Goal: Task Accomplishment & Management: Manage account settings

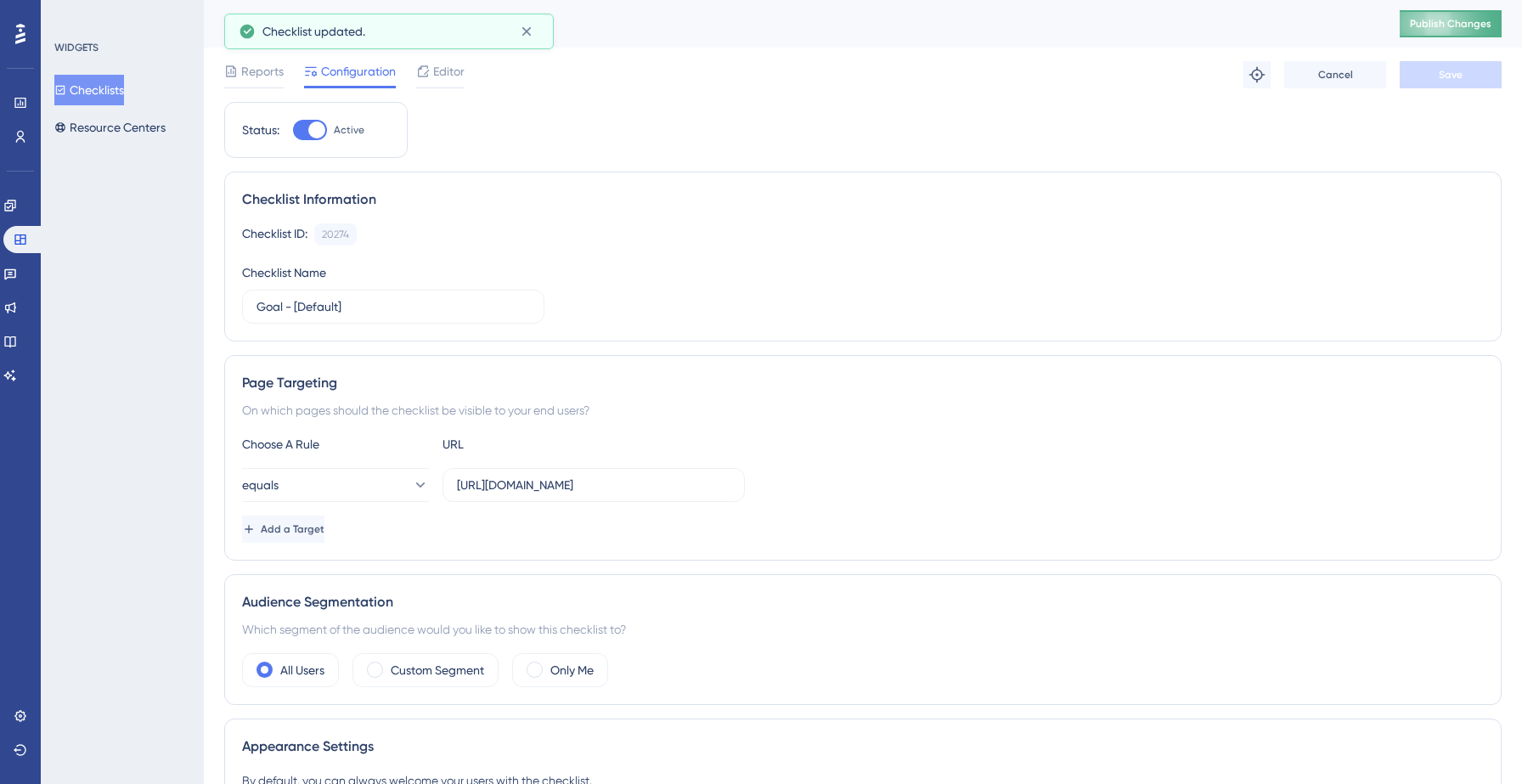
click at [1450, 30] on span "Publish Changes" at bounding box center [1450, 24] width 81 height 14
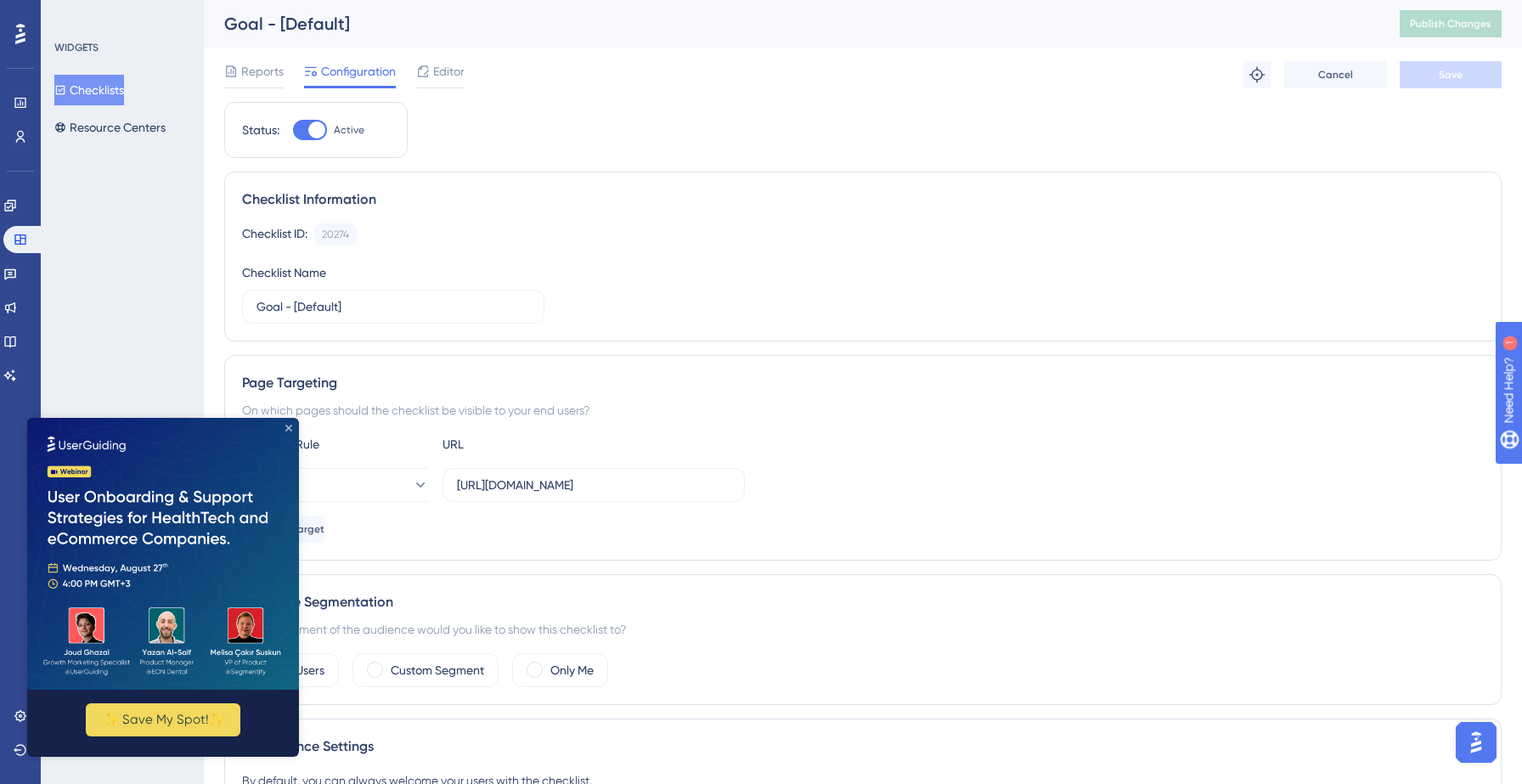
click at [289, 430] on icon "Close Preview" at bounding box center [289, 428] width 7 height 7
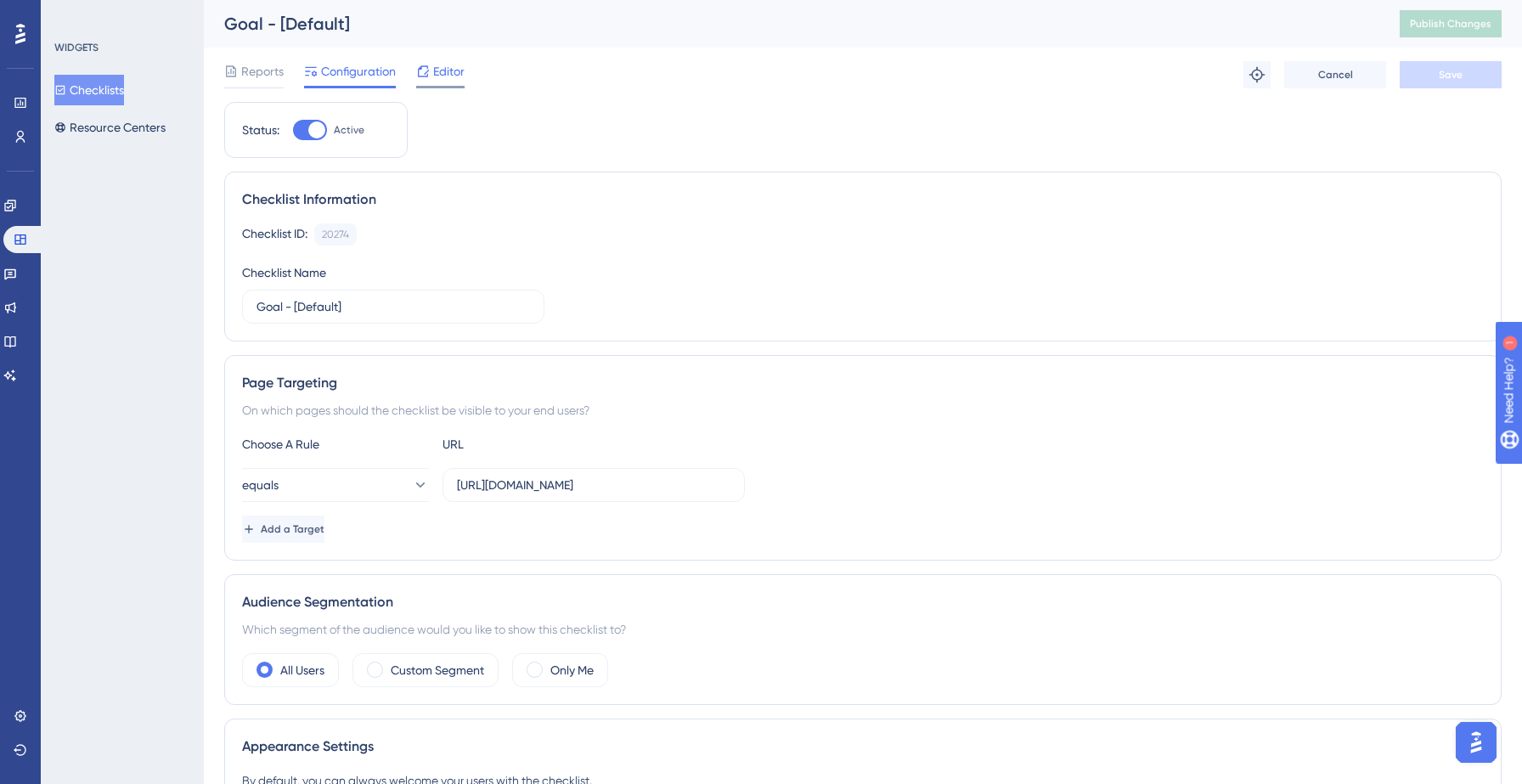
click at [450, 71] on span "Editor" at bounding box center [448, 72] width 32 height 20
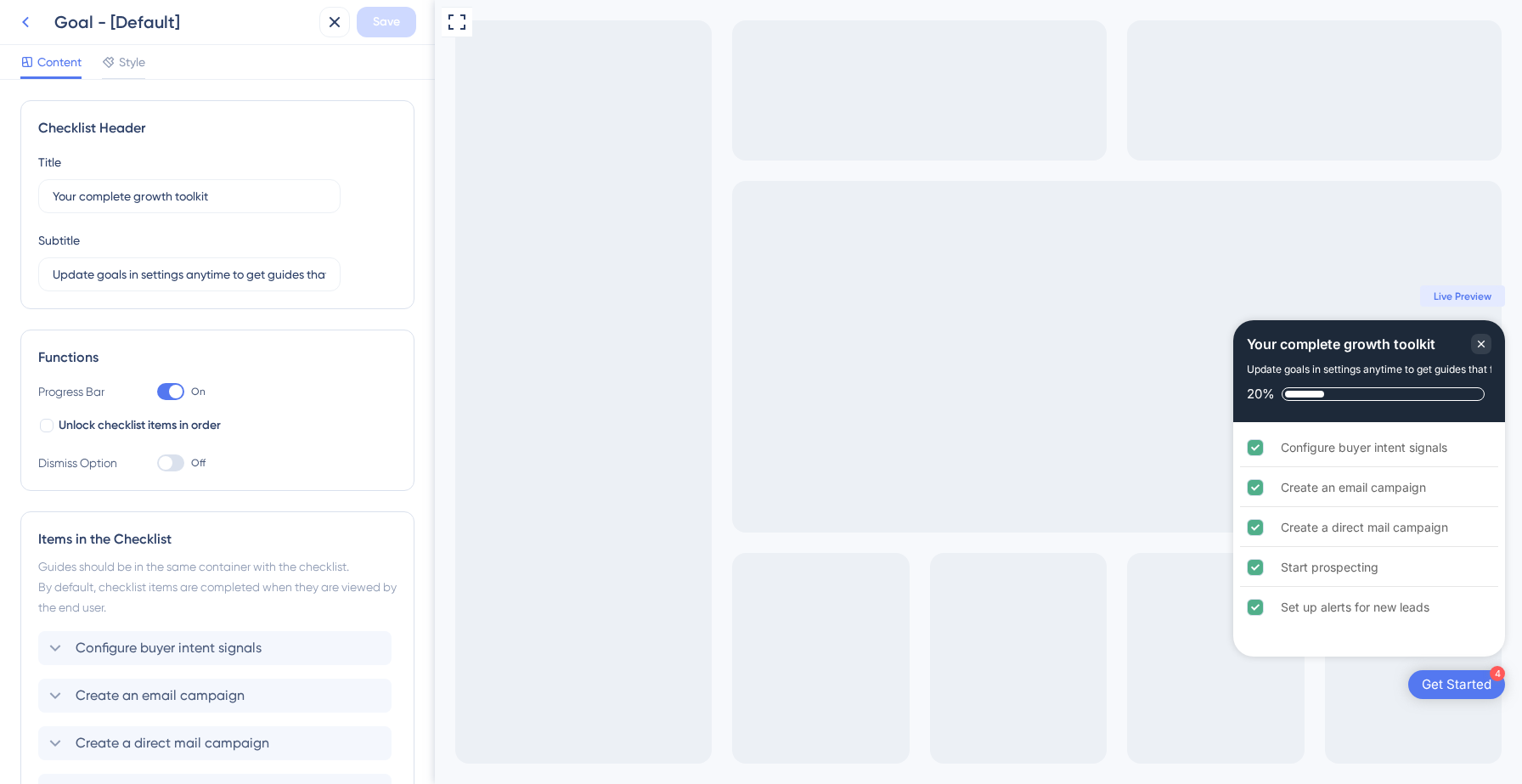
click at [26, 26] on icon at bounding box center [26, 22] width 7 height 11
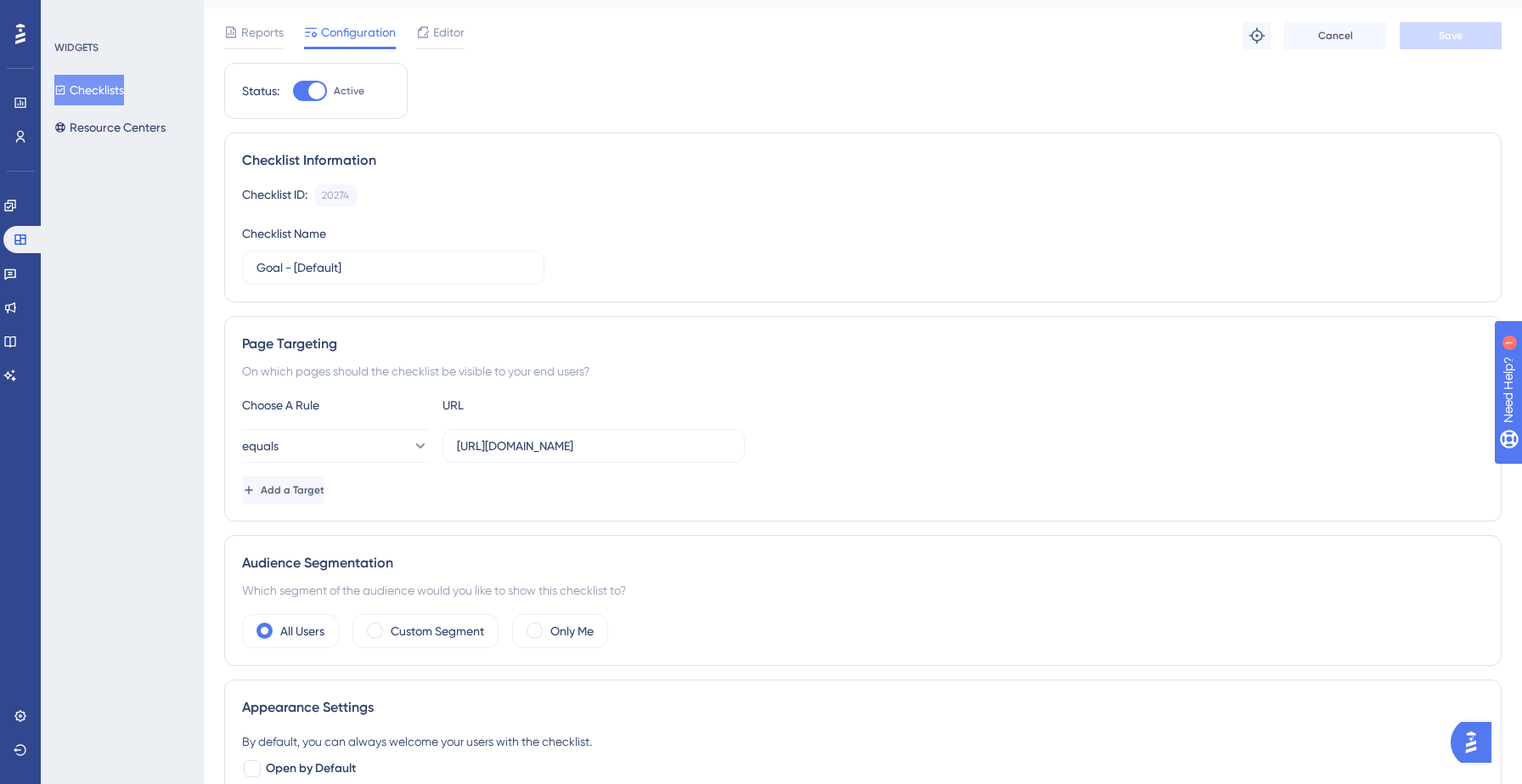
scroll to position [41, 0]
click at [567, 440] on input "[URL][DOMAIN_NAME]" at bounding box center [594, 444] width 273 height 19
paste input "[URL][DOMAIN_NAME]"
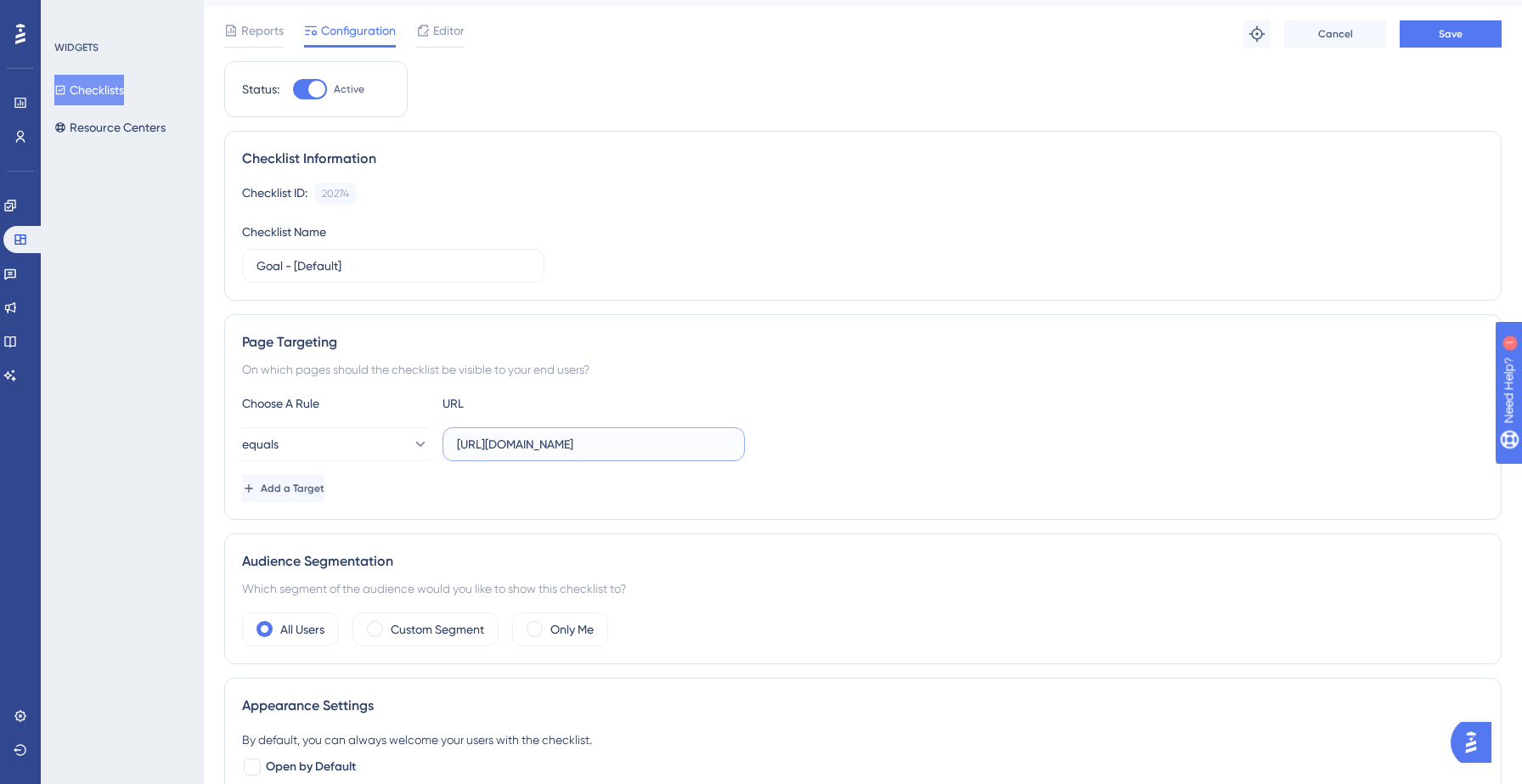
type input "[URL][DOMAIN_NAME]"
click at [1132, 442] on div "equals [URL][DOMAIN_NAME]" at bounding box center [863, 444] width 1242 height 34
click at [328, 431] on button "equals" at bounding box center [335, 444] width 187 height 34
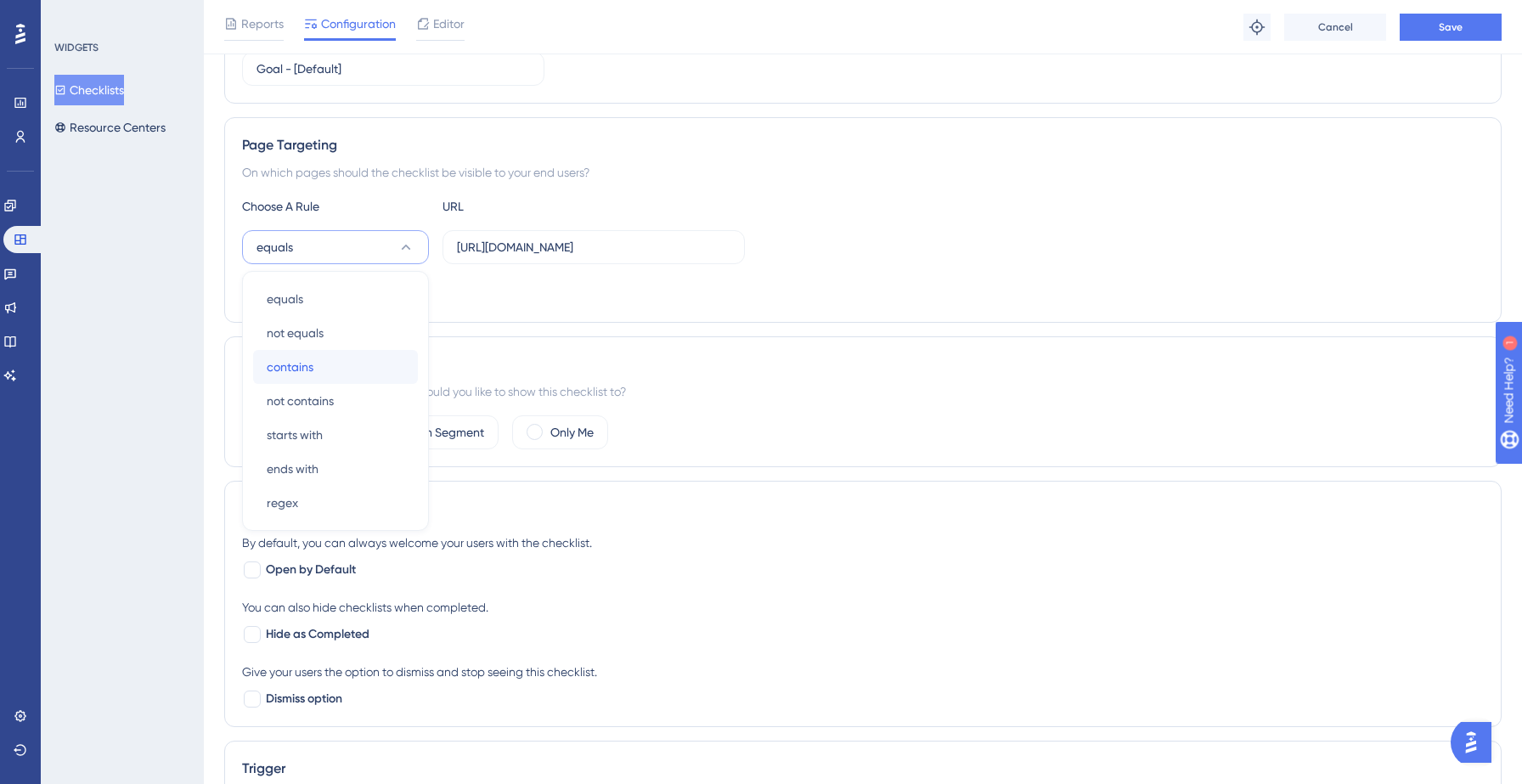
click at [323, 372] on div "contains contains" at bounding box center [335, 367] width 138 height 34
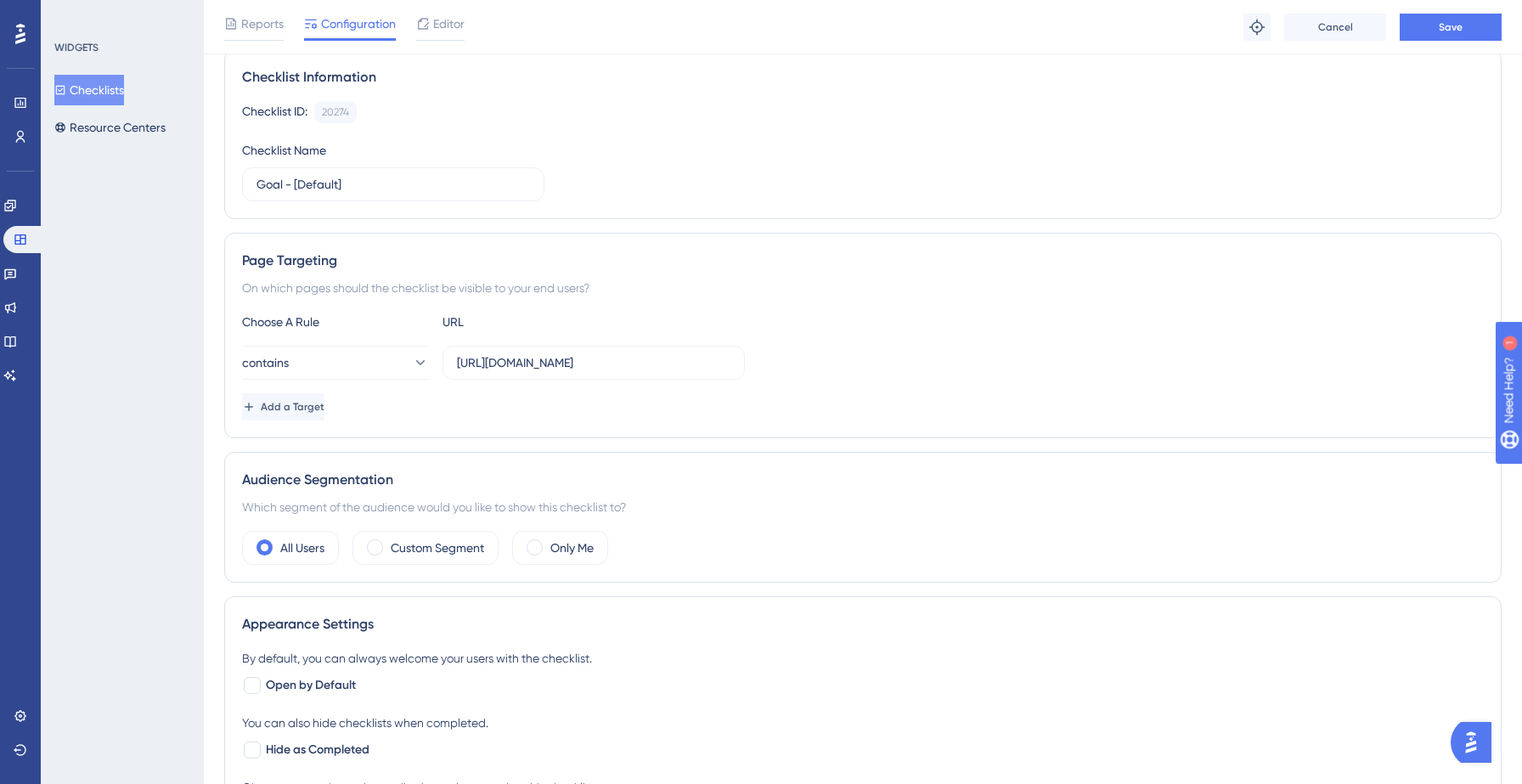
scroll to position [126, 0]
click at [1436, 21] on button "Save" at bounding box center [1450, 27] width 102 height 27
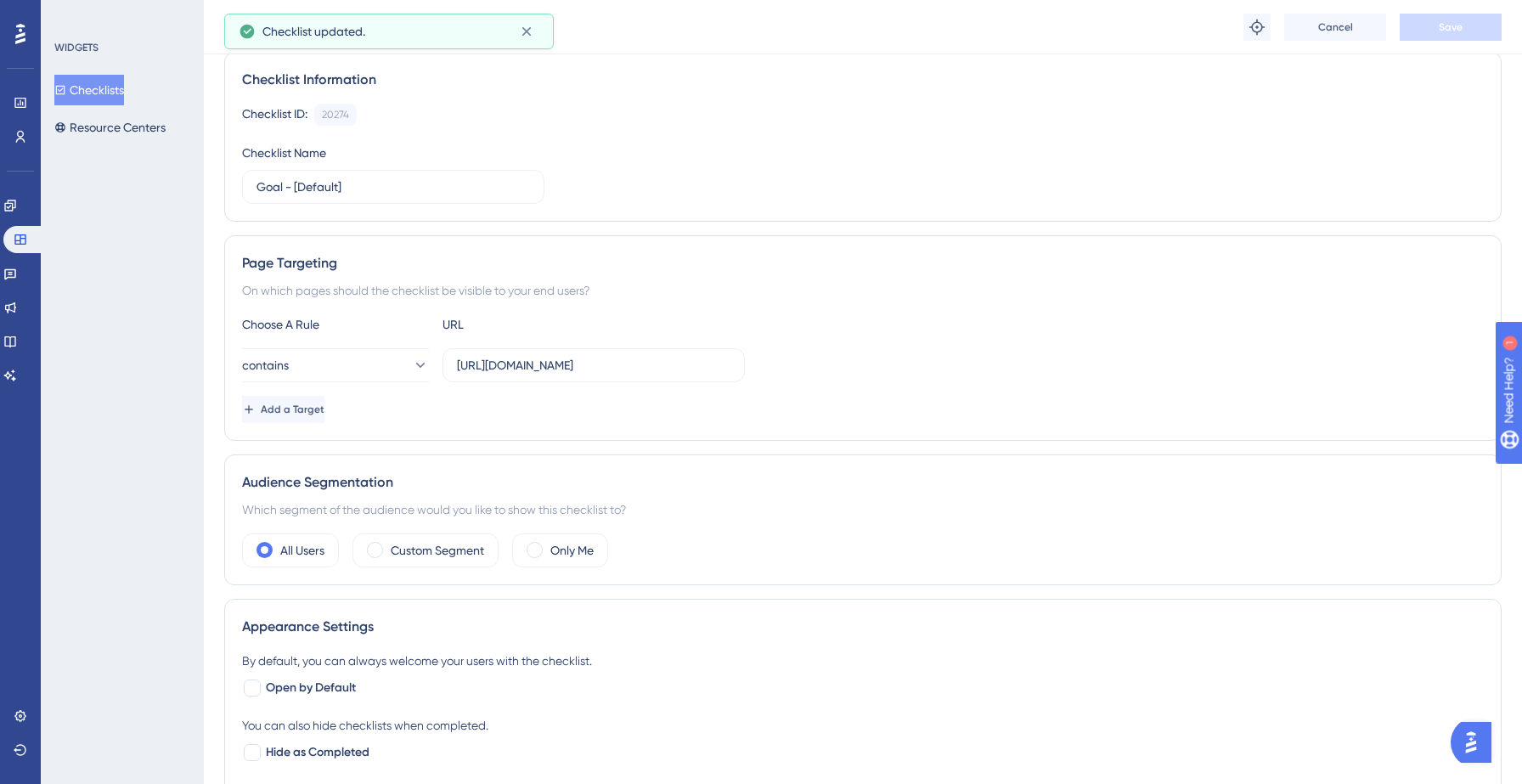
scroll to position [0, 0]
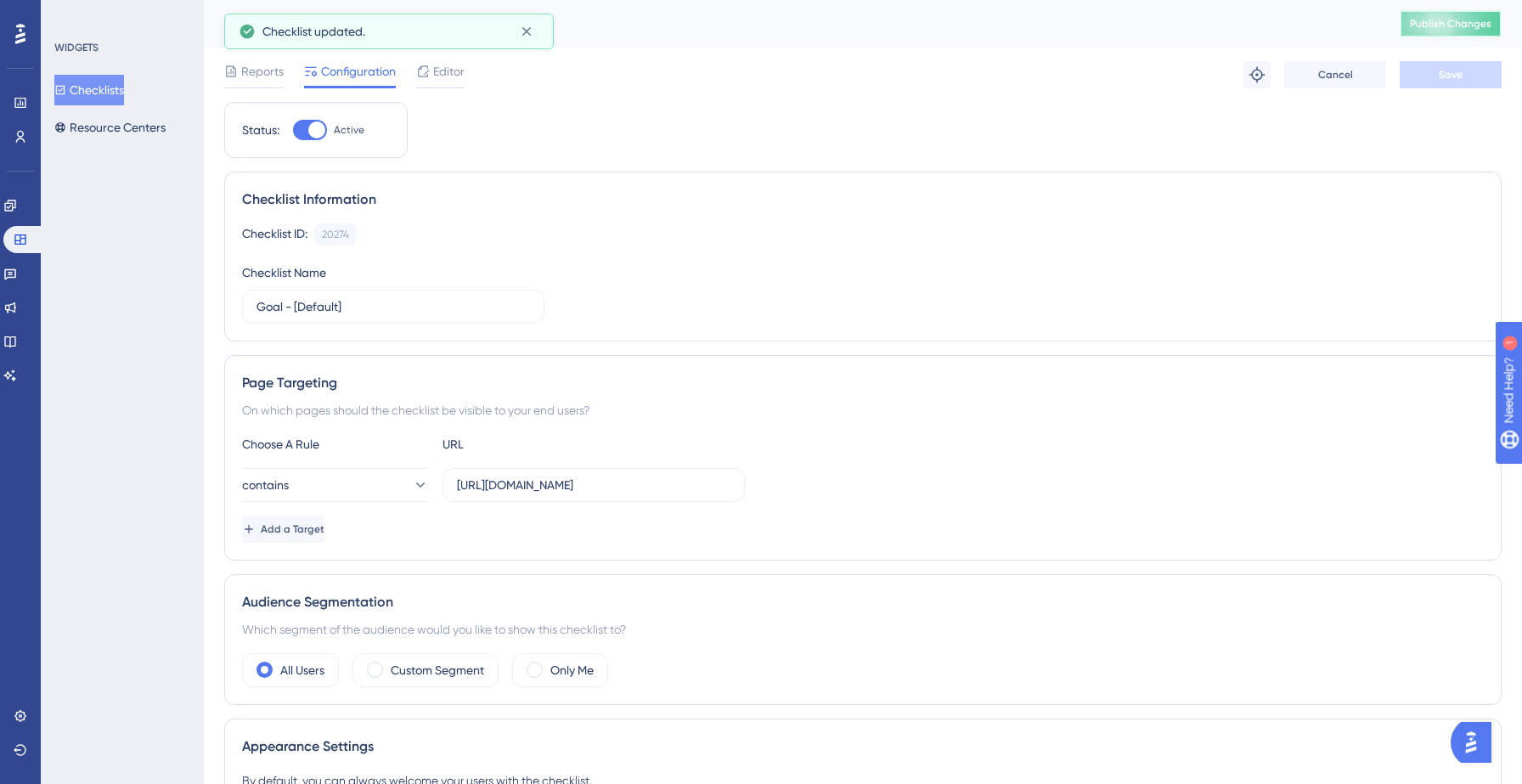
click at [1474, 23] on span "Publish Changes" at bounding box center [1450, 24] width 81 height 14
click at [1471, 746] on img "Open AI Assistant Launcher" at bounding box center [1472, 742] width 31 height 31
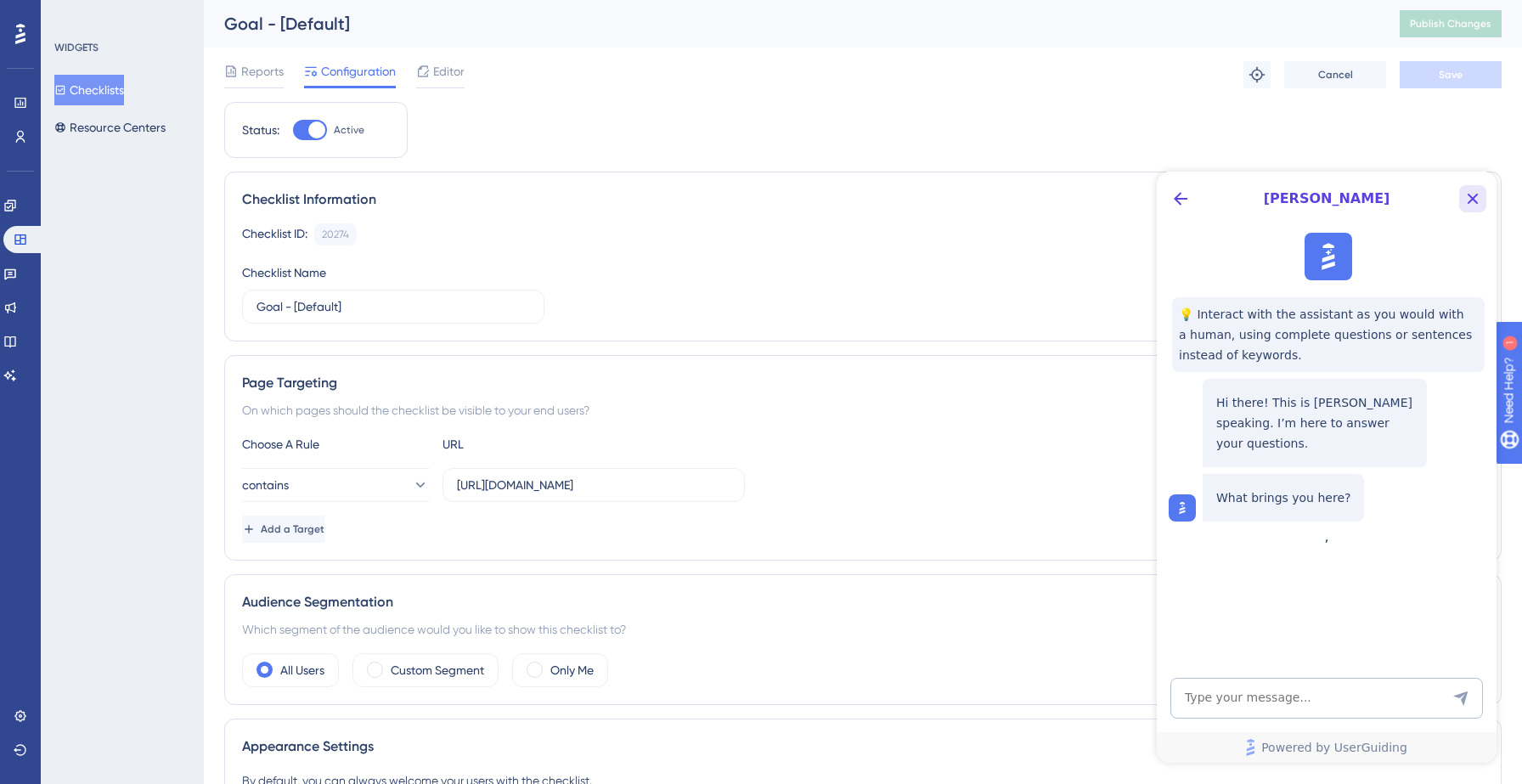
click at [1474, 202] on icon "Close Button" at bounding box center [1472, 199] width 11 height 11
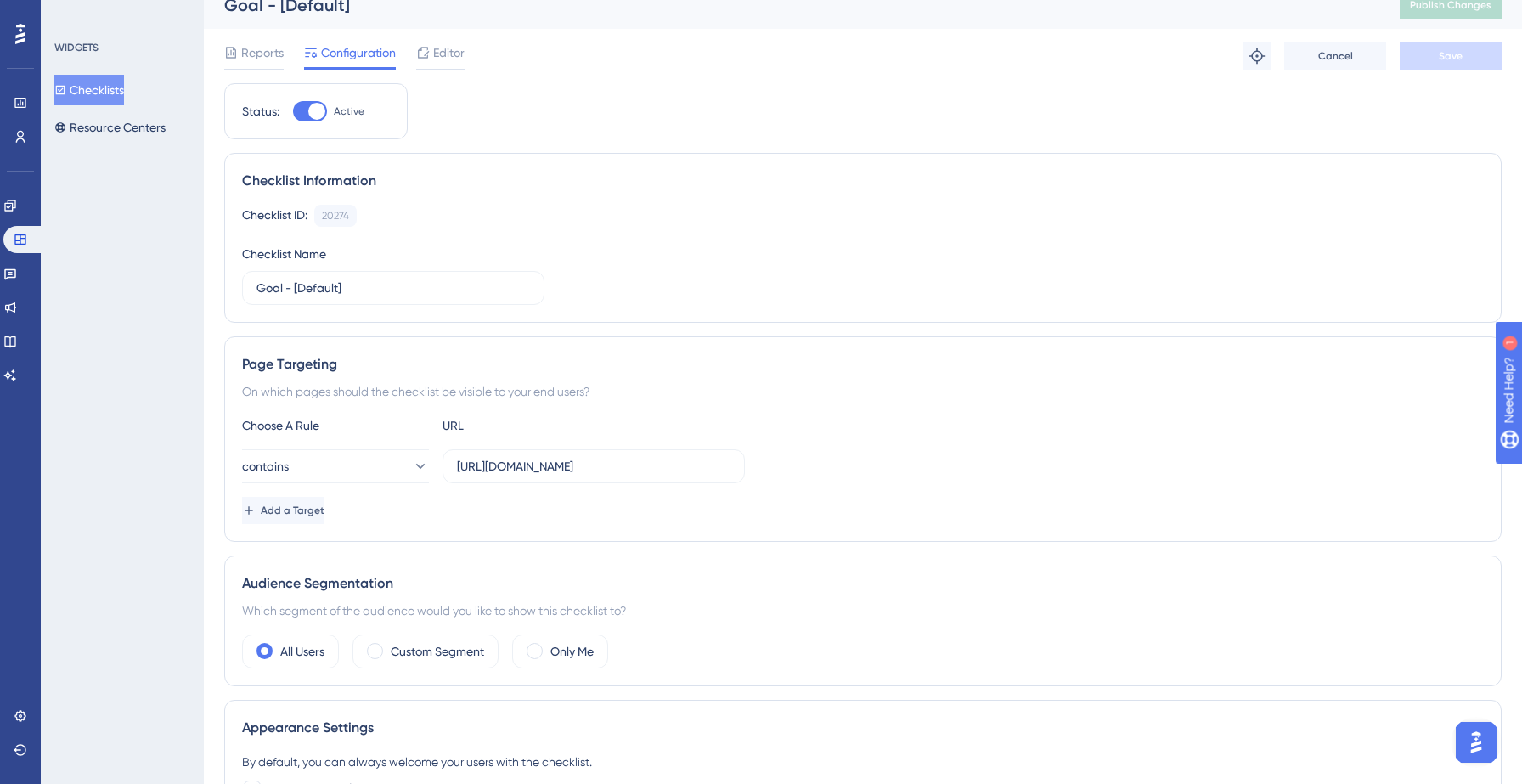
scroll to position [25, 0]
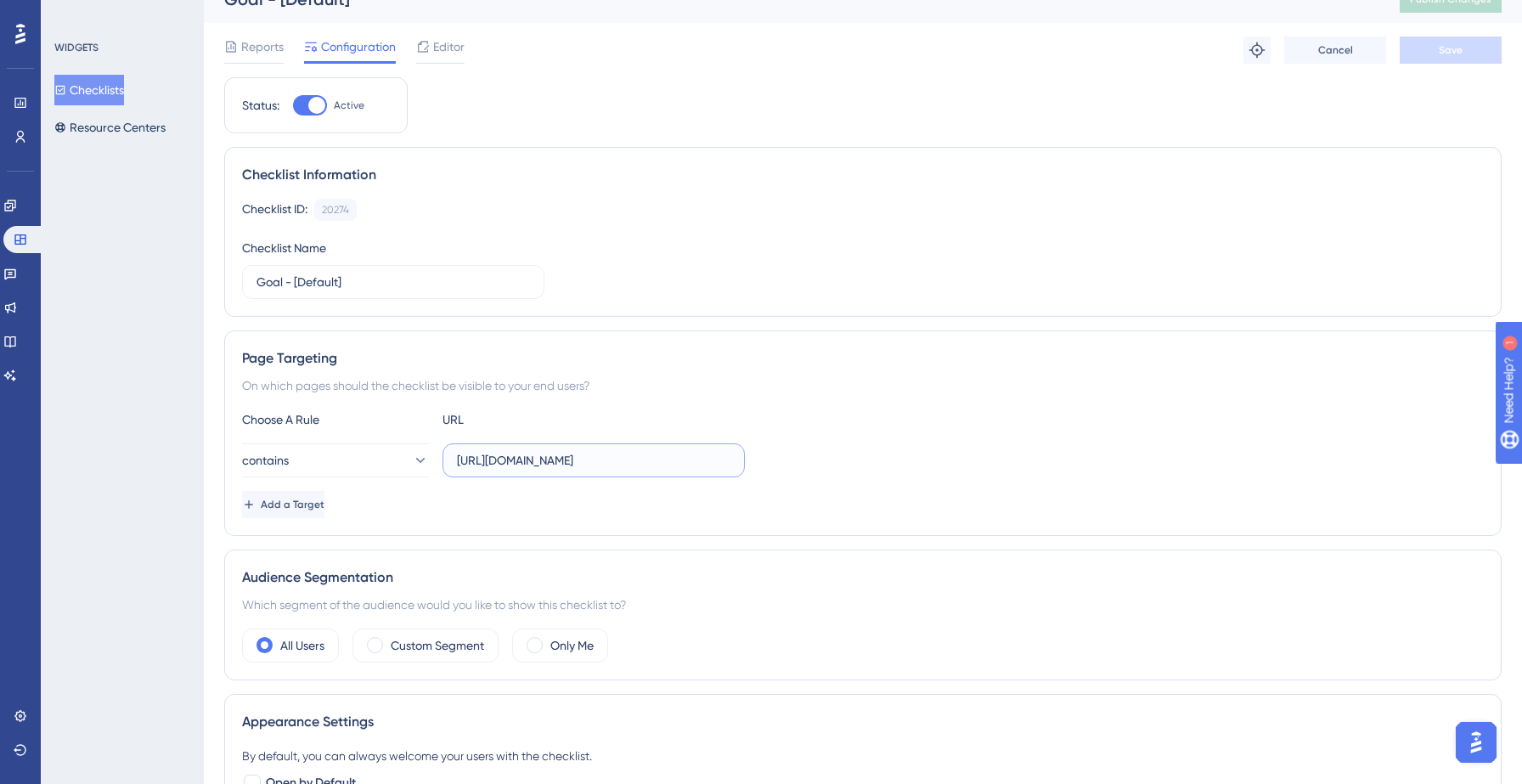
click at [489, 460] on input "[URL][DOMAIN_NAME]" at bounding box center [594, 460] width 273 height 19
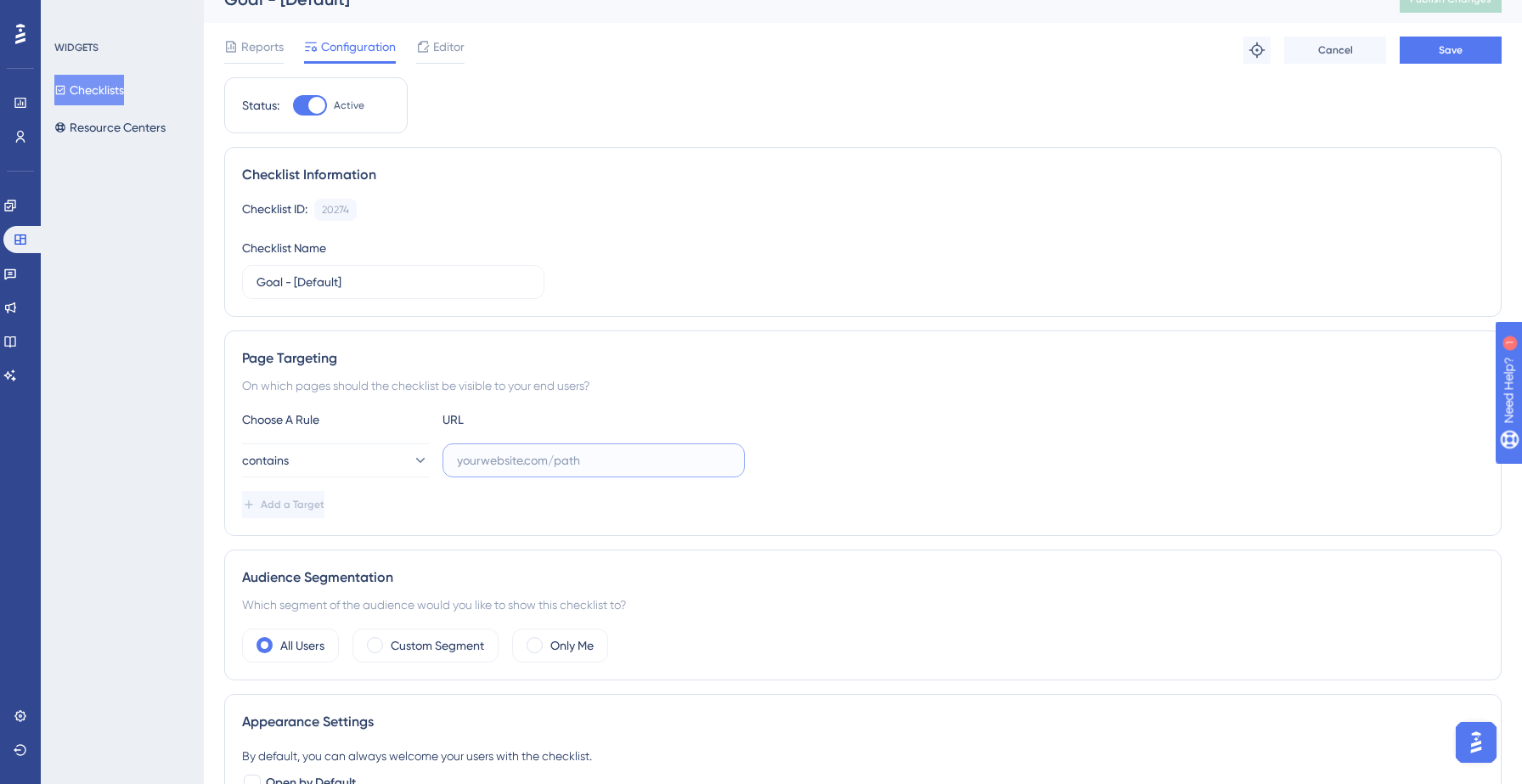
paste input "[URL][DOMAIN_NAME]"
type input "[URL][DOMAIN_NAME]"
click at [827, 467] on div "contains [URL][DOMAIN_NAME]" at bounding box center [863, 460] width 1242 height 34
click at [312, 500] on span "Add a Target" at bounding box center [294, 505] width 64 height 14
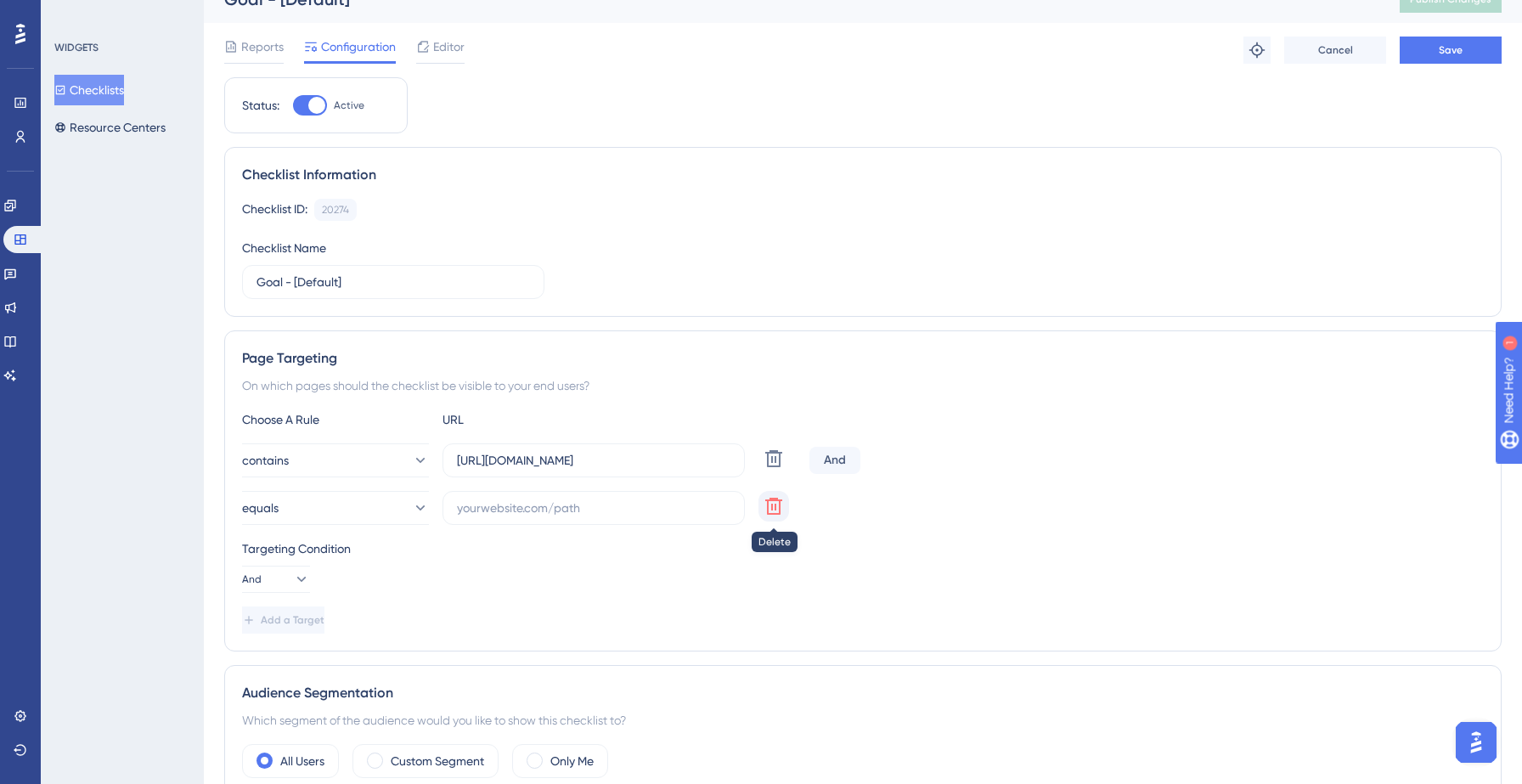
click at [772, 467] on icon at bounding box center [774, 459] width 17 height 17
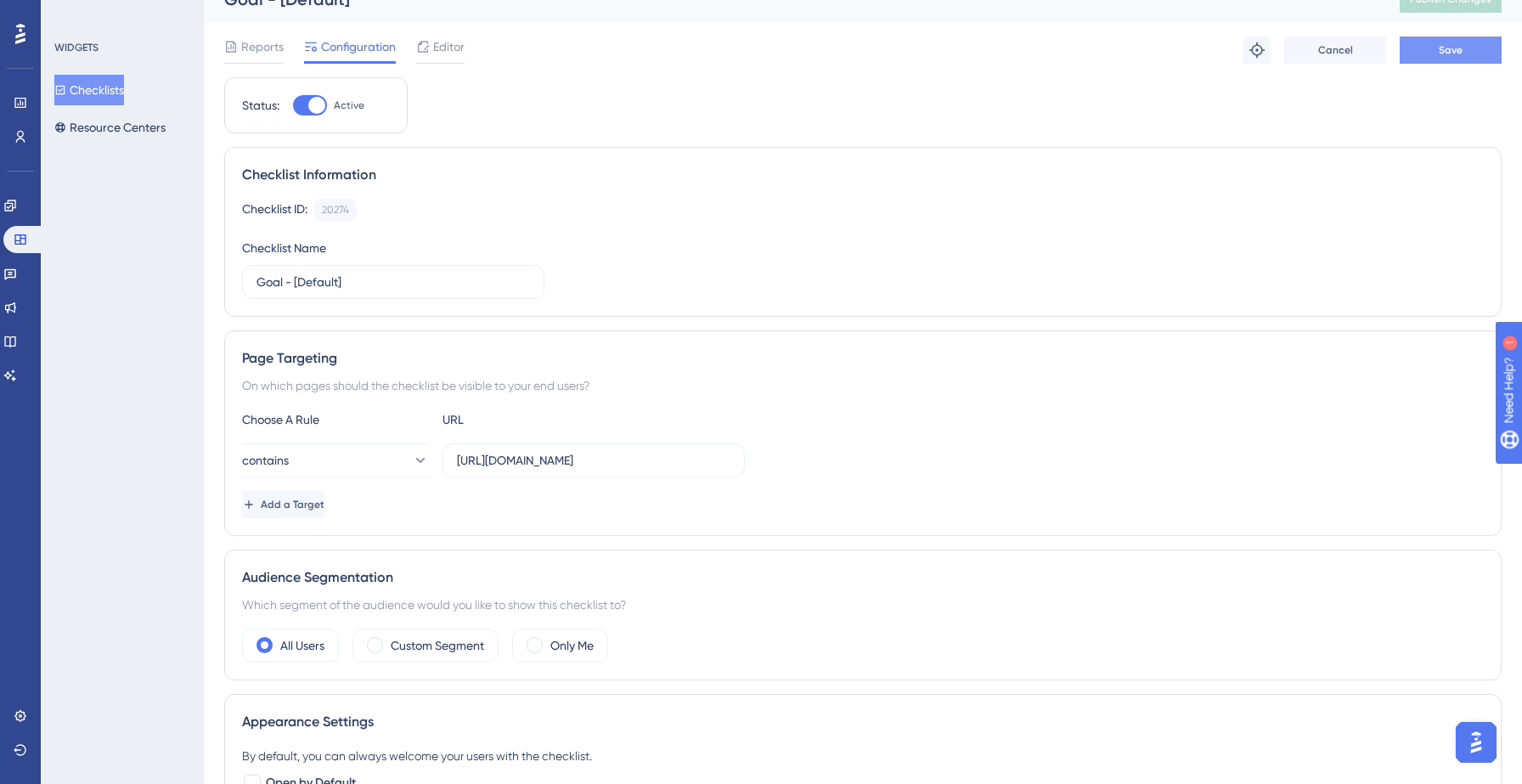
click at [1450, 45] on span "Save" at bounding box center [1451, 50] width 24 height 14
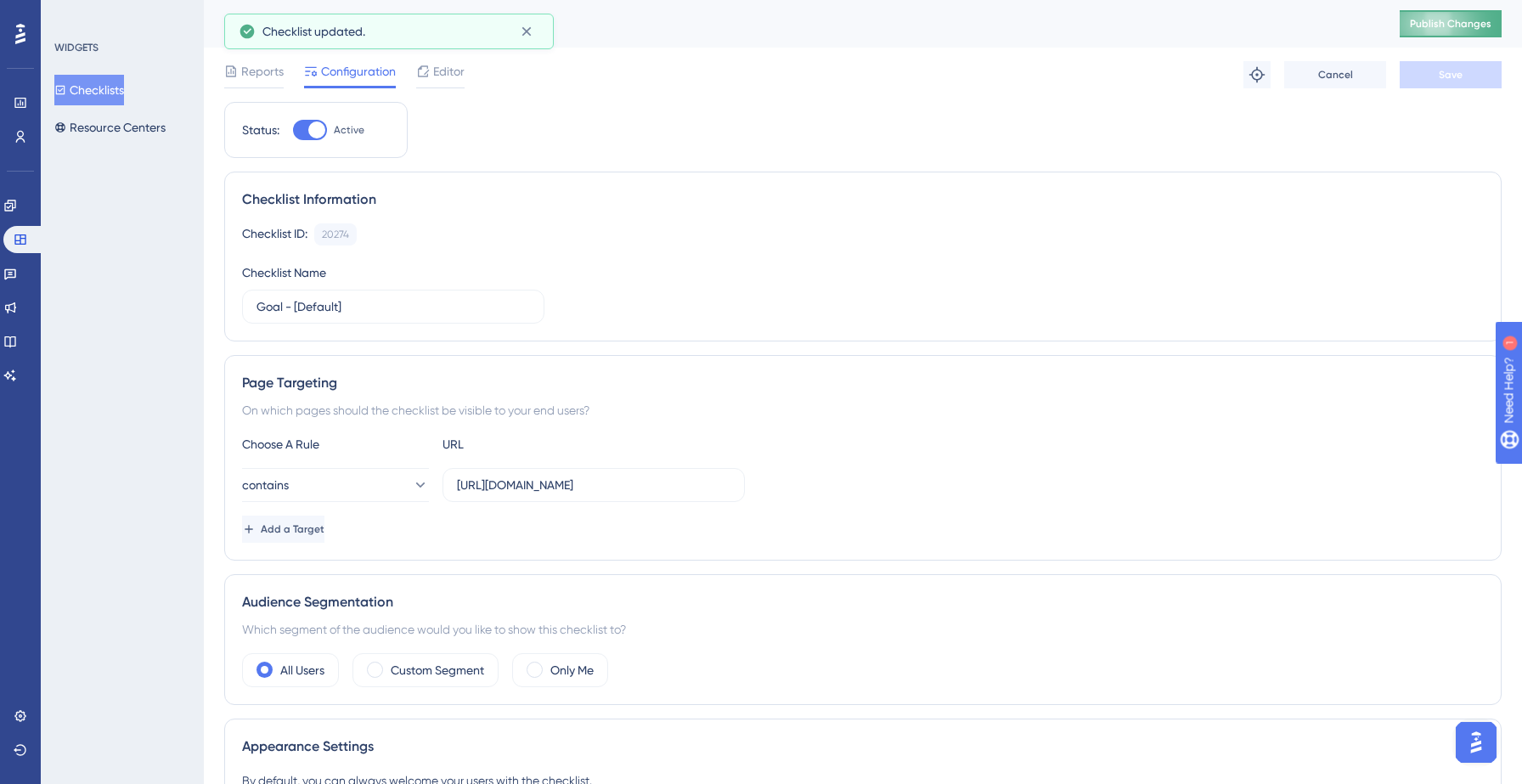
click at [1436, 26] on span "Publish Changes" at bounding box center [1450, 24] width 81 height 14
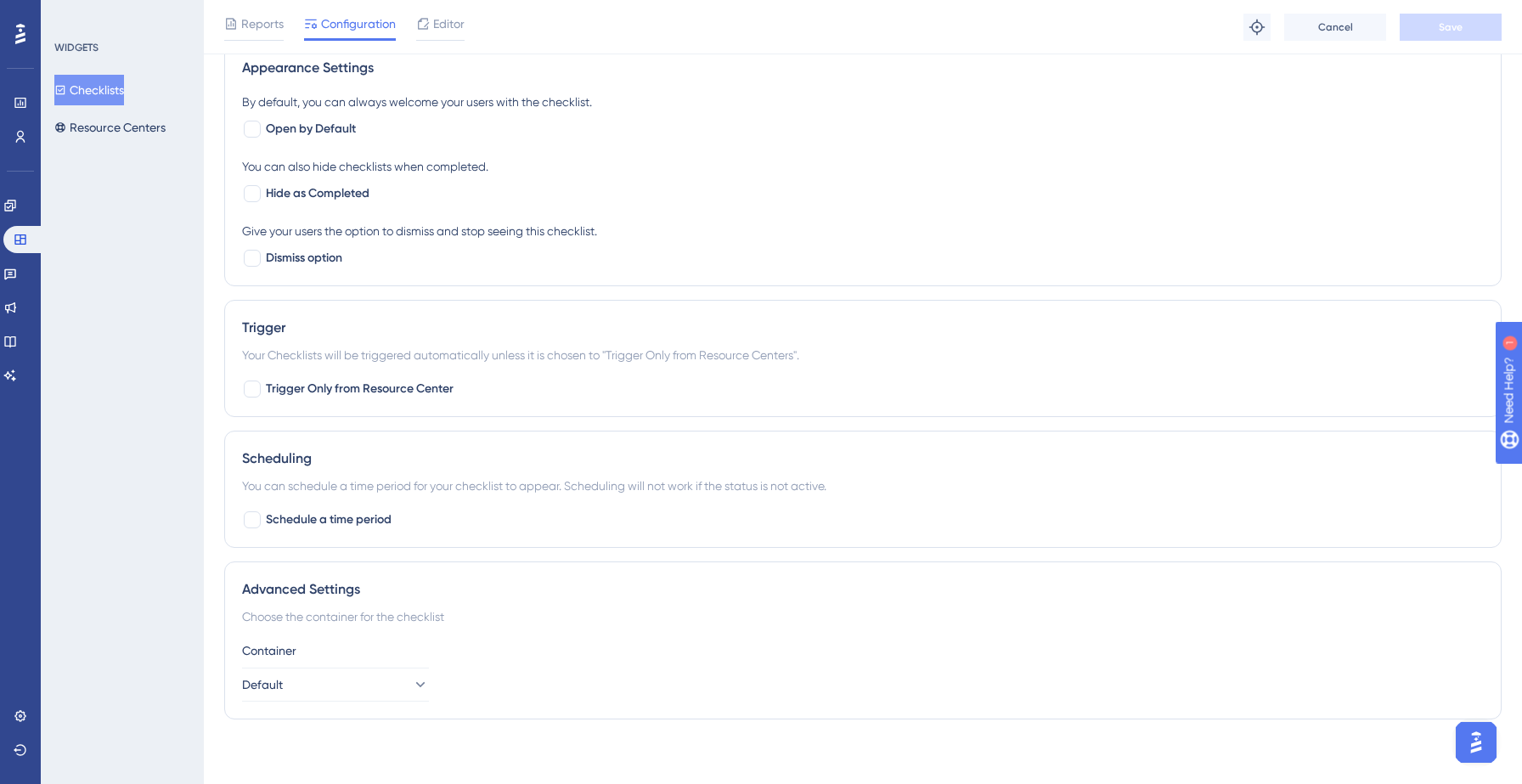
scroll to position [689, 0]
click at [347, 682] on button "Default" at bounding box center [335, 682] width 187 height 34
click at [346, 682] on button "Default" at bounding box center [335, 682] width 187 height 34
click at [472, 608] on div "Choose the container for the checklist" at bounding box center [863, 613] width 1242 height 20
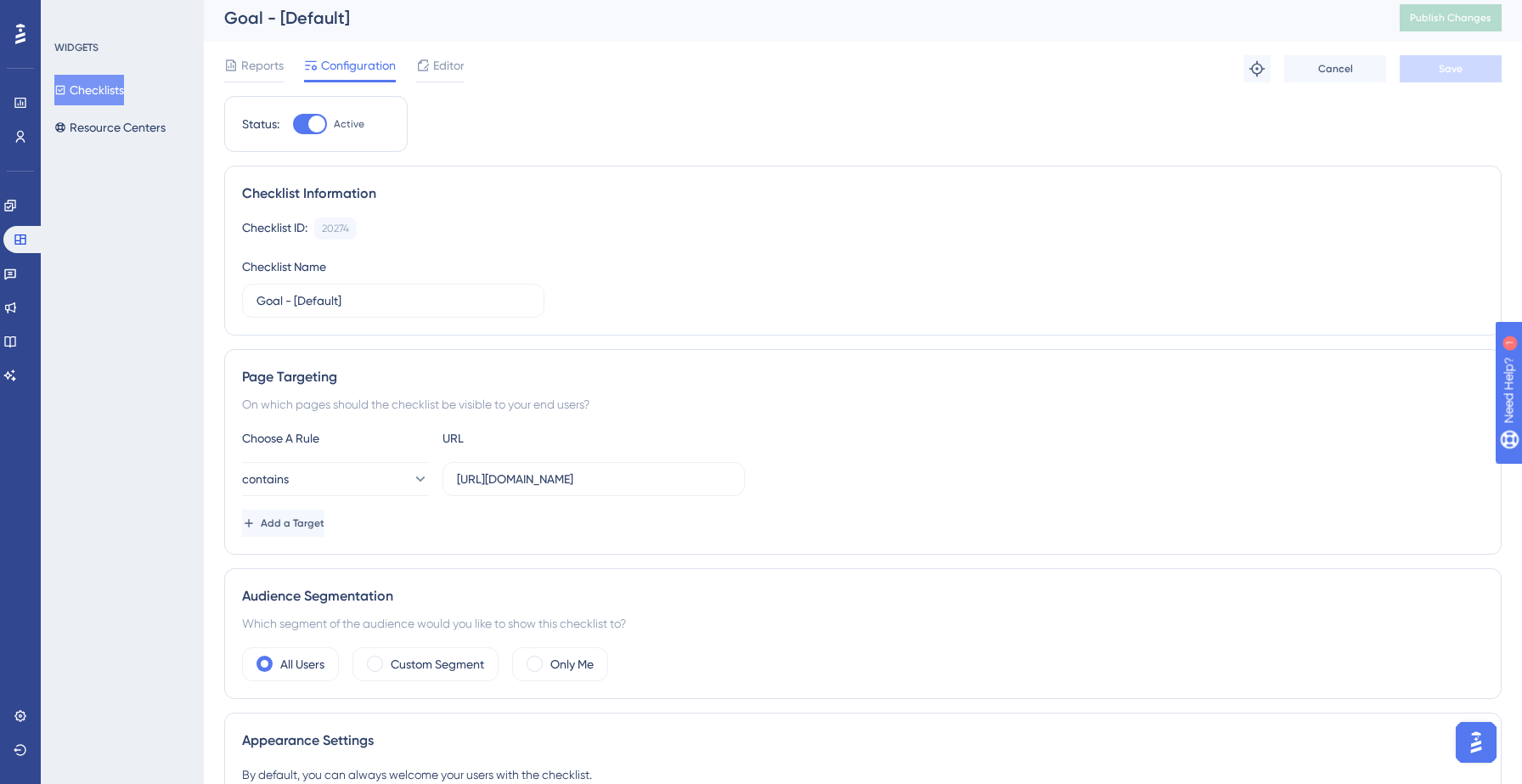
scroll to position [0, 0]
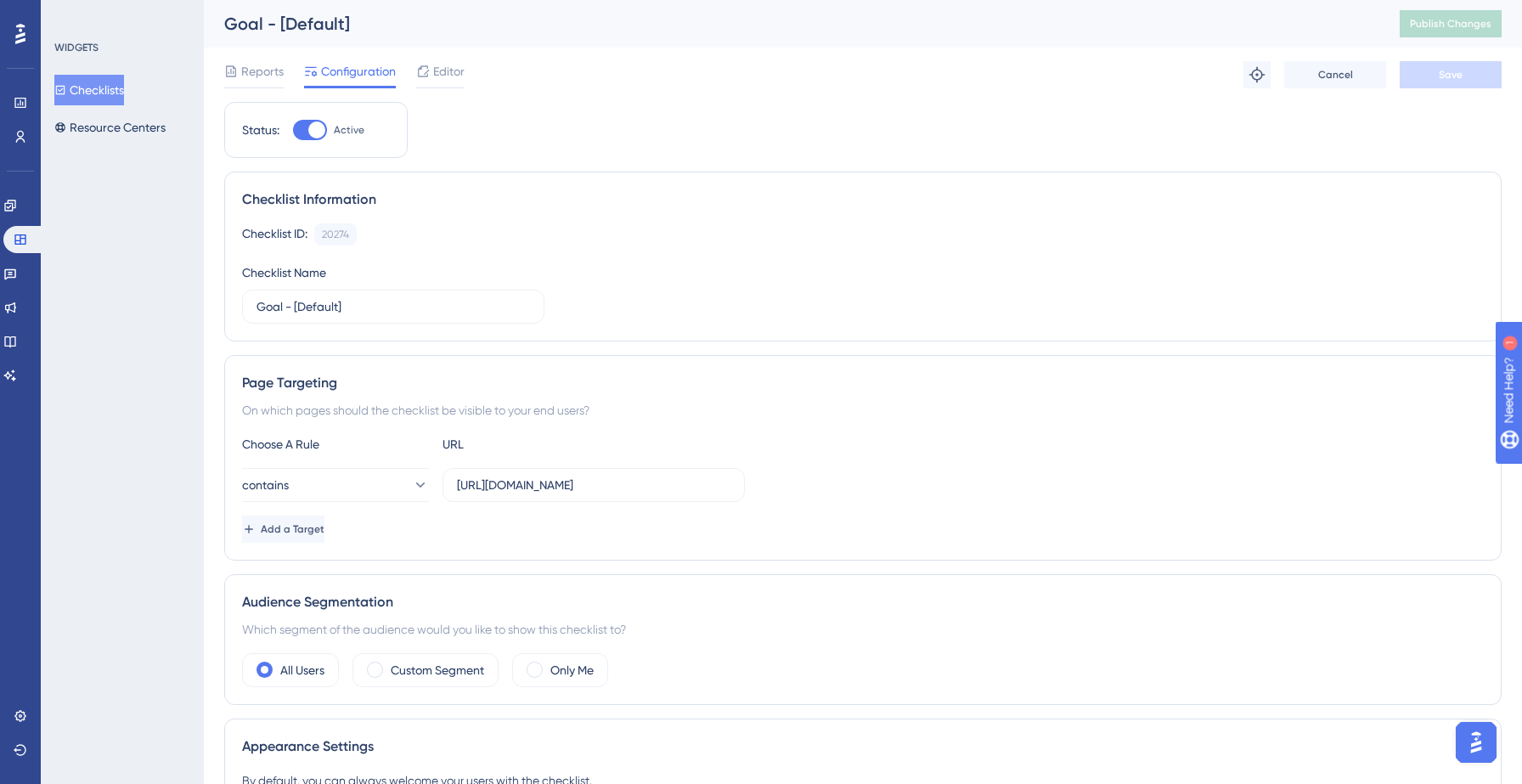
click at [109, 89] on button "Checklists" at bounding box center [90, 91] width 70 height 31
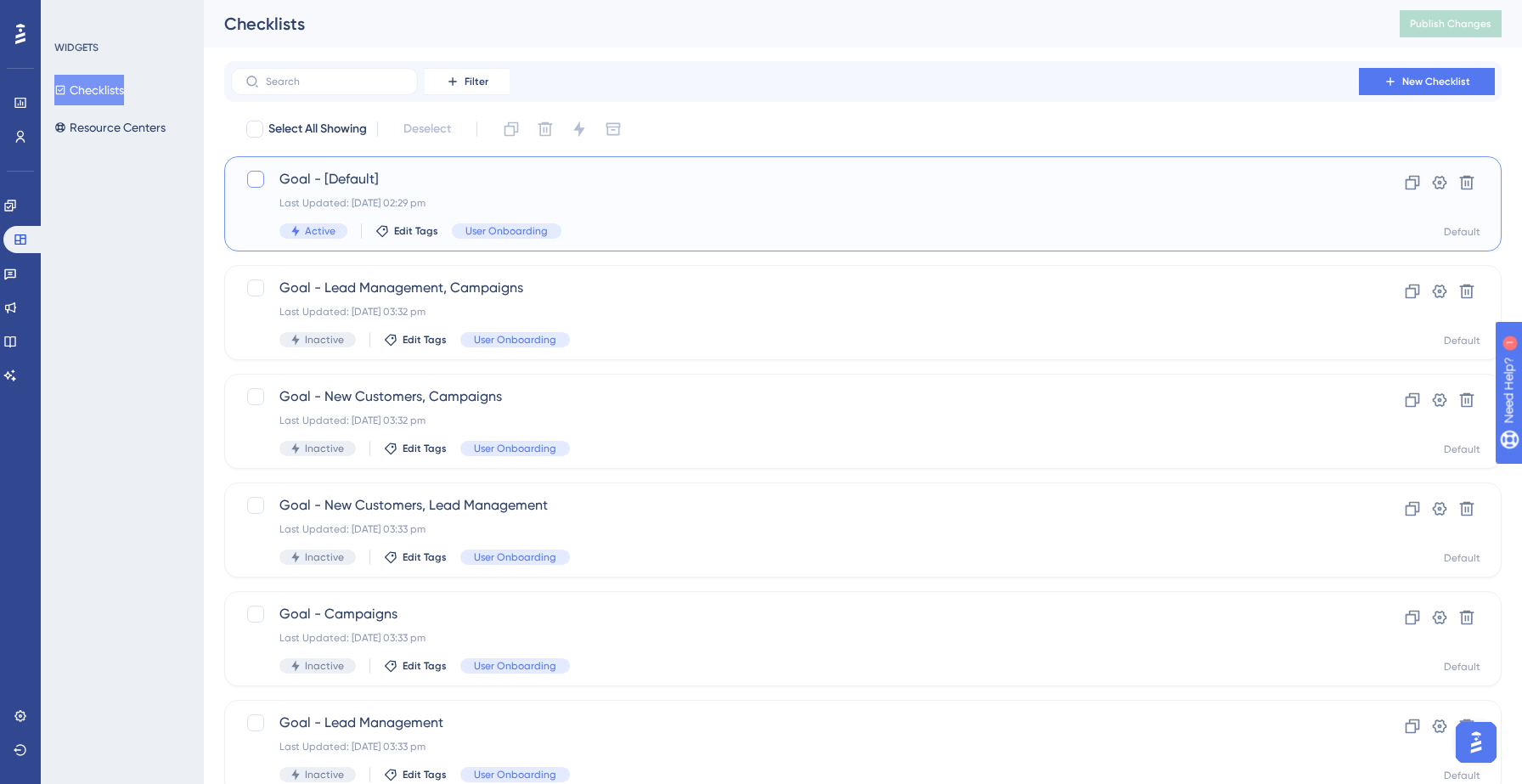
click at [259, 178] on div at bounding box center [255, 179] width 17 height 17
checkbox input "true"
click at [1436, 188] on icon at bounding box center [1440, 183] width 15 height 14
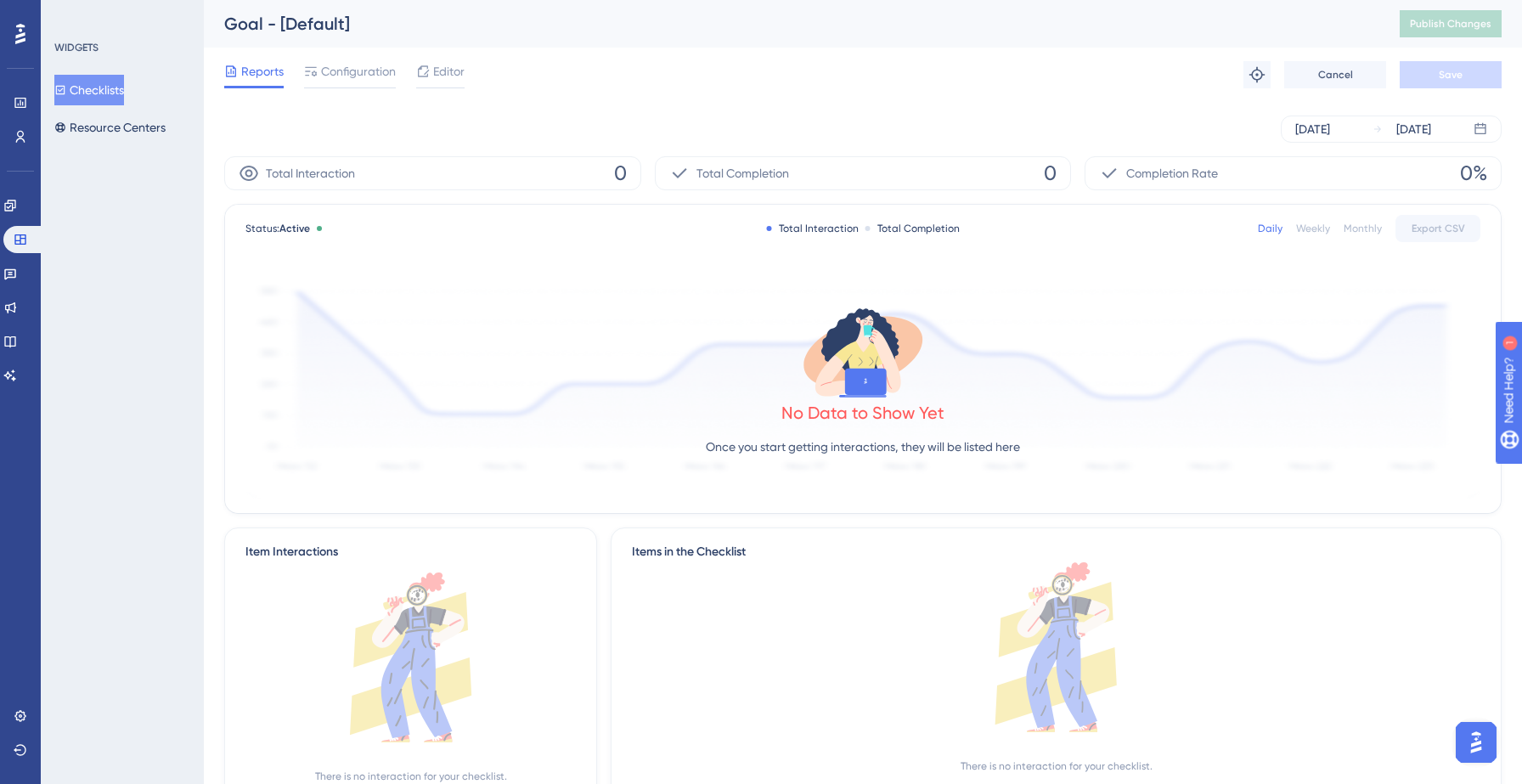
click at [114, 88] on button "Checklists" at bounding box center [90, 91] width 70 height 31
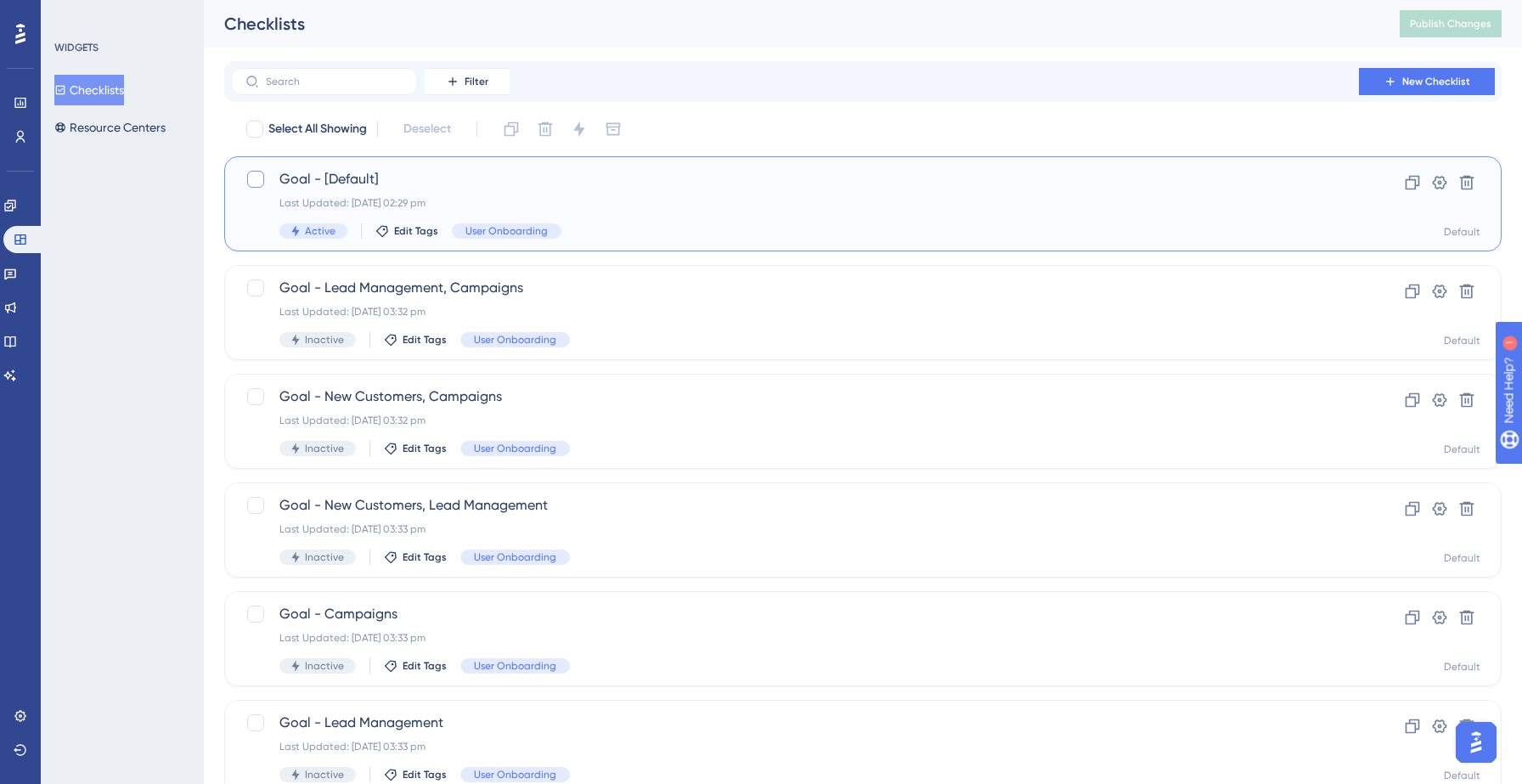
click at [260, 178] on div at bounding box center [255, 179] width 17 height 17
checkbox input "true"
click at [16, 274] on icon at bounding box center [10, 274] width 12 height 11
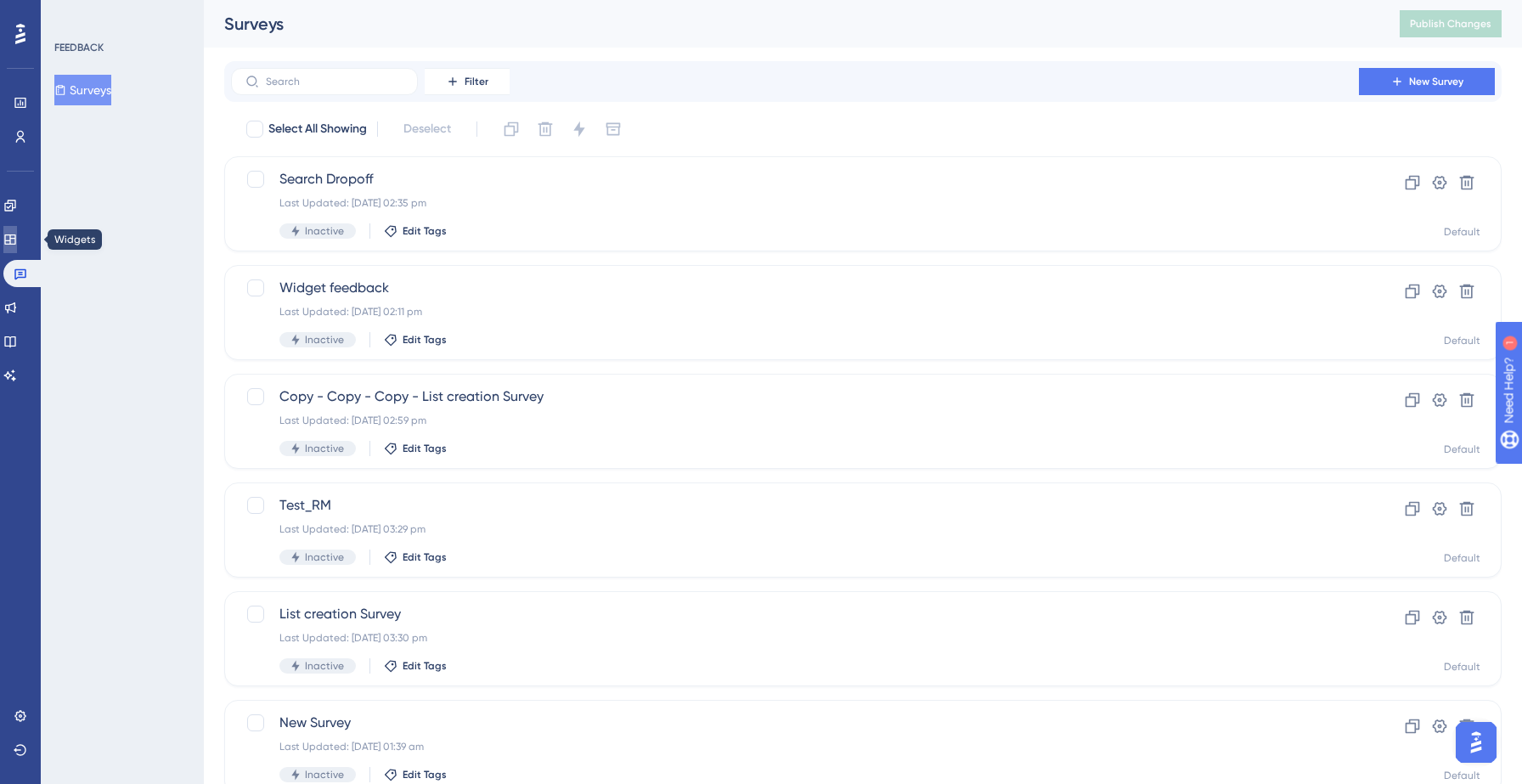
click at [15, 232] on icon at bounding box center [10, 239] width 14 height 14
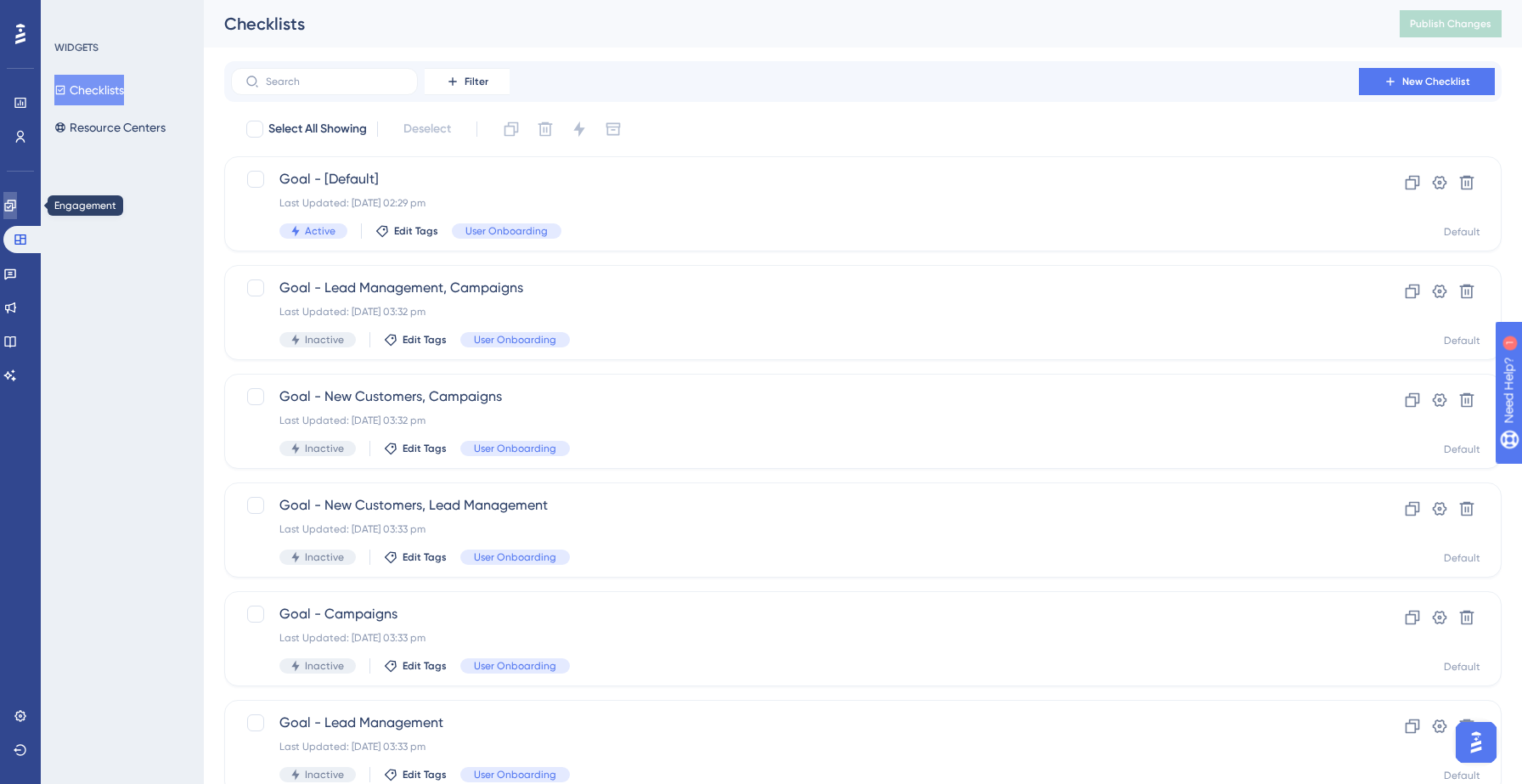
click at [15, 212] on icon at bounding box center [10, 206] width 14 height 14
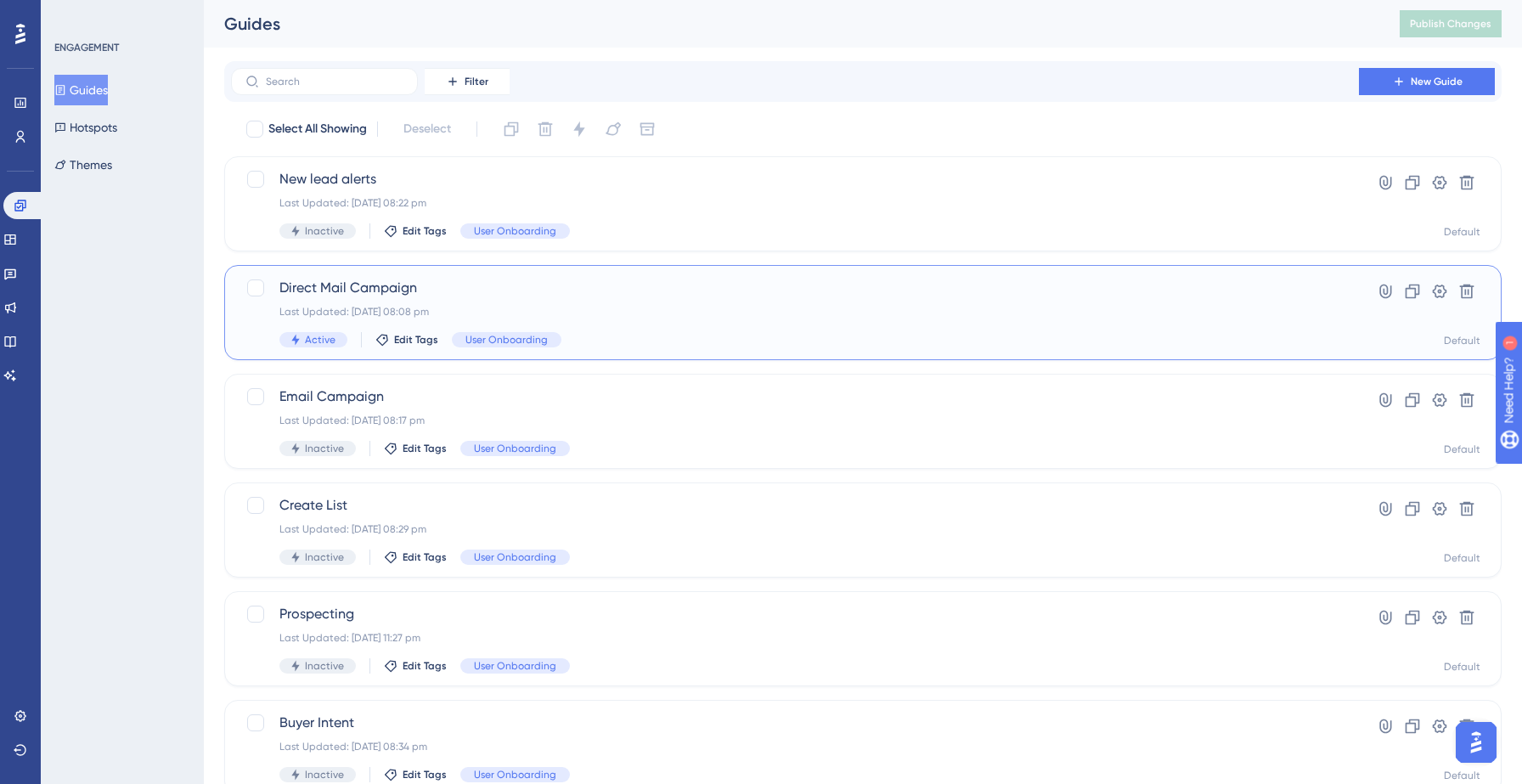
click at [323, 285] on span "Direct Mail Campaign" at bounding box center [794, 288] width 1031 height 20
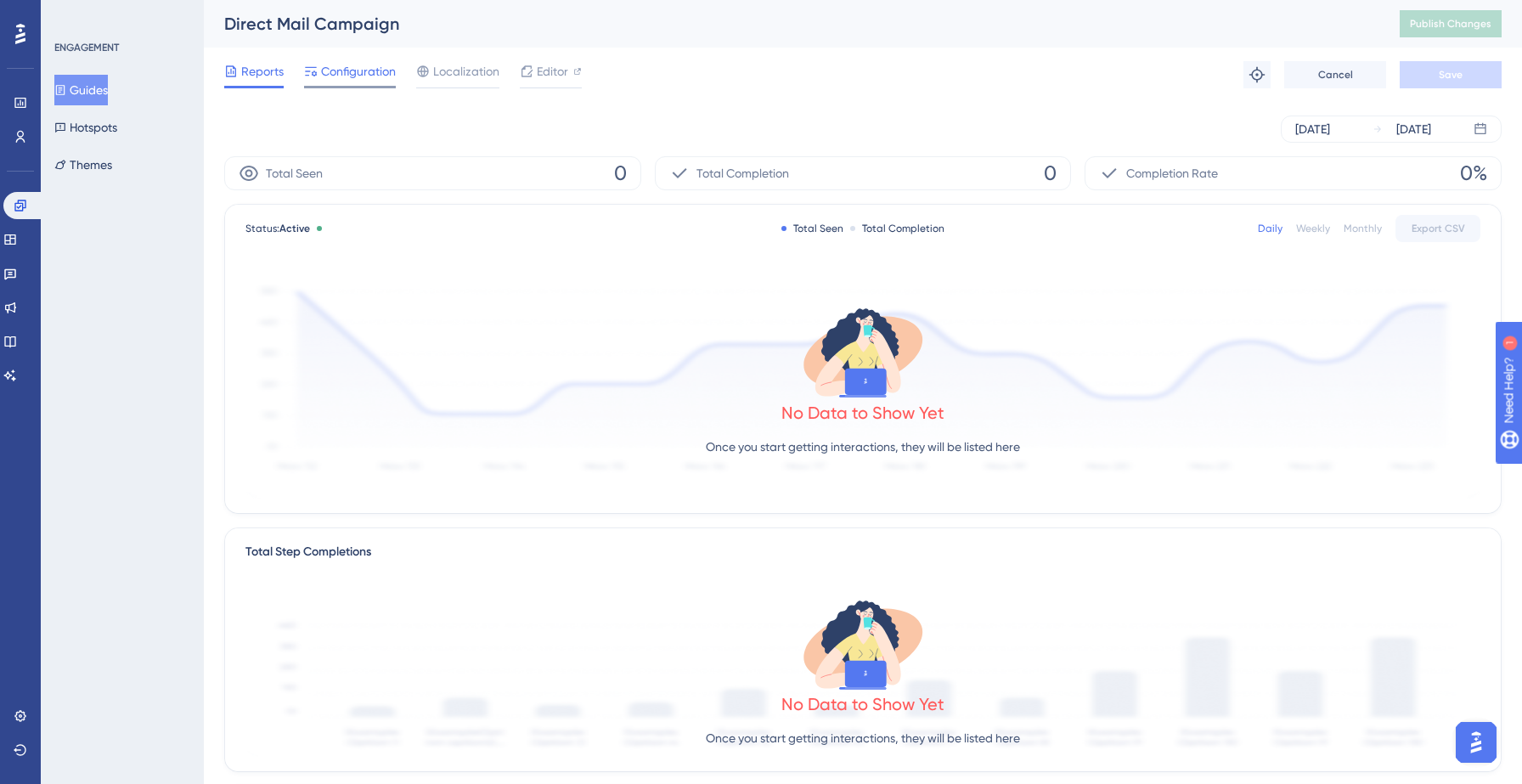
click at [362, 69] on span "Configuration" at bounding box center [359, 72] width 75 height 20
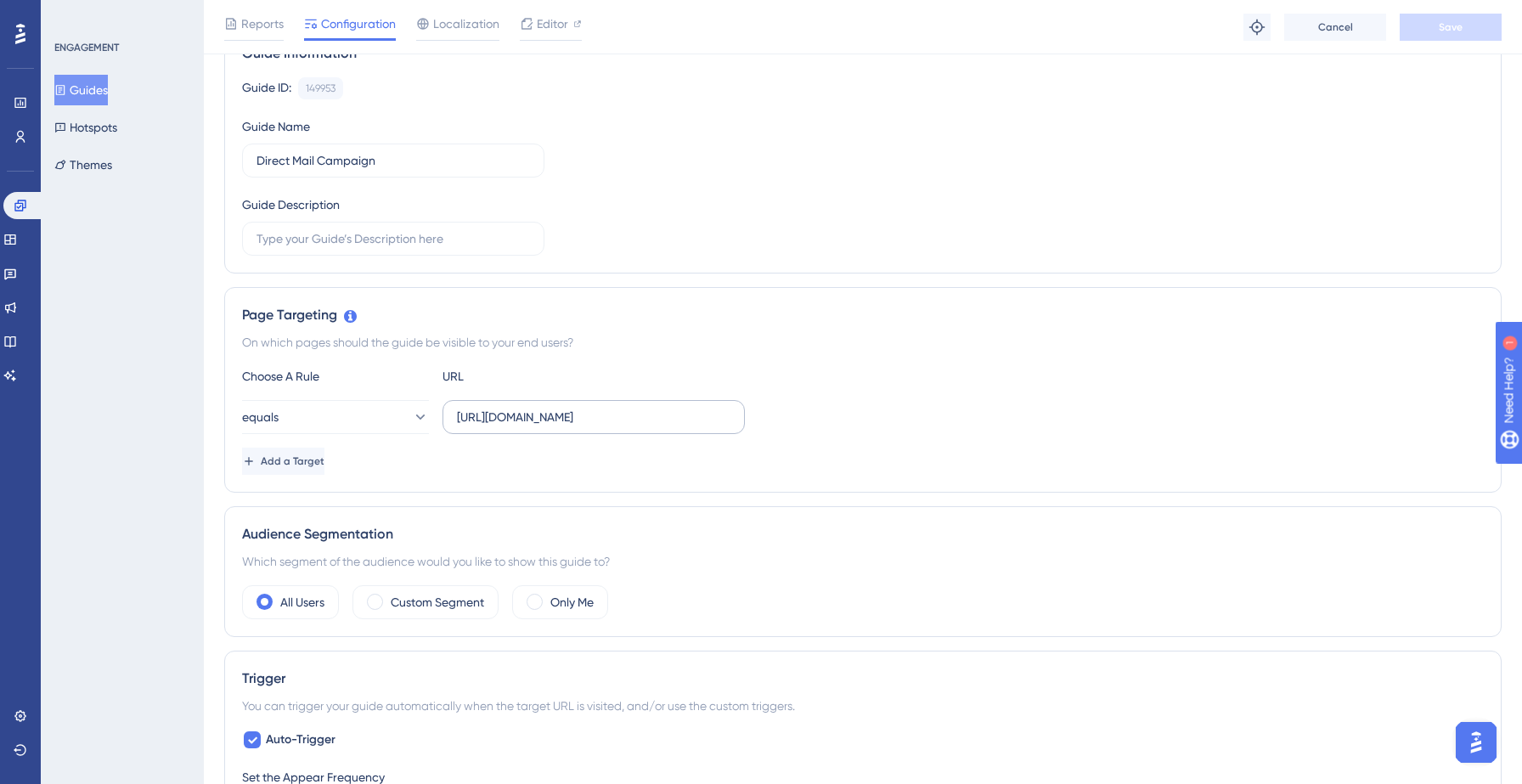
scroll to position [149, 0]
click at [536, 430] on label "[URL][DOMAIN_NAME]" at bounding box center [594, 420] width 302 height 34
click at [536, 430] on input "[URL][DOMAIN_NAME]" at bounding box center [594, 420] width 273 height 19
click at [815, 207] on div "Guide ID: 149953 Copy Guide Name Direct Mail Campaign Guide Description" at bounding box center [863, 169] width 1242 height 178
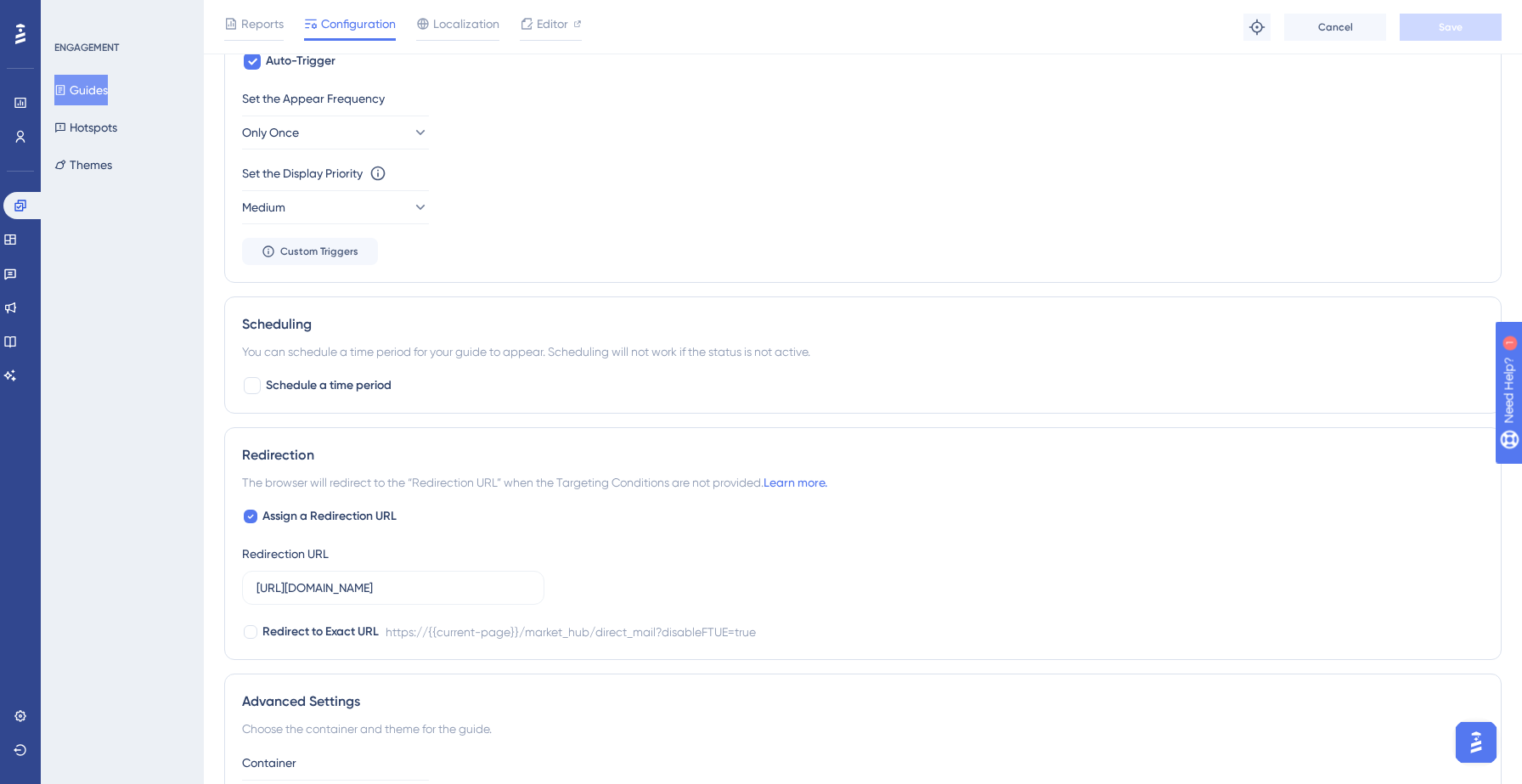
scroll to position [834, 0]
click at [505, 589] on input "[URL][DOMAIN_NAME]" at bounding box center [393, 586] width 273 height 19
click at [747, 545] on div "Assign a Redirection URL Redirection URL [URL][DOMAIN_NAME] Redirect to Exact U…" at bounding box center [863, 572] width 1242 height 136
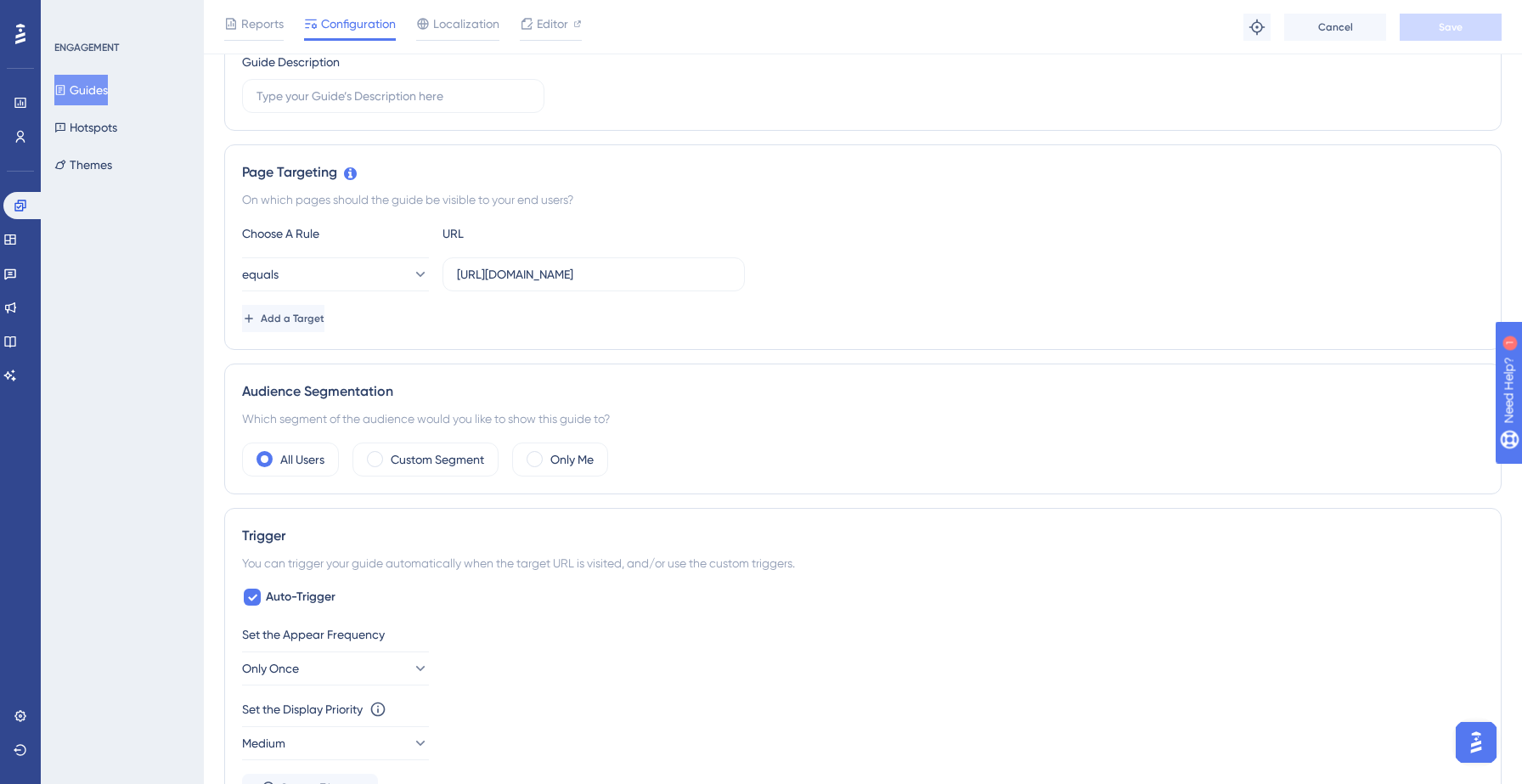
scroll to position [292, 0]
click at [598, 278] on input "[URL][DOMAIN_NAME]" at bounding box center [594, 278] width 273 height 19
click at [986, 172] on div "Page Targeting" at bounding box center [863, 176] width 1242 height 20
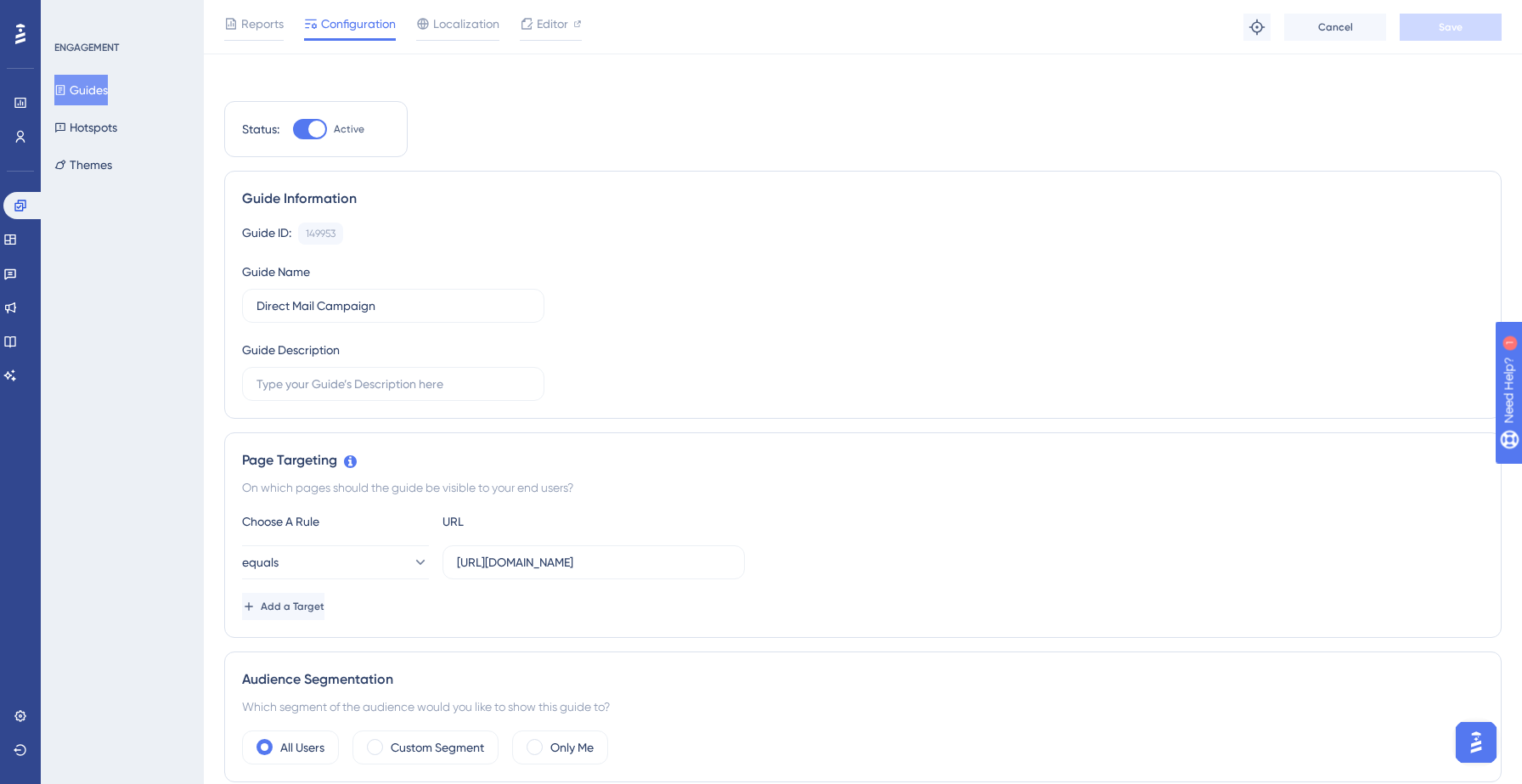
scroll to position [0, 0]
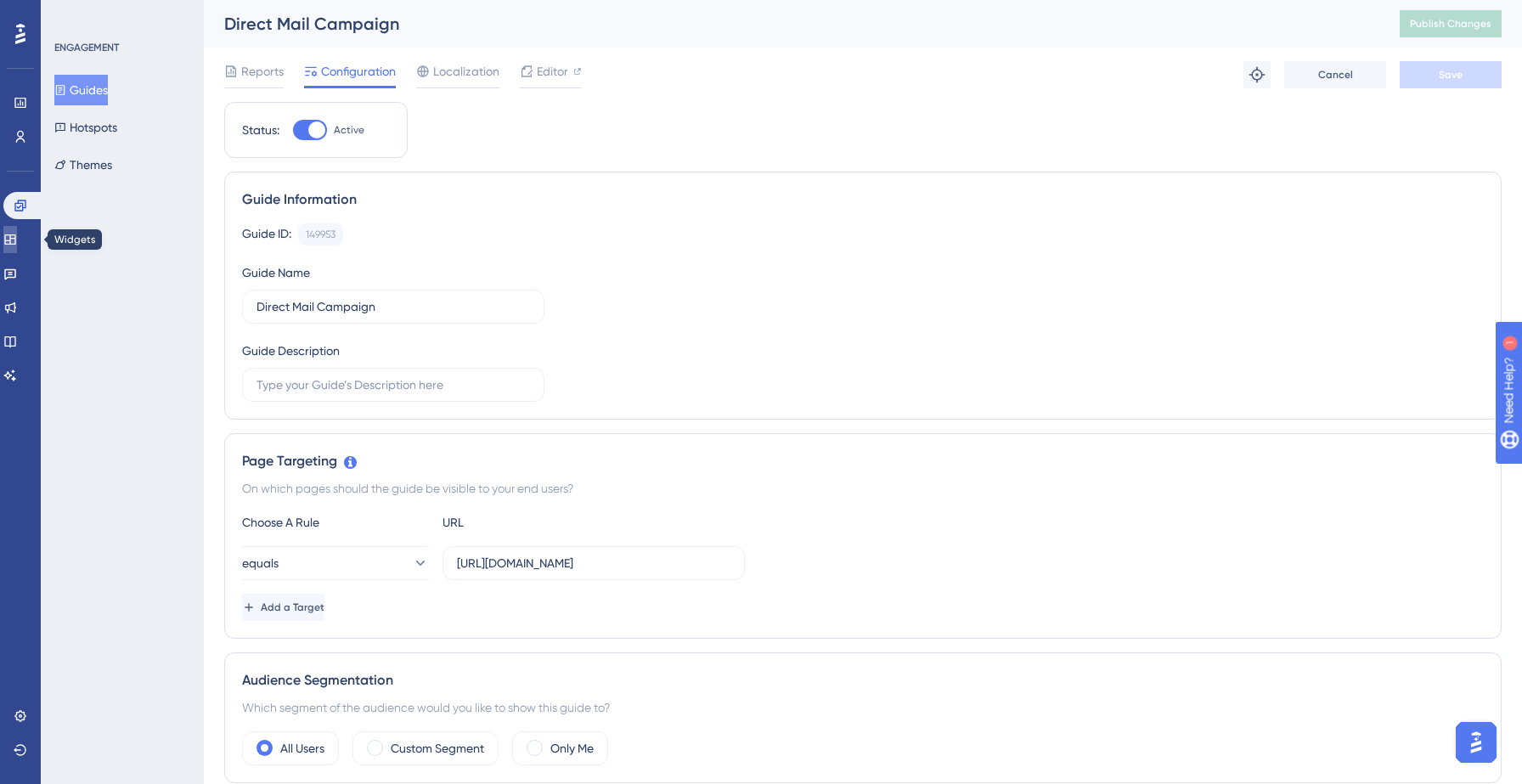
click at [17, 232] on icon at bounding box center [10, 239] width 14 height 14
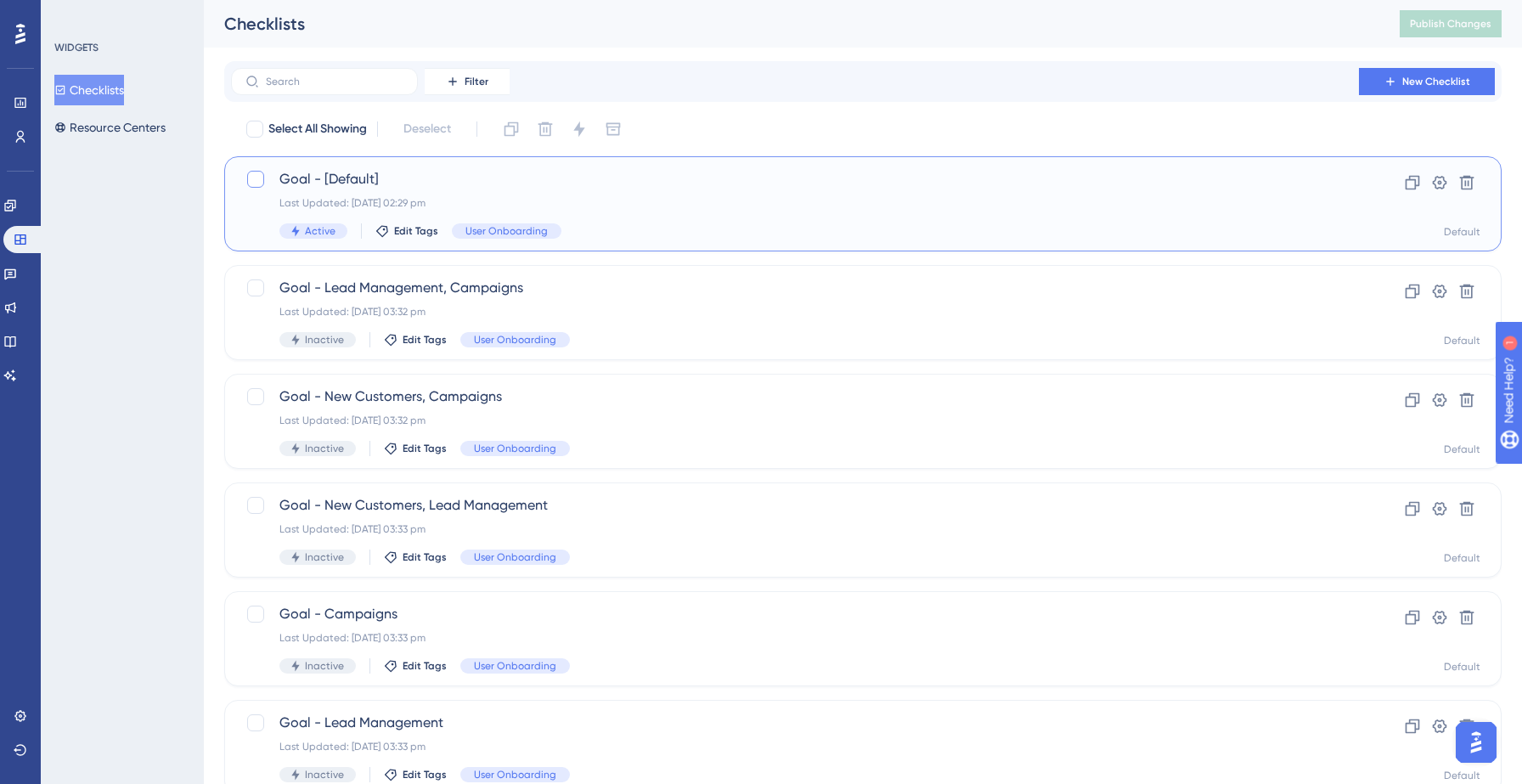
click at [255, 187] on div at bounding box center [255, 179] width 17 height 17
click at [255, 185] on icon at bounding box center [255, 179] width 10 height 14
checkbox input "false"
click at [186, 301] on div "WIDGETS Checklists Resource Centers" at bounding box center [122, 392] width 163 height 784
click at [402, 192] on div "Goal - [Default] Last Updated: [DATE] 02:29 pm Active Edit Tags User Onboarding" at bounding box center [794, 204] width 1031 height 70
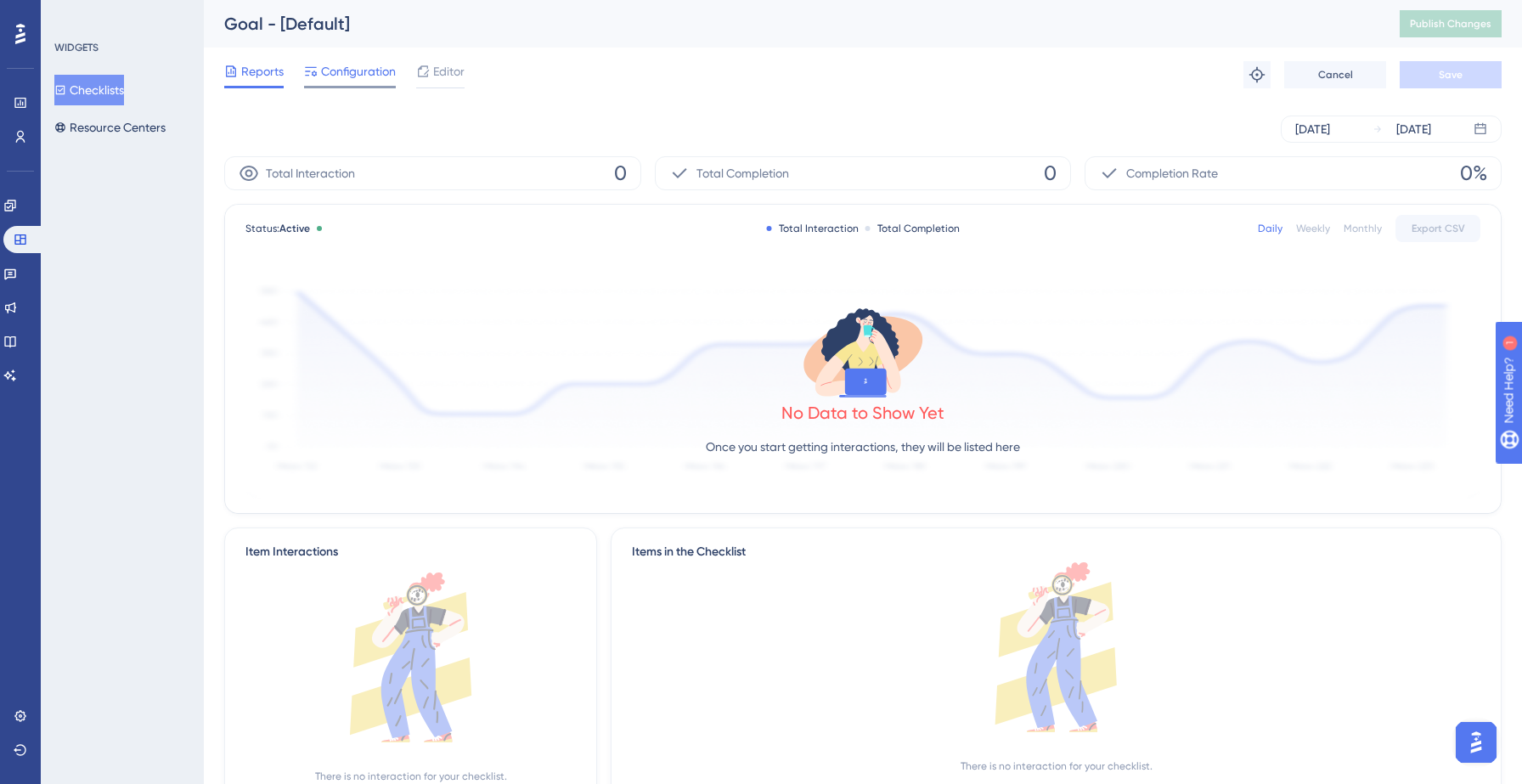
click at [351, 75] on span "Configuration" at bounding box center [359, 72] width 75 height 20
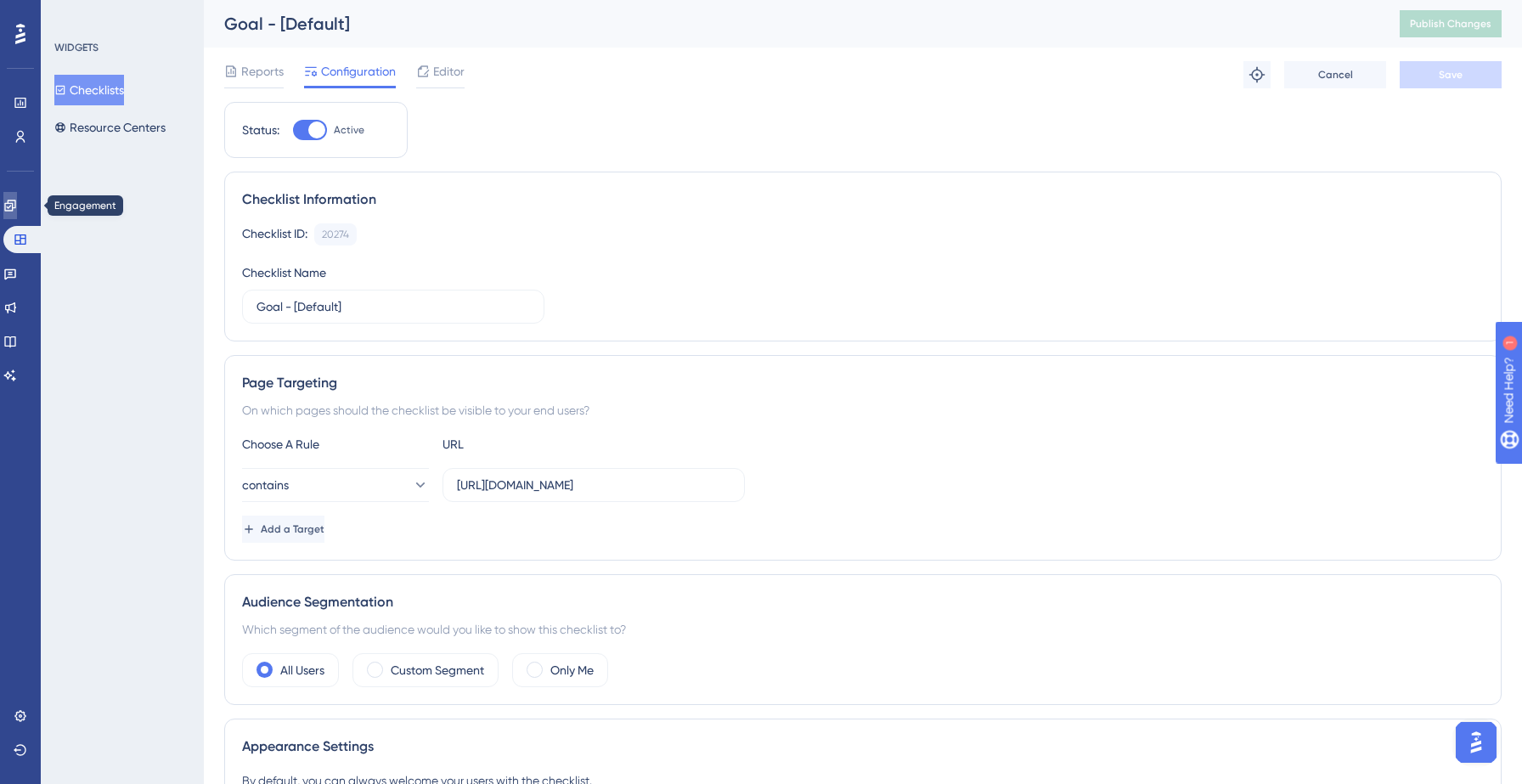
click at [17, 214] on link at bounding box center [10, 206] width 14 height 27
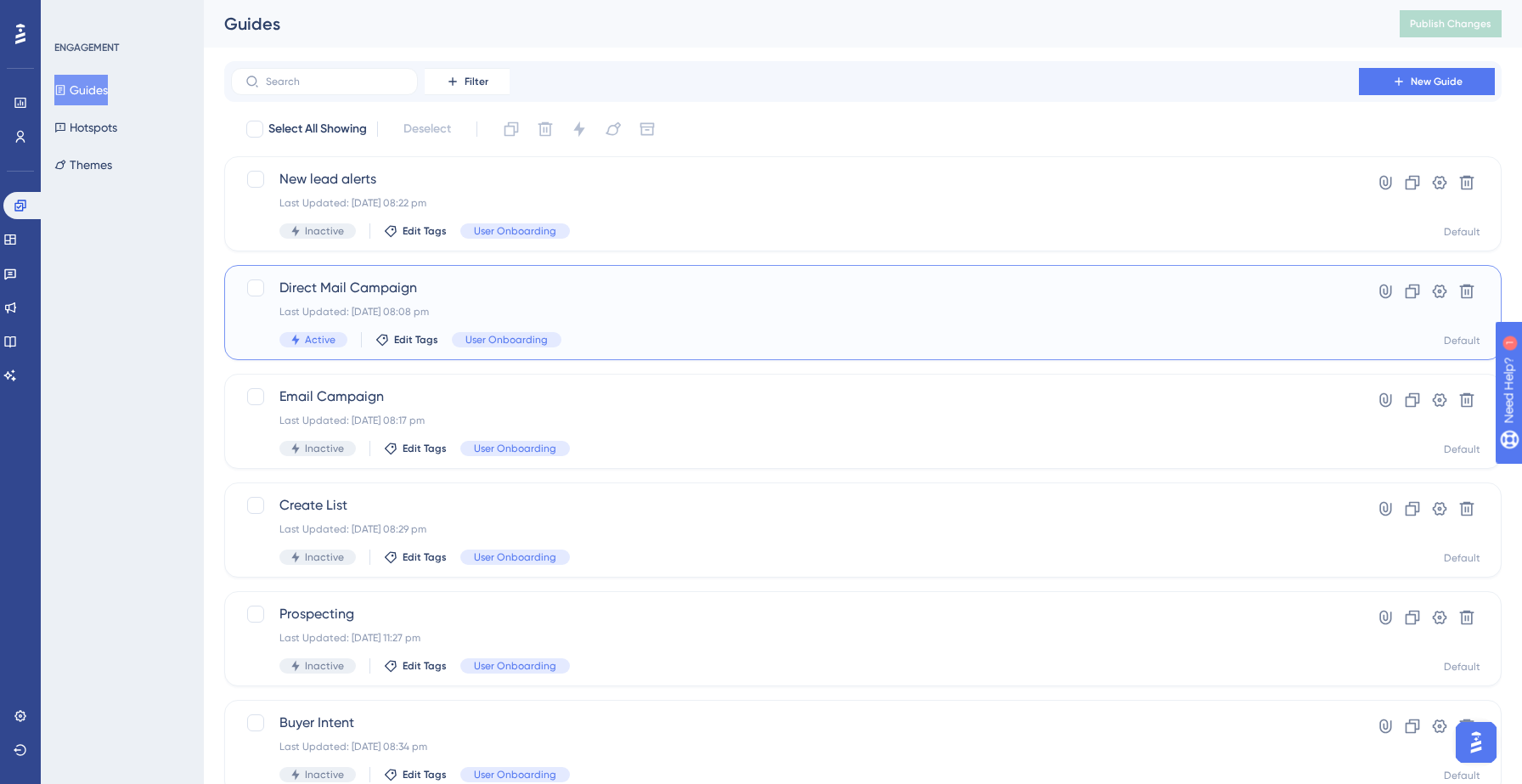
click at [285, 289] on span "Direct Mail Campaign" at bounding box center [794, 288] width 1031 height 20
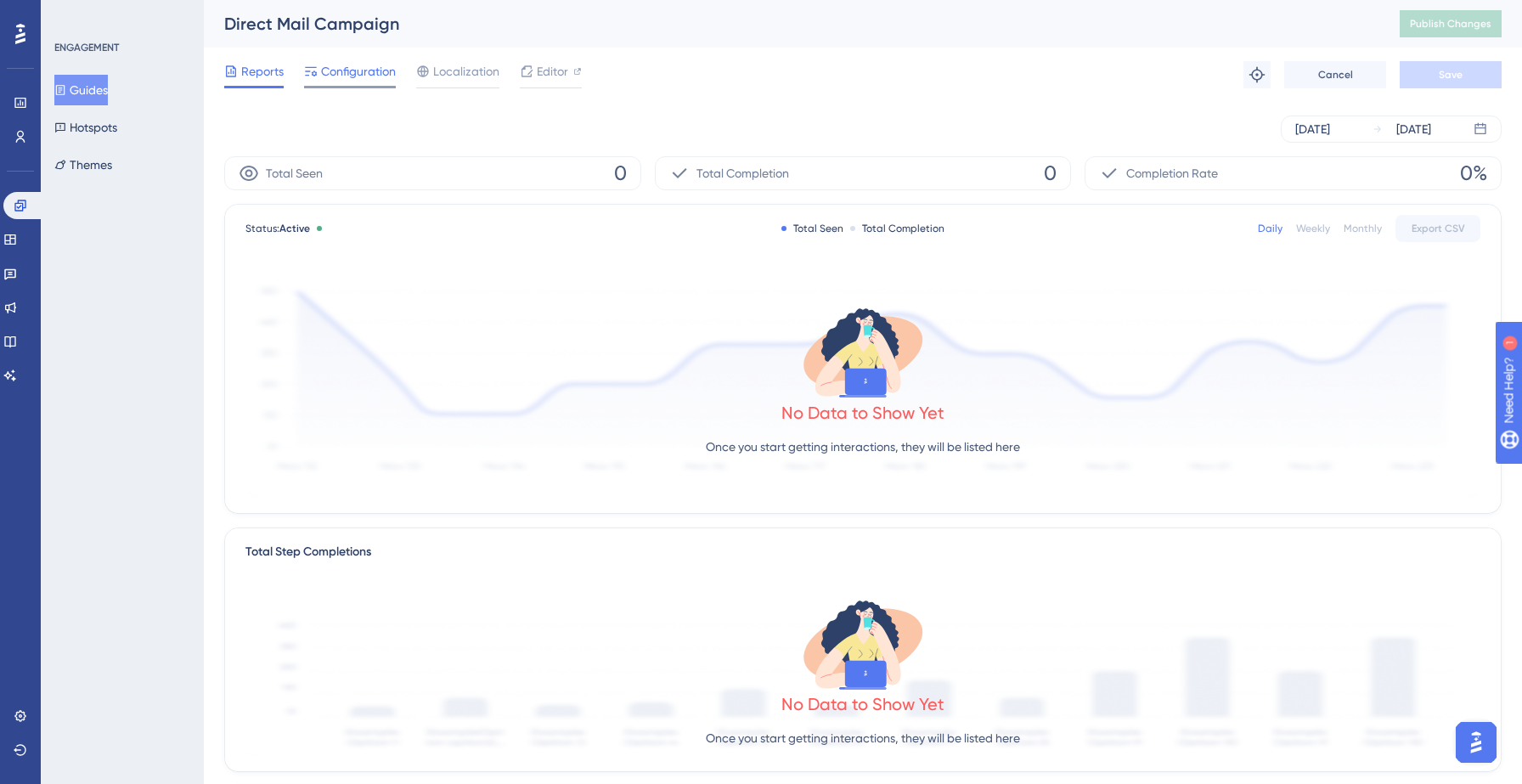
click at [354, 64] on span "Configuration" at bounding box center [359, 72] width 75 height 20
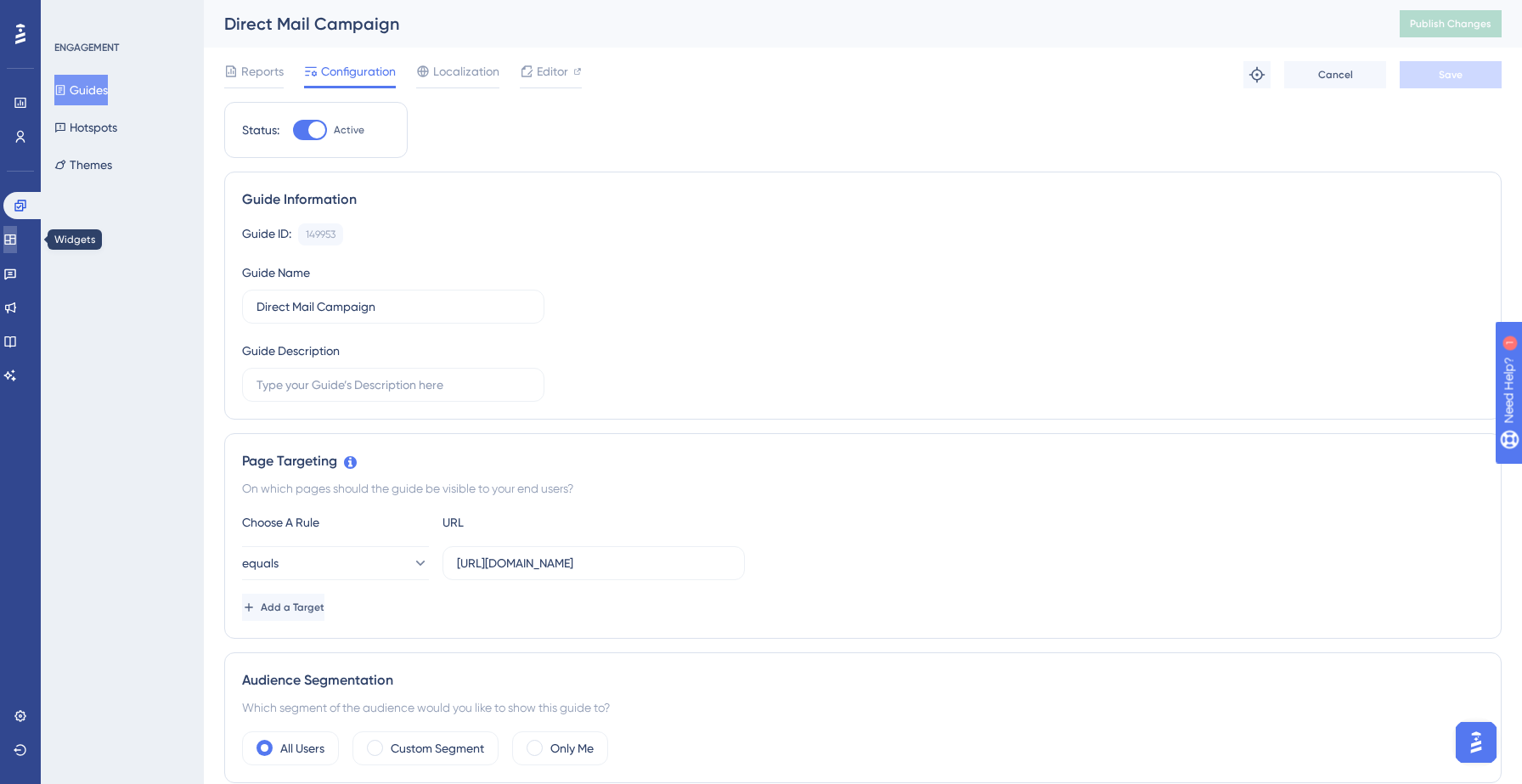
click at [8, 235] on link at bounding box center [10, 240] width 14 height 27
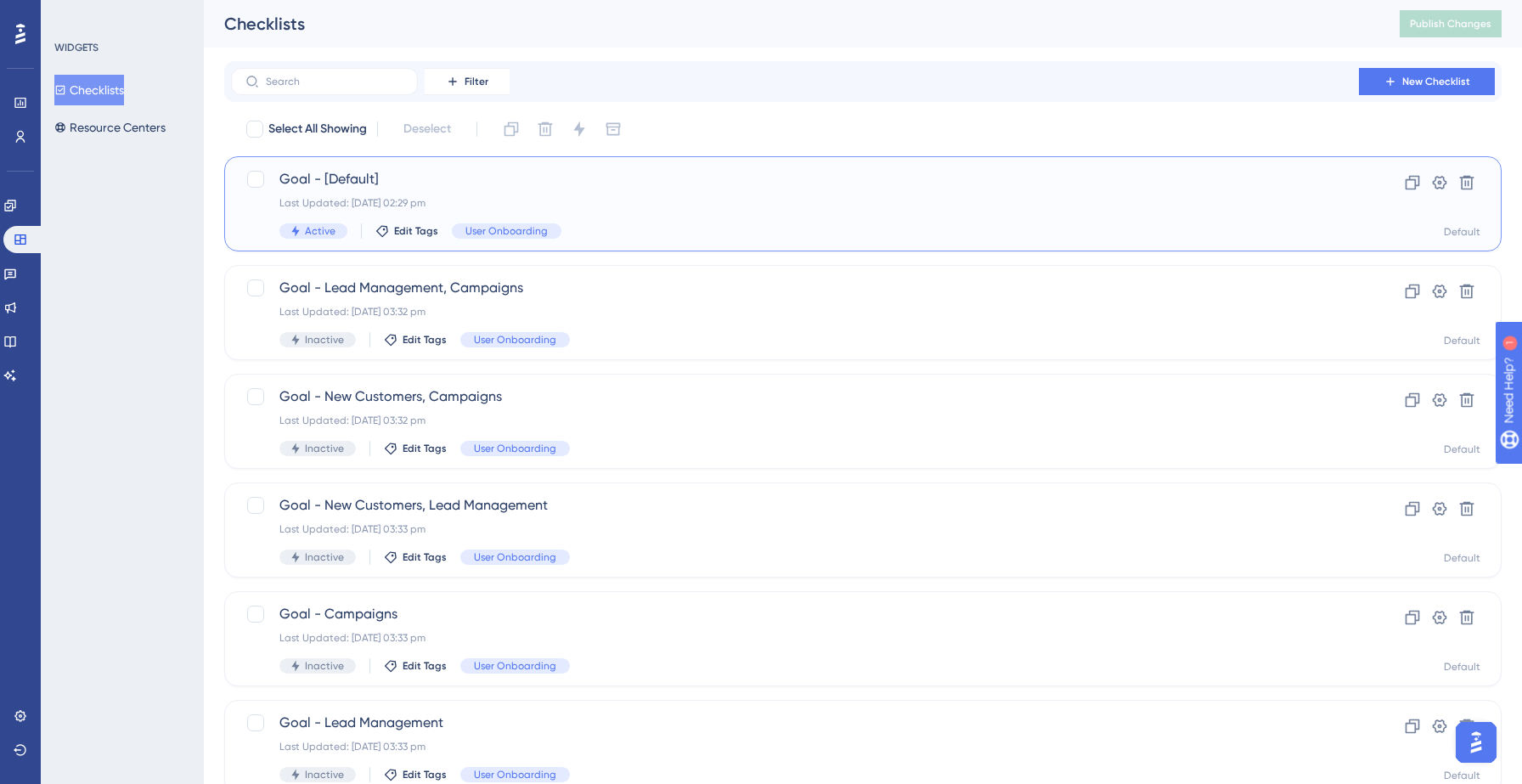
click at [469, 166] on div "Goal - [Default] Last Updated: [DATE] 02:29 pm Active Edit Tags User Onboarding…" at bounding box center [863, 203] width 1278 height 95
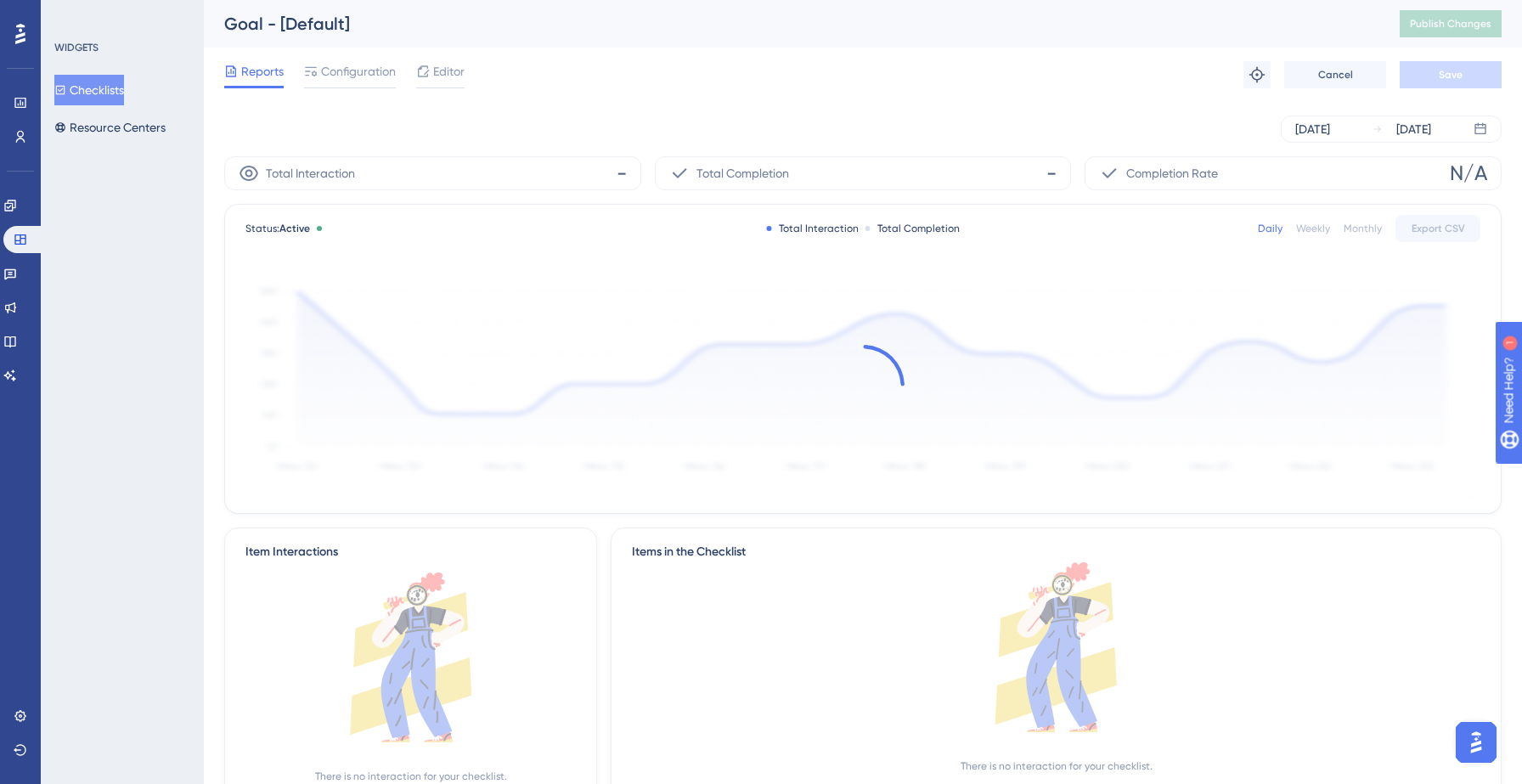
click at [464, 55] on div "Reports Configuration Editor Troubleshoot Cancel Save" at bounding box center [863, 75] width 1278 height 55
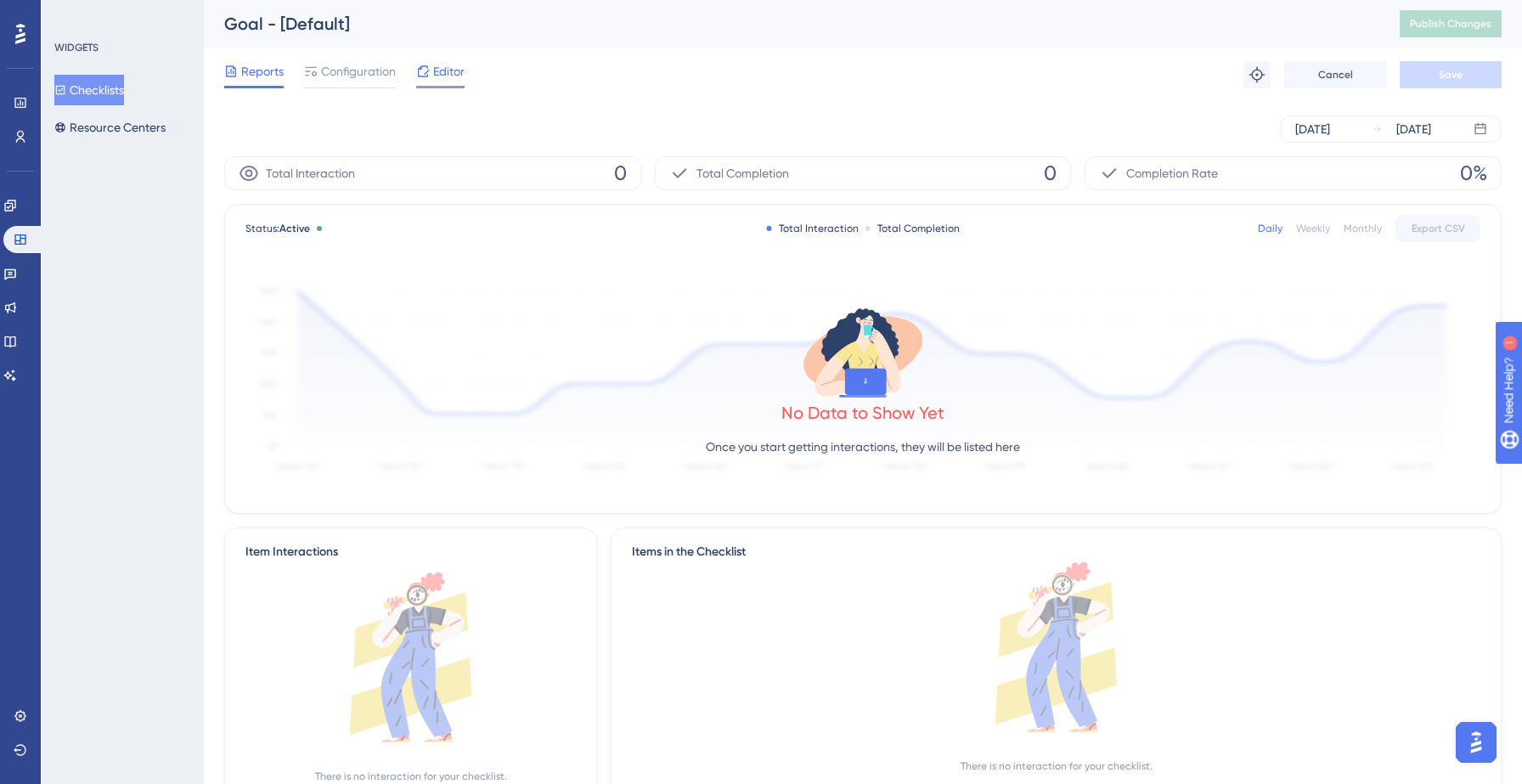
click at [452, 77] on span "Editor" at bounding box center [448, 72] width 32 height 20
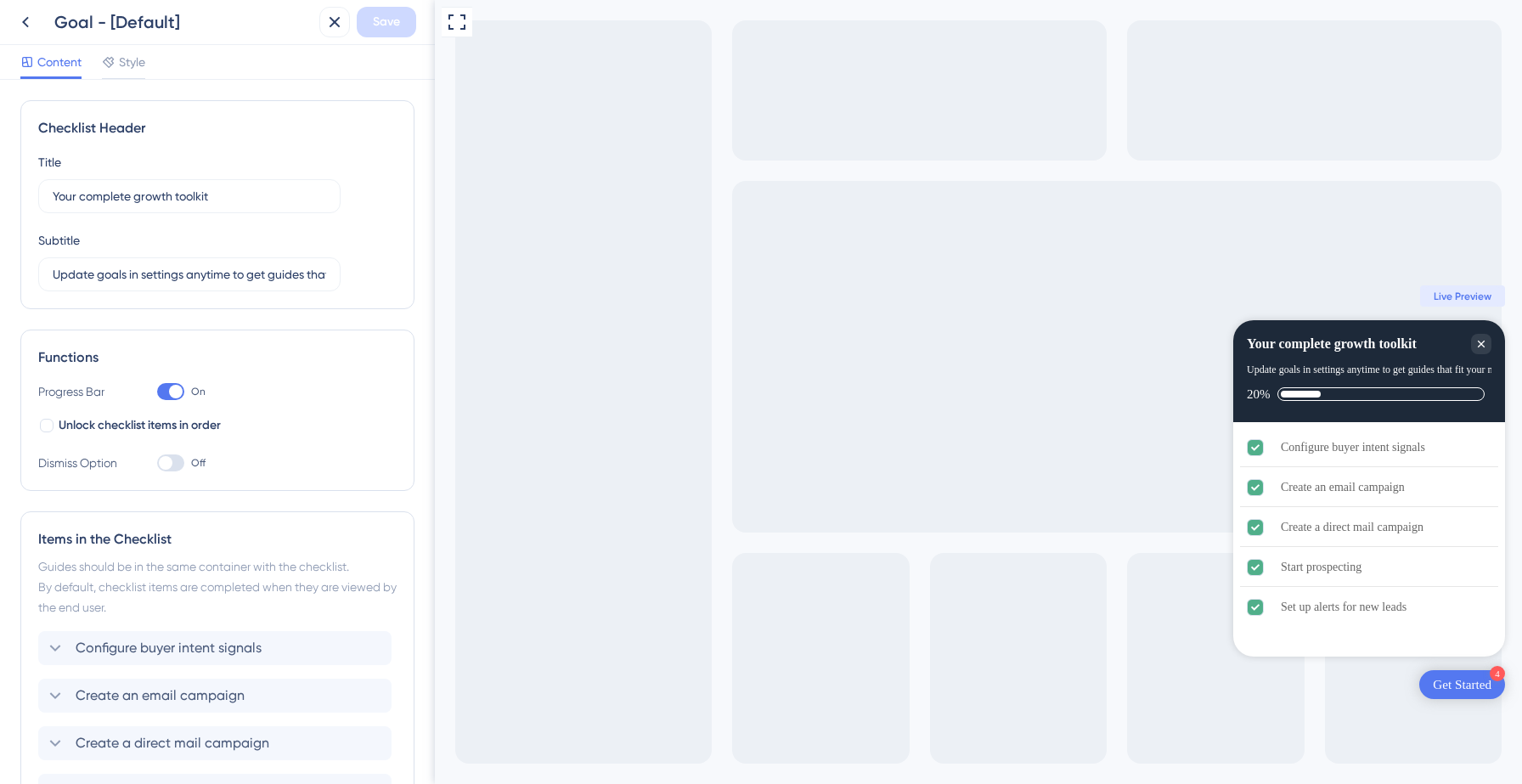
click at [1452, 688] on div "Get Started" at bounding box center [1462, 685] width 59 height 17
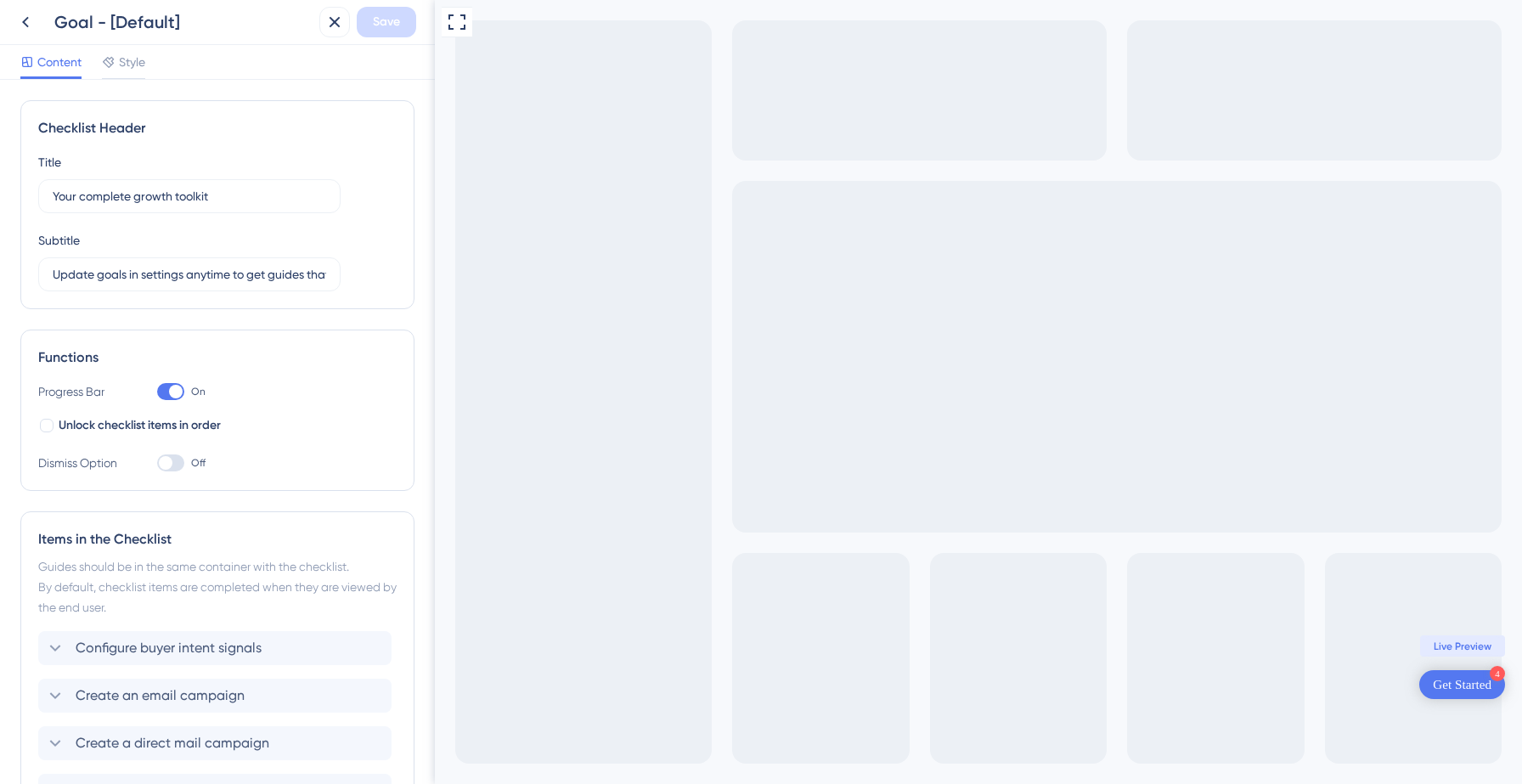
click at [1452, 688] on div "Get Started" at bounding box center [1462, 685] width 59 height 17
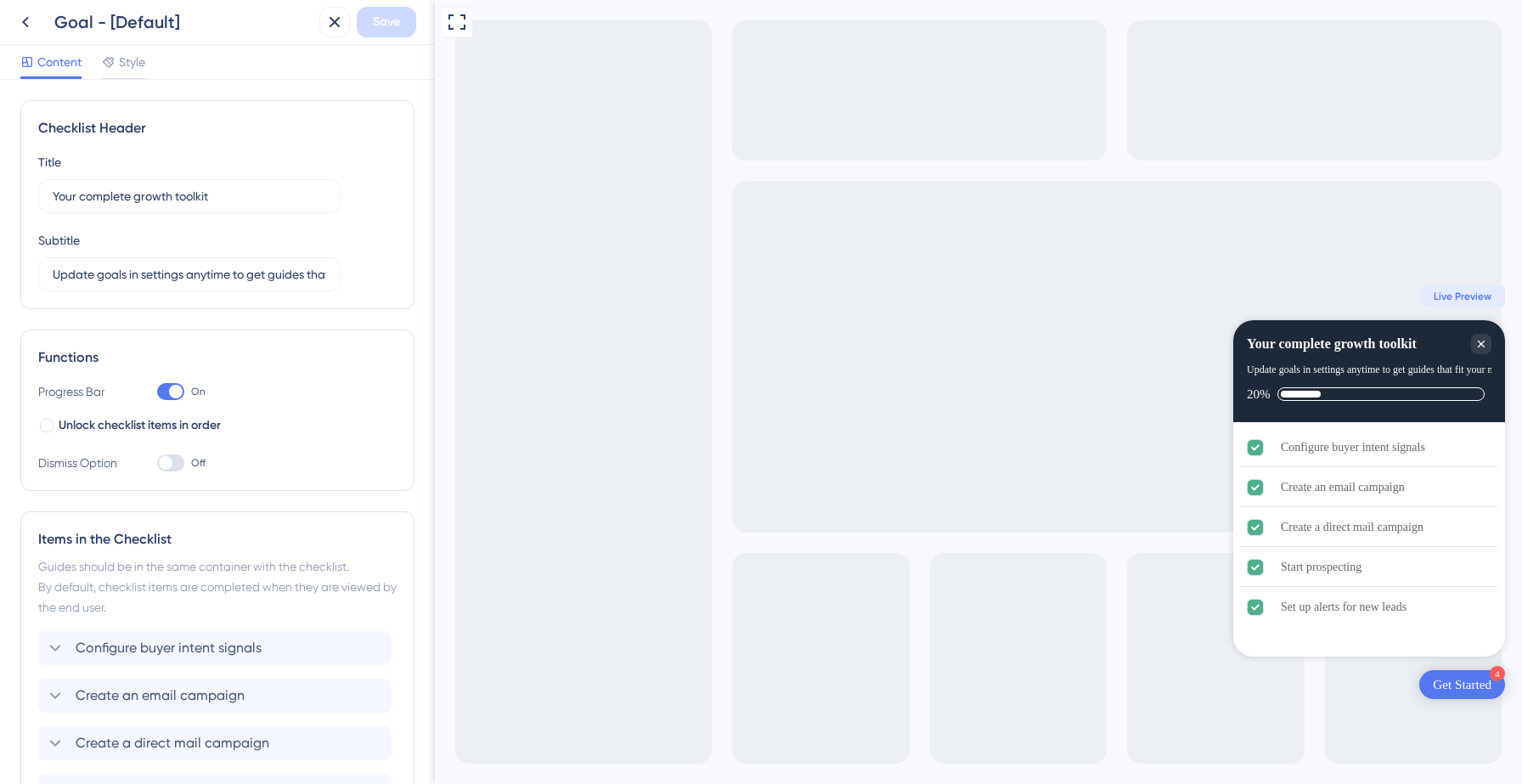
click at [1474, 286] on div "Live Preview" at bounding box center [1462, 296] width 85 height 20
click at [1474, 294] on span "Live Preview" at bounding box center [1463, 296] width 58 height 14
click at [37, 27] on button at bounding box center [26, 22] width 31 height 31
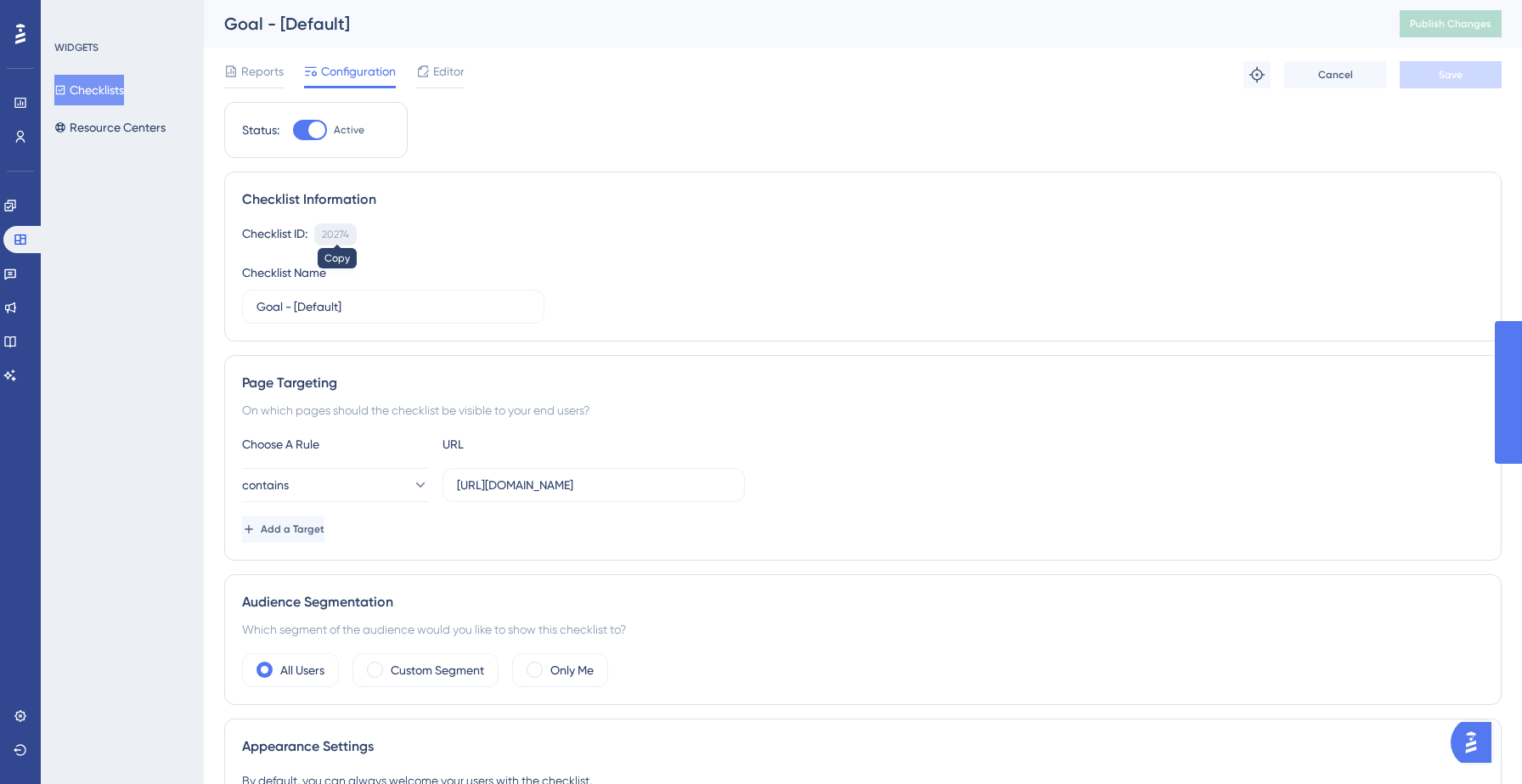
click at [347, 237] on div "20274" at bounding box center [336, 235] width 27 height 14
drag, startPoint x: 227, startPoint y: 23, endPoint x: 361, endPoint y: 23, distance: 134.0
click at [361, 23] on div "Goal - [Default]" at bounding box center [791, 24] width 1133 height 24
click at [450, 73] on span "Editor" at bounding box center [448, 72] width 32 height 20
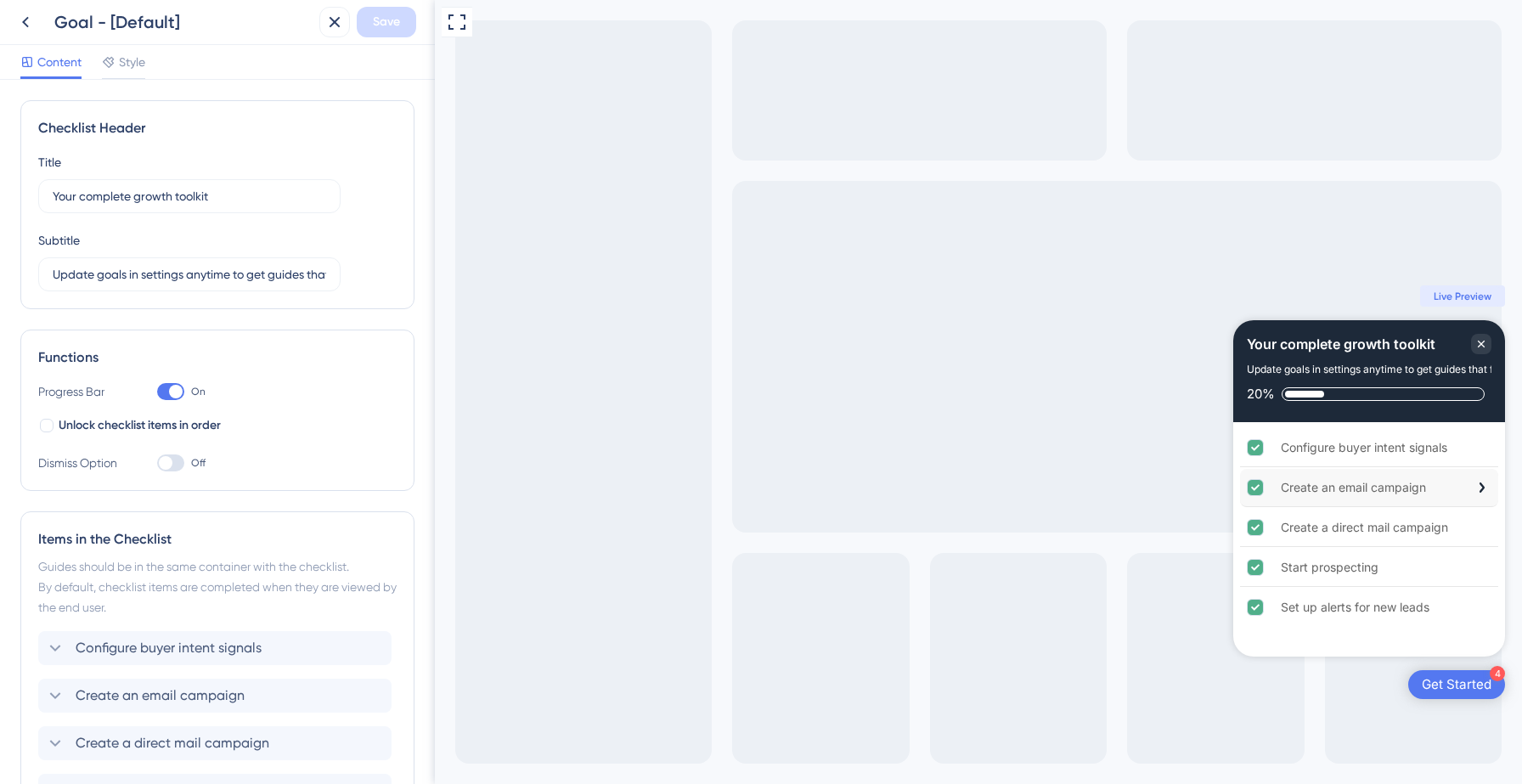
click at [1466, 483] on div "Create an email campaign" at bounding box center [1369, 488] width 258 height 38
click at [1455, 533] on div "Create a direct mail campaign" at bounding box center [1369, 528] width 258 height 38
click at [1454, 560] on div "Start prospecting" at bounding box center [1369, 567] width 258 height 38
click at [1460, 611] on div "Set up alerts for new leads" at bounding box center [1369, 607] width 258 height 38
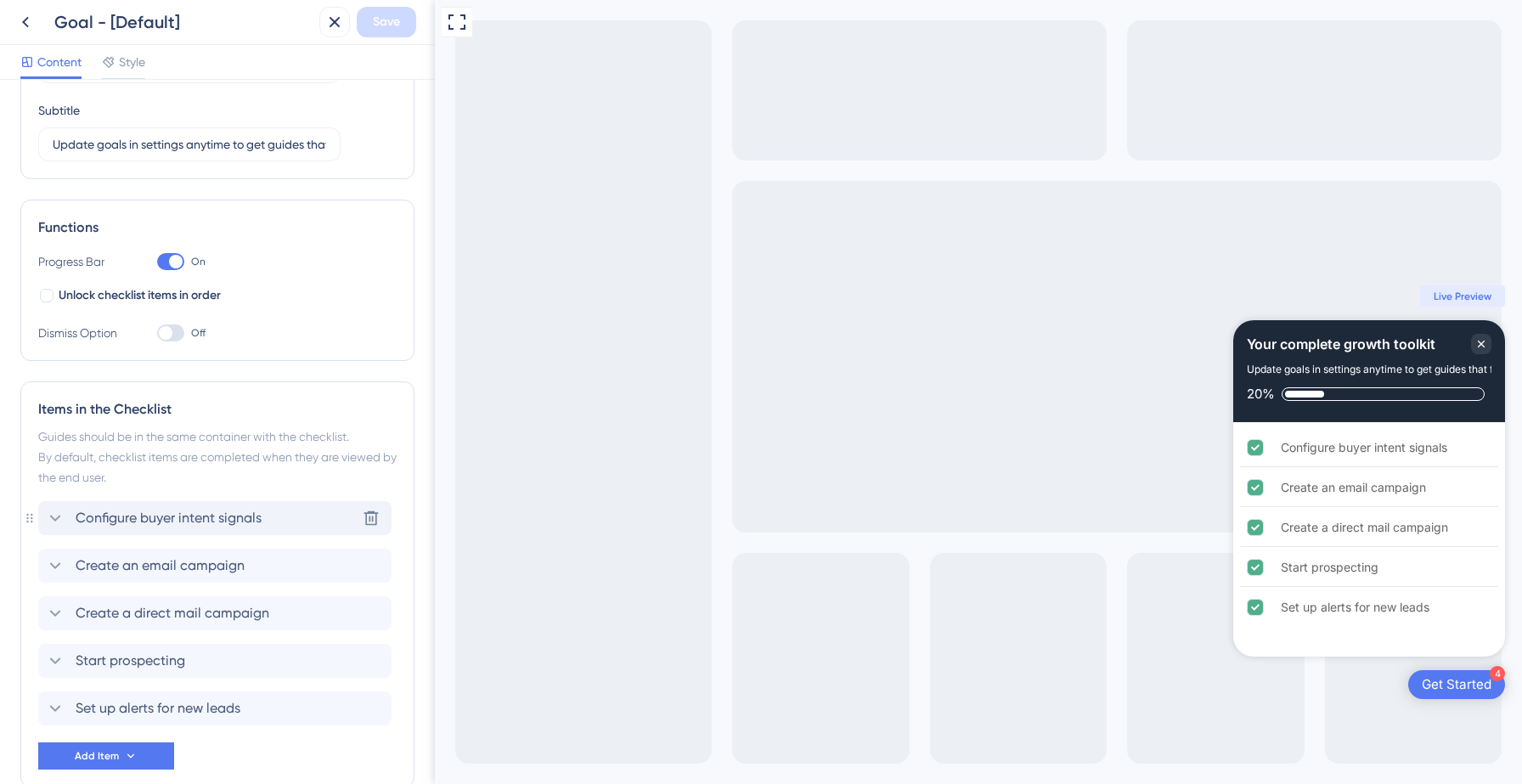
scroll to position [125, 0]
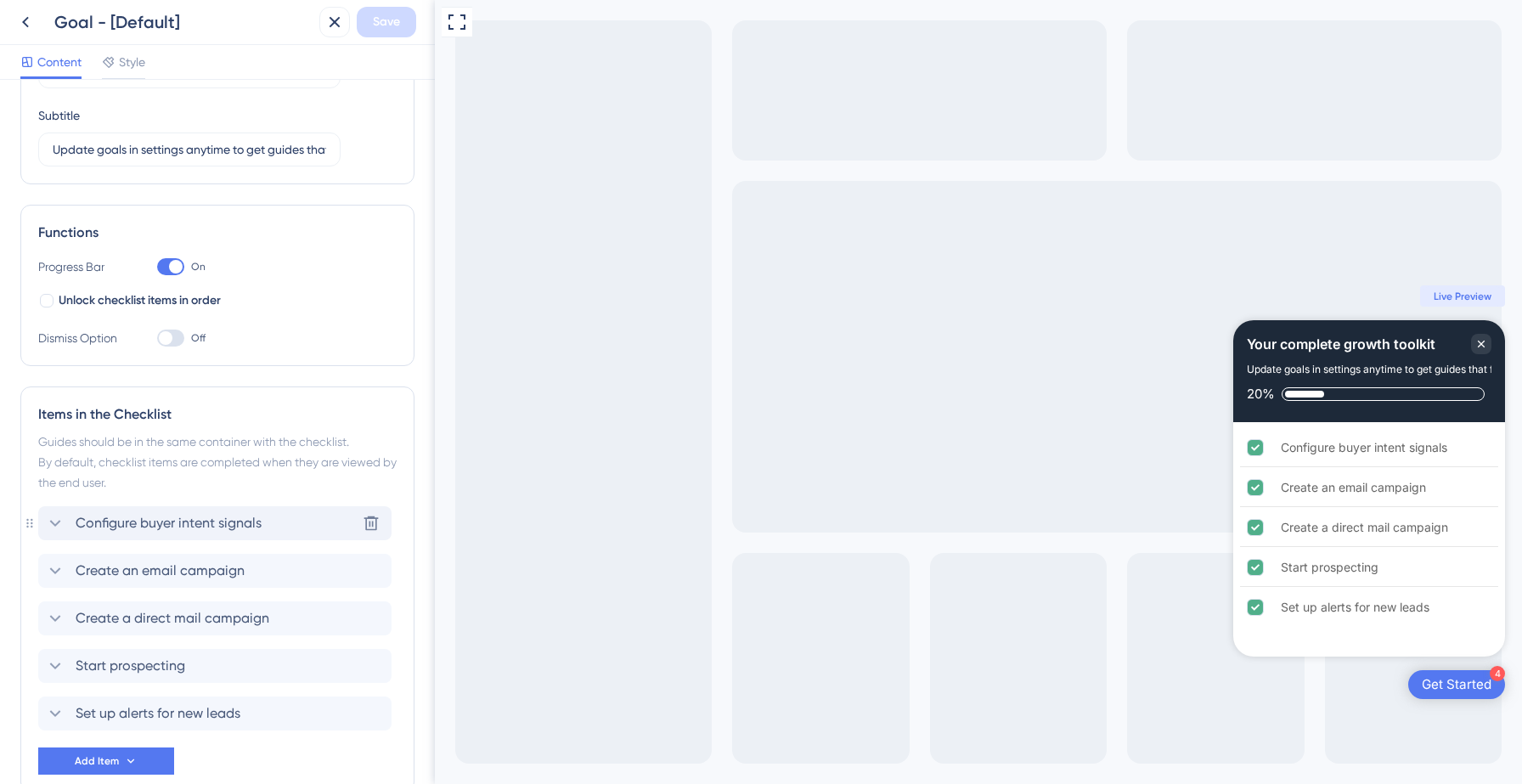
click at [54, 527] on icon at bounding box center [56, 524] width 20 height 20
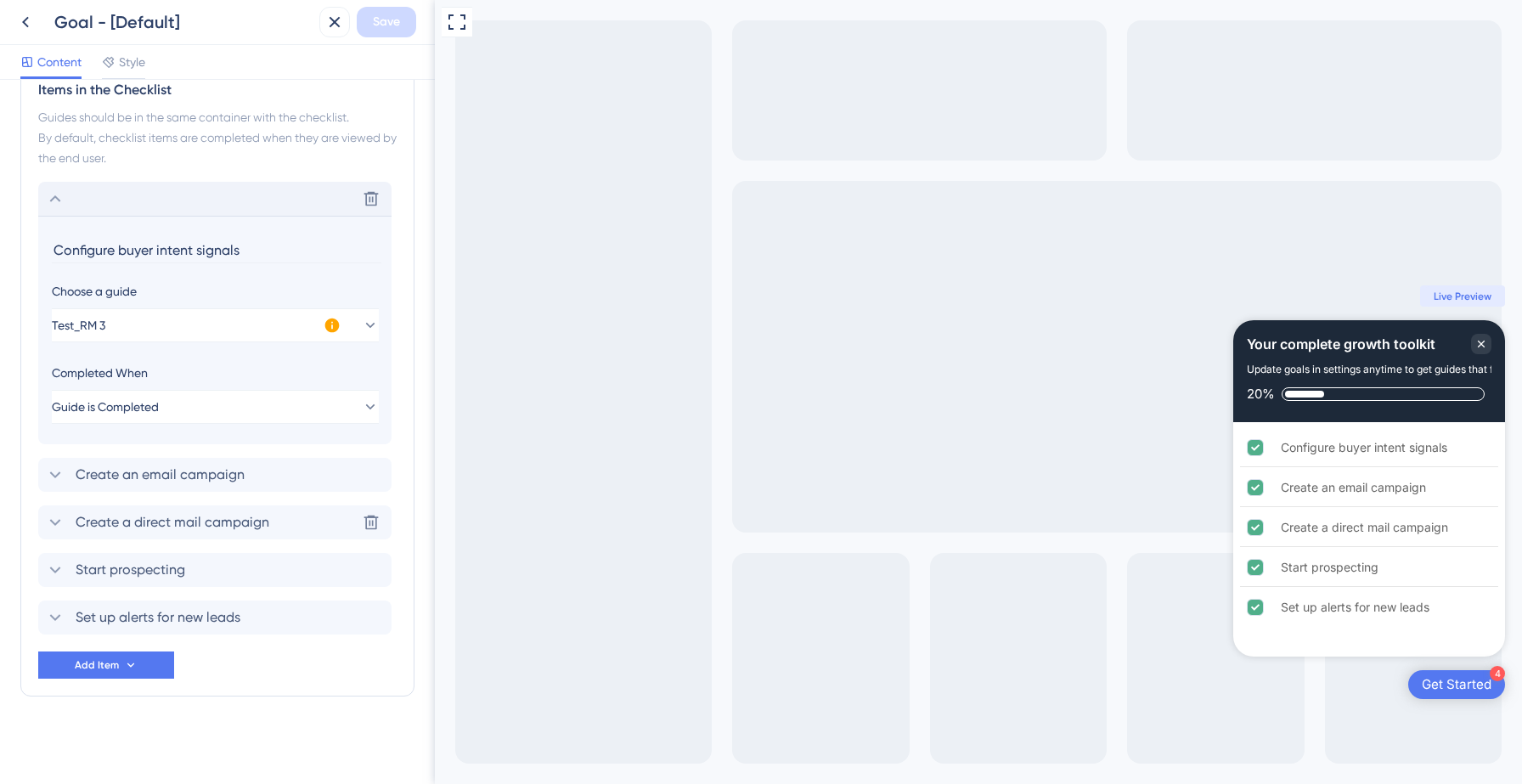
scroll to position [450, 0]
click at [60, 473] on icon at bounding box center [56, 474] width 20 height 20
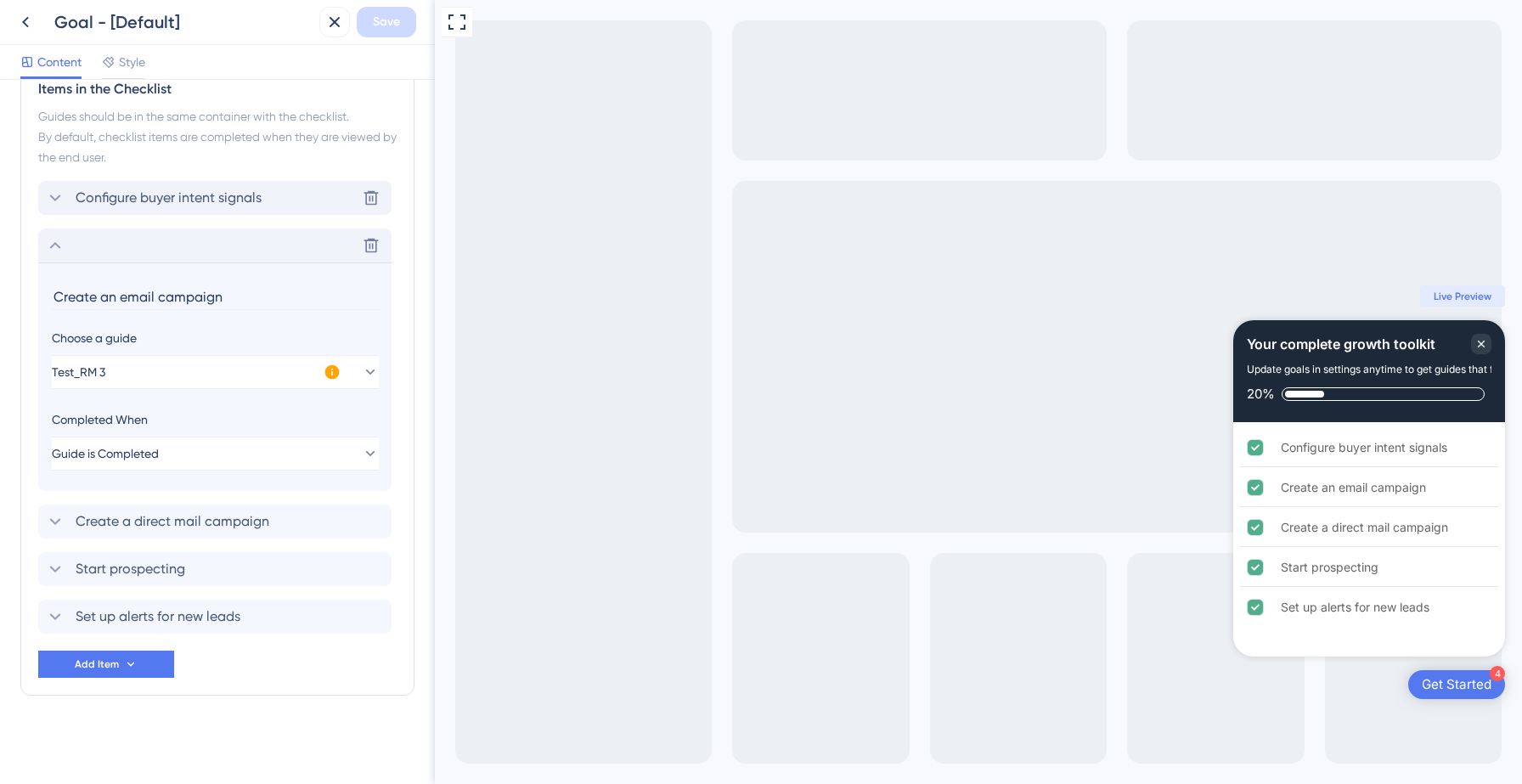
click at [57, 196] on icon at bounding box center [56, 198] width 20 height 20
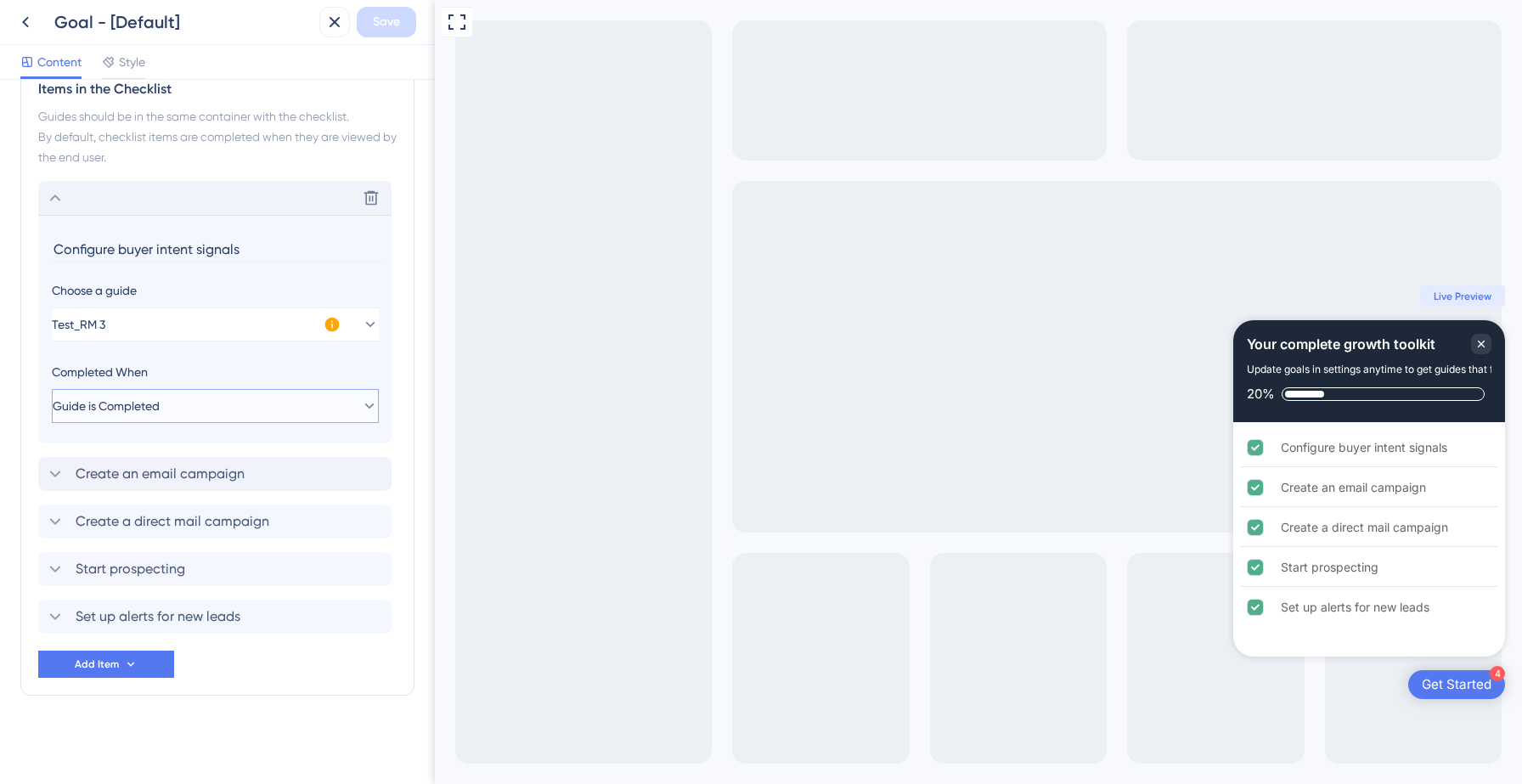
click at [117, 406] on span "Guide is Completed" at bounding box center [106, 406] width 107 height 20
click at [117, 407] on span "Guide is Completed" at bounding box center [120, 406] width 107 height 20
click at [360, 335] on button "Test_RM 3" at bounding box center [215, 325] width 327 height 34
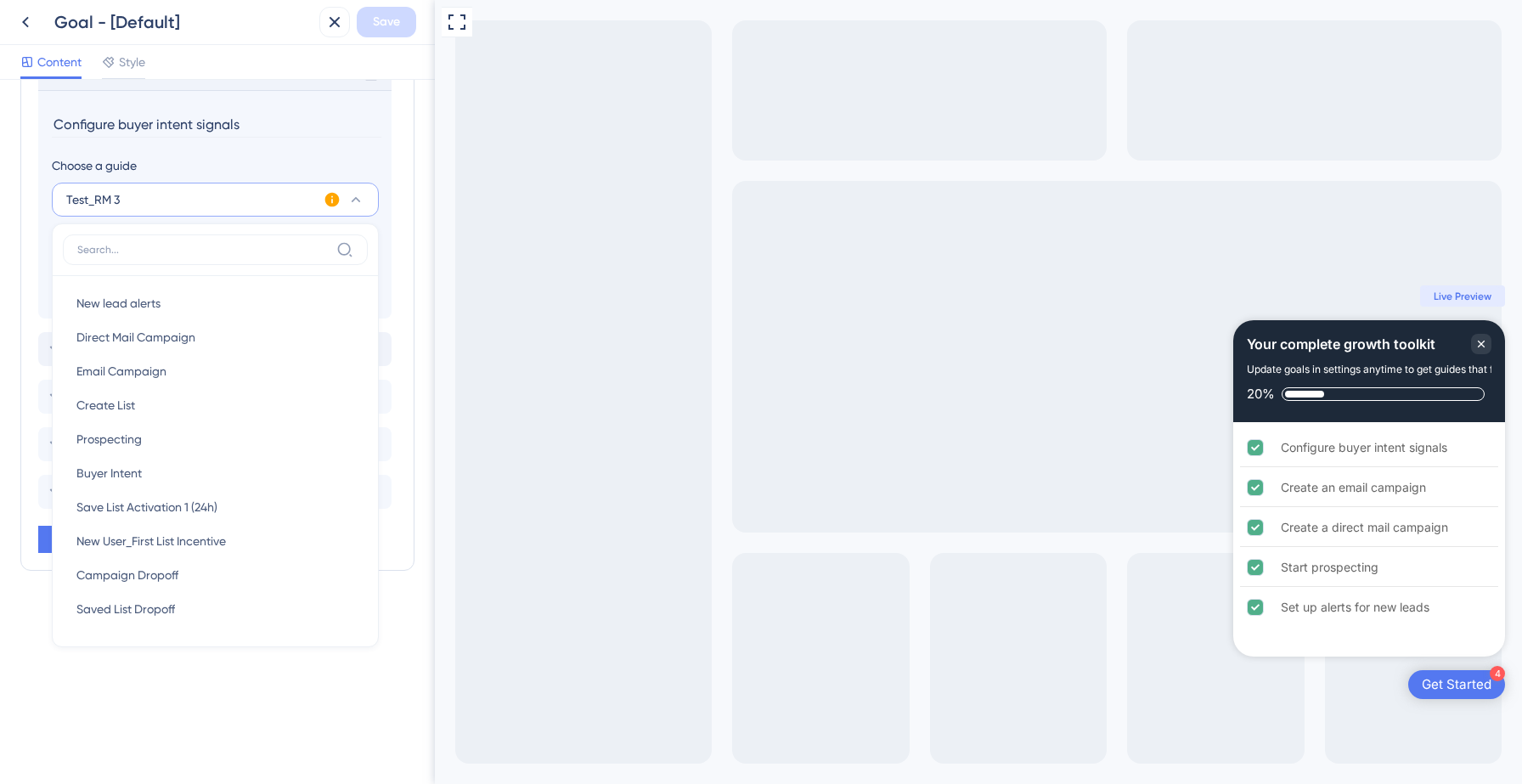
click at [311, 142] on section "Configure buyer intent signals Choose a guide Test_RM 3 New lead alerts New lea…" at bounding box center [215, 204] width 354 height 229
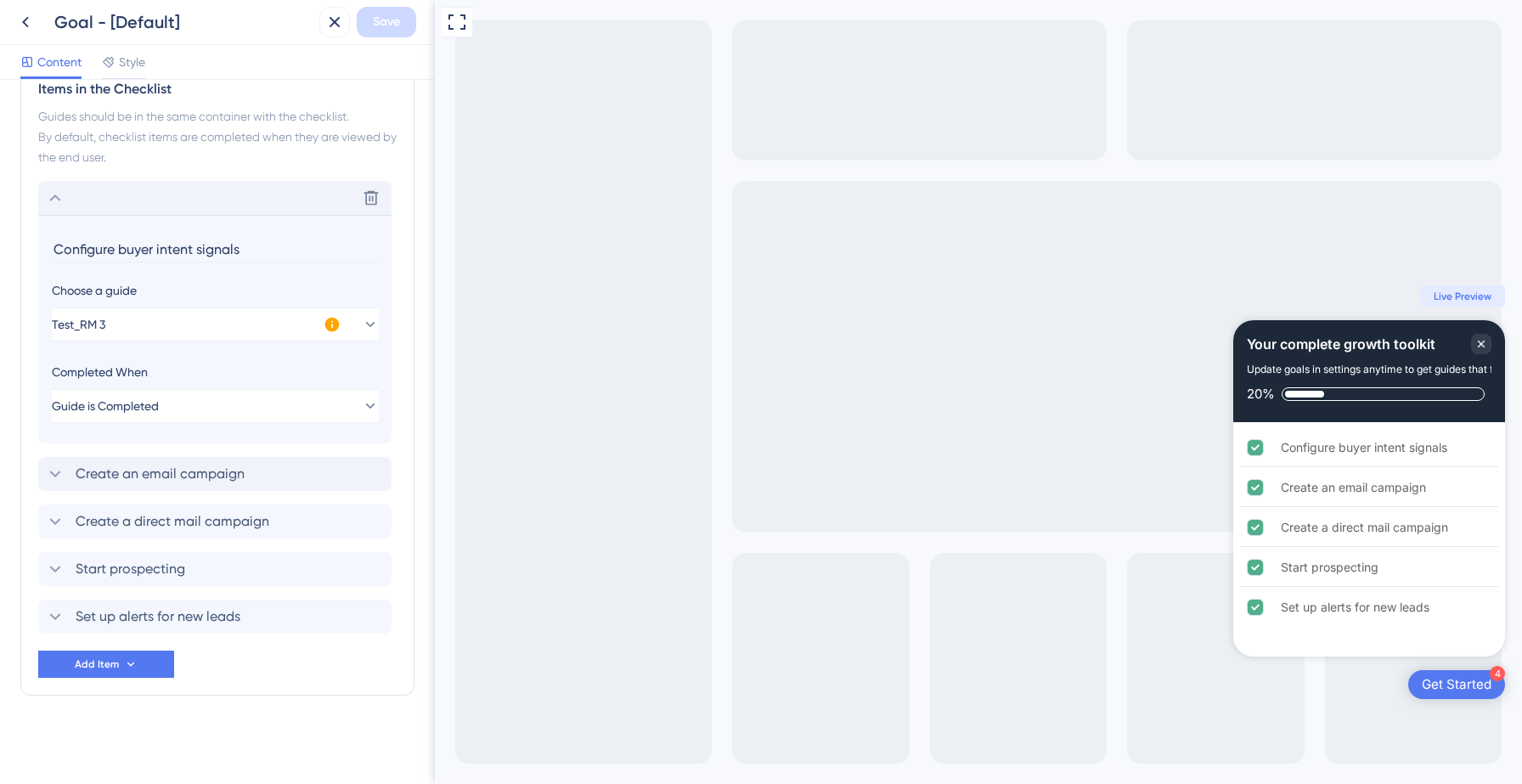
scroll to position [450, 0]
click at [340, 20] on icon at bounding box center [335, 22] width 20 height 20
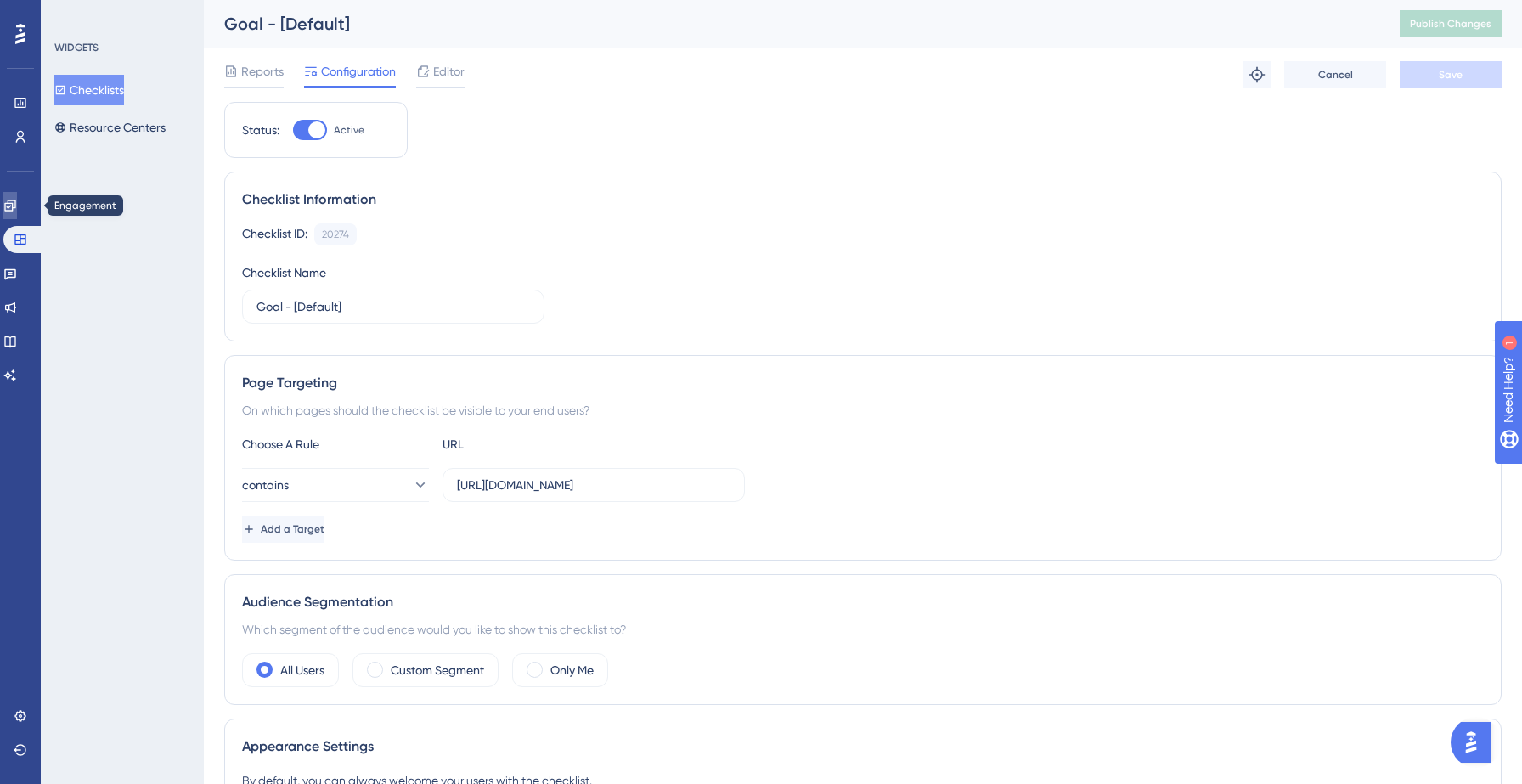
click at [17, 214] on link at bounding box center [10, 206] width 14 height 27
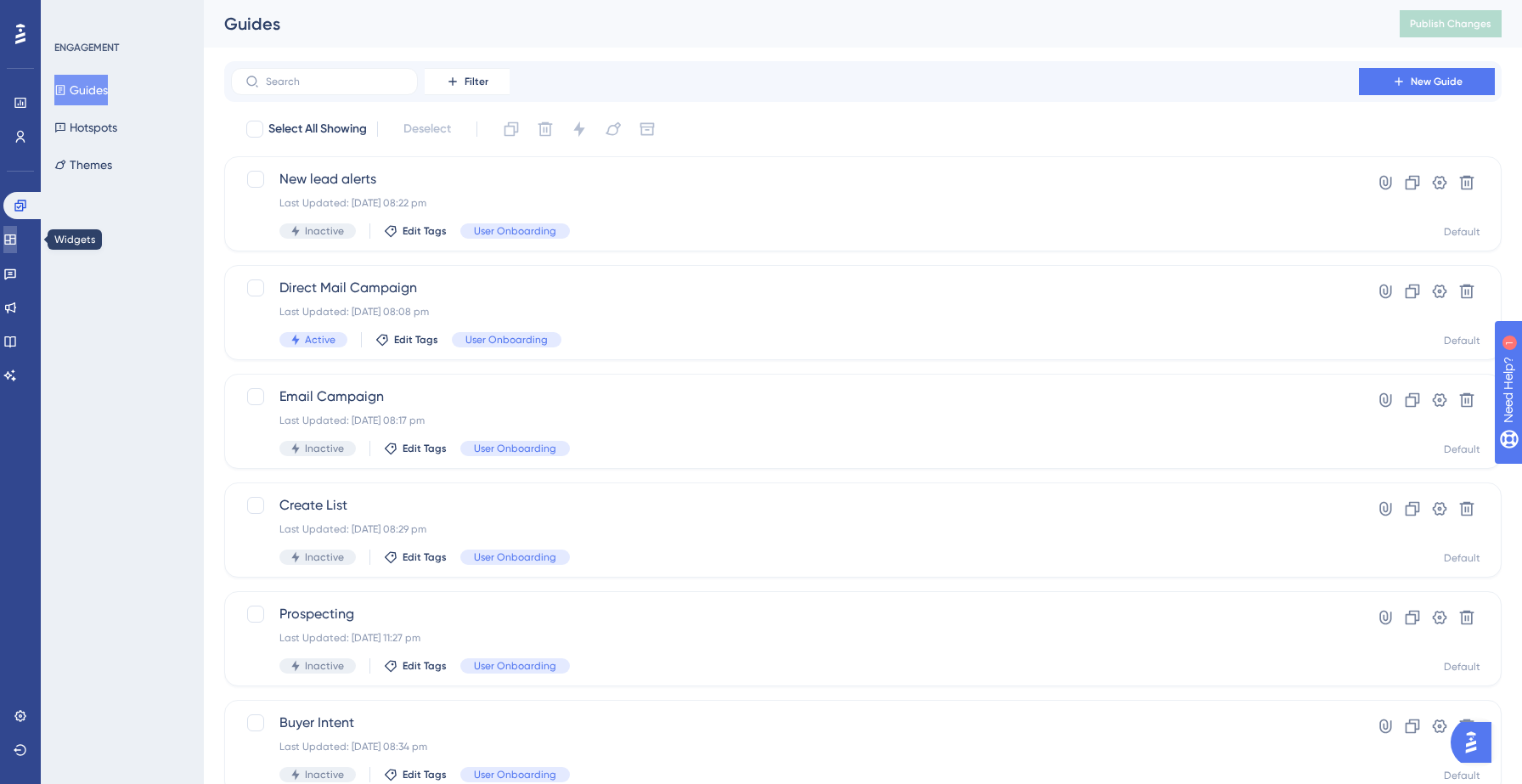
click at [15, 234] on icon at bounding box center [9, 239] width 11 height 10
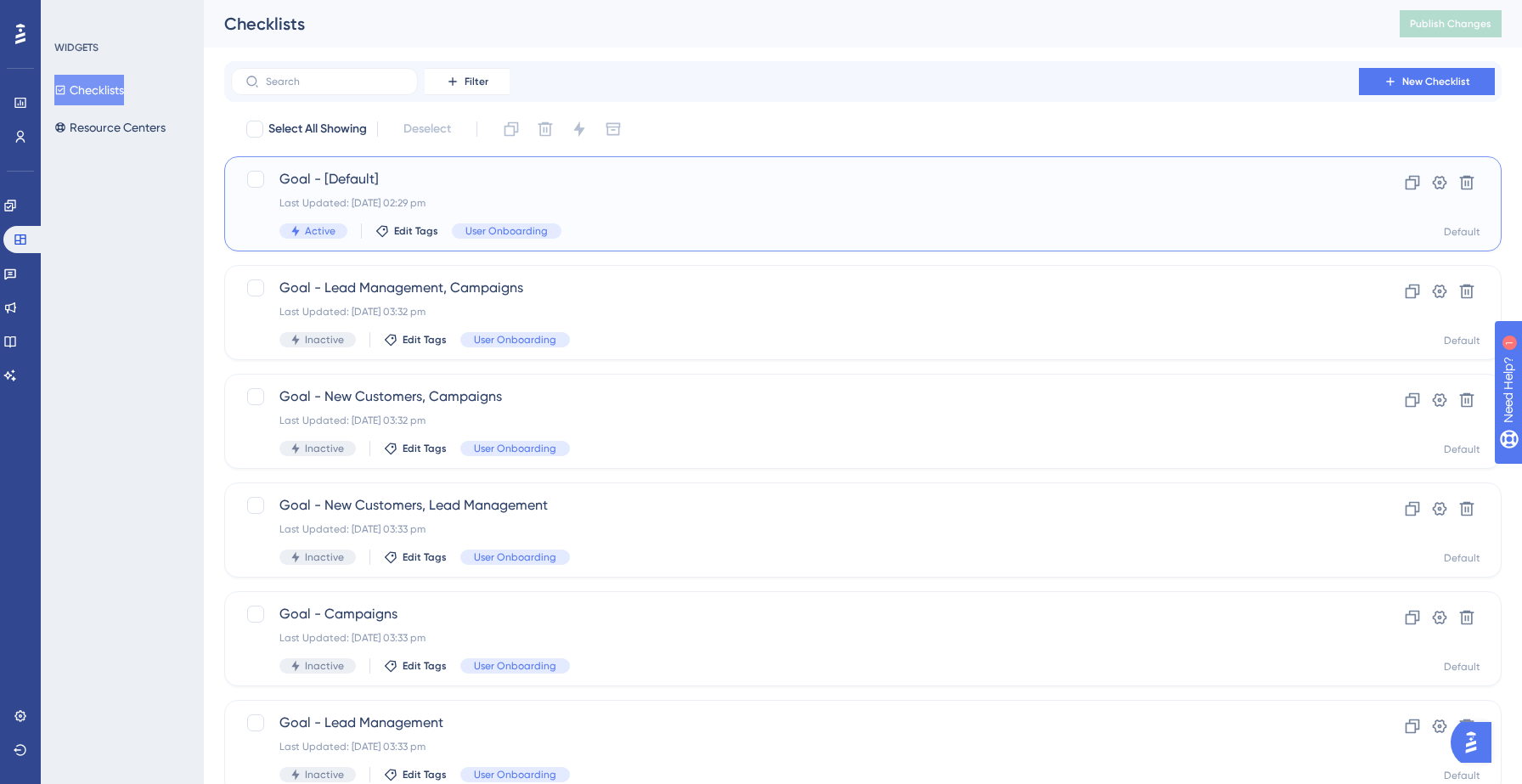
click at [321, 186] on span "Goal - [Default]" at bounding box center [794, 179] width 1031 height 20
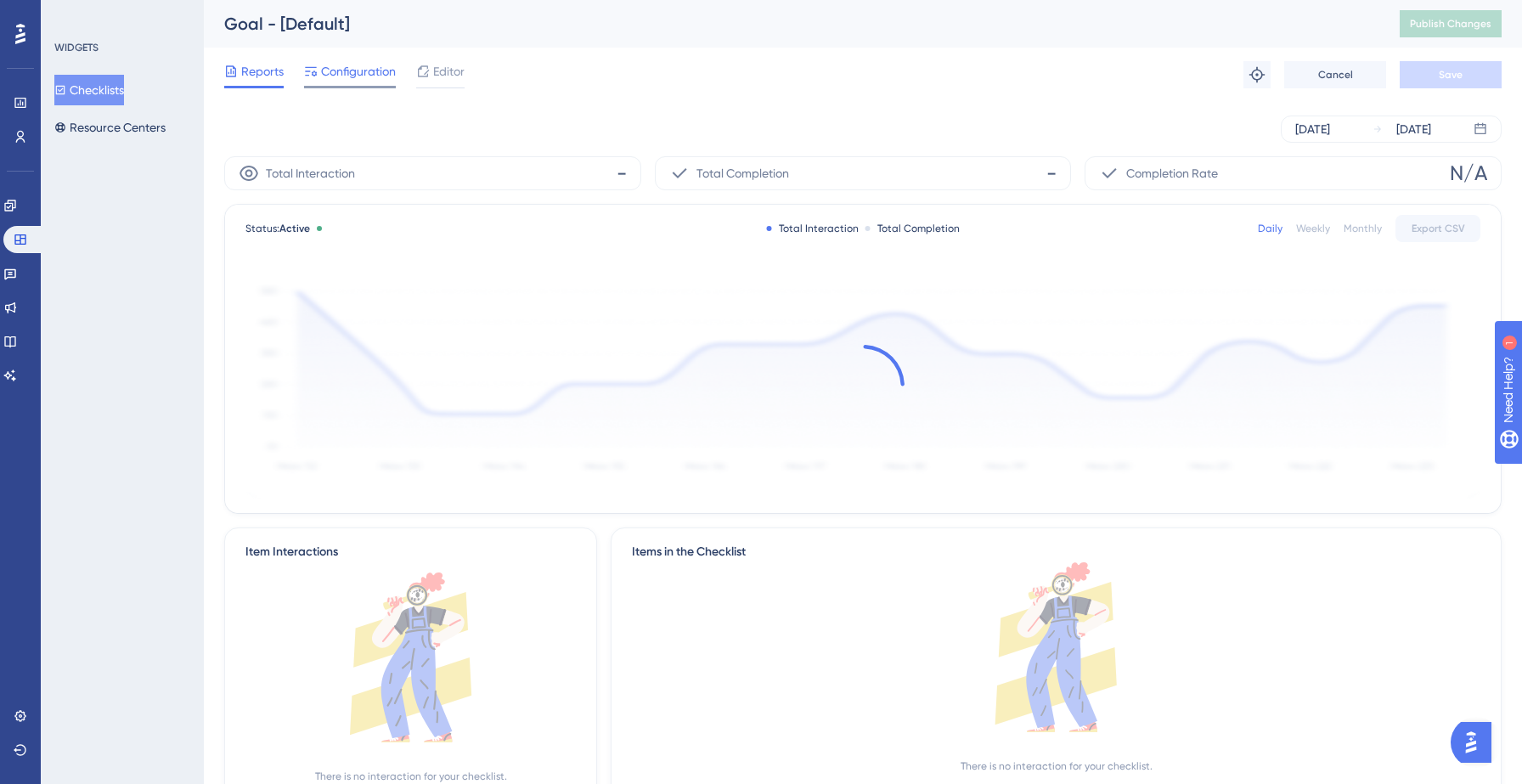
click at [359, 72] on span "Configuration" at bounding box center [359, 72] width 75 height 20
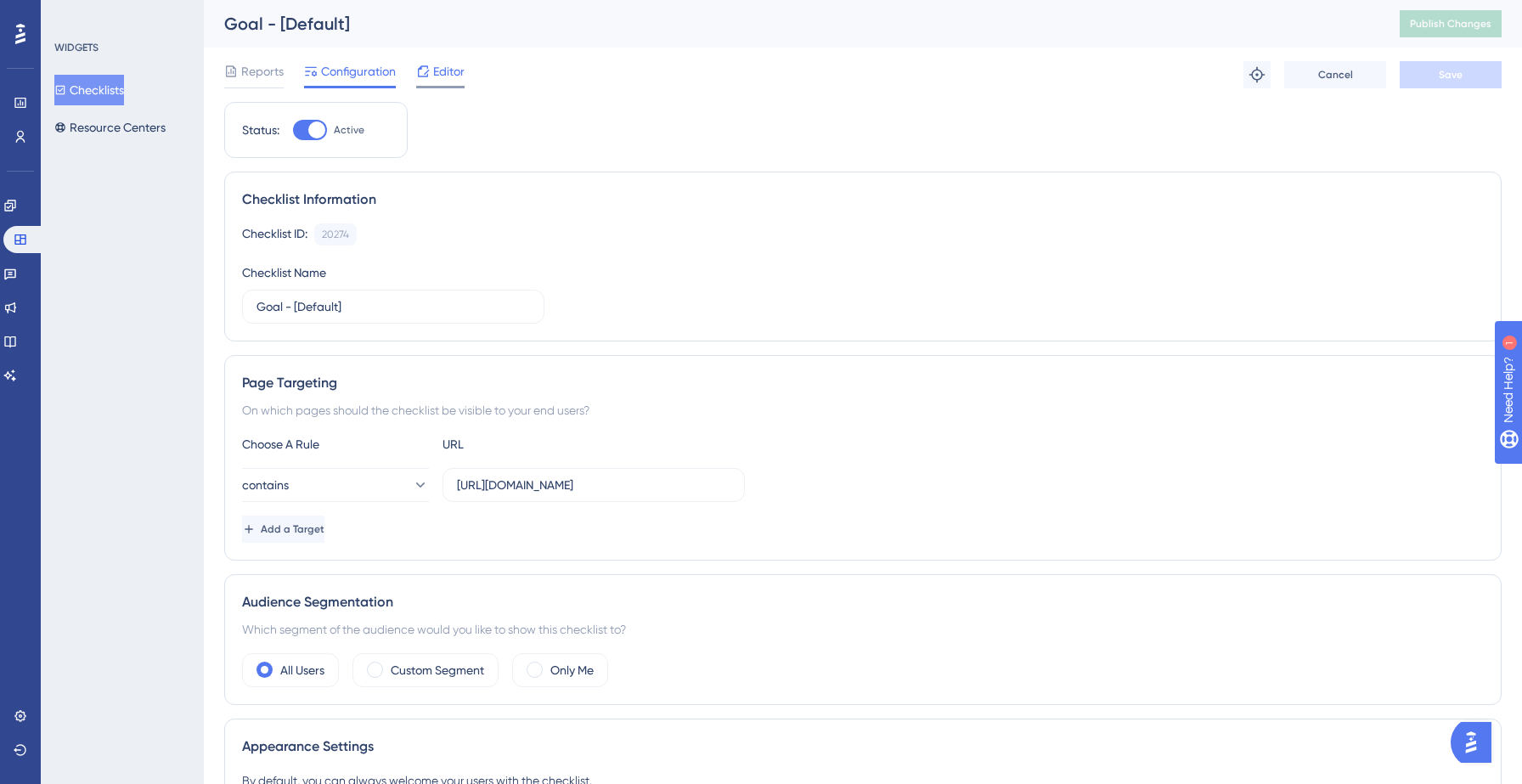
click at [447, 75] on span "Editor" at bounding box center [448, 72] width 32 height 20
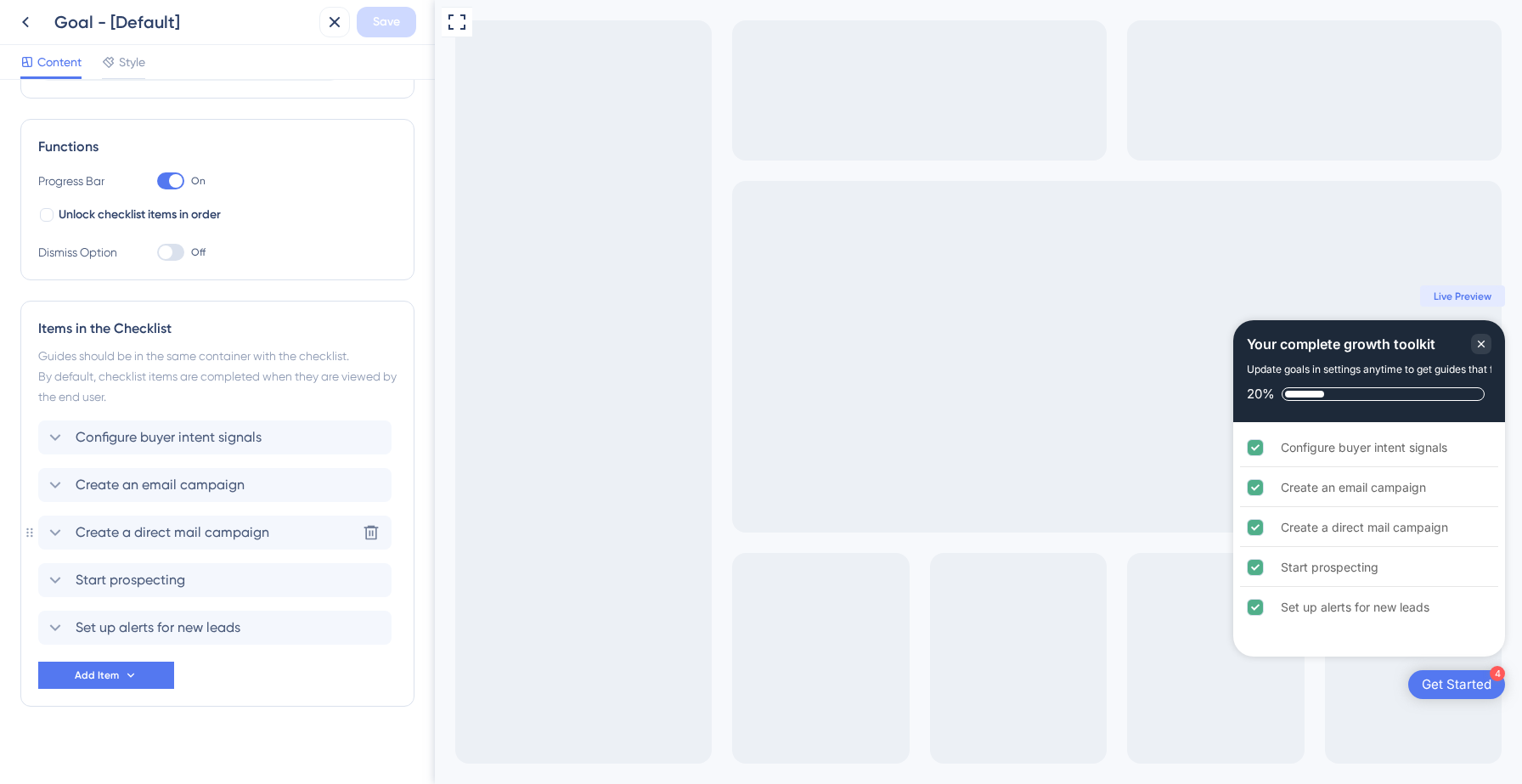
scroll to position [222, 0]
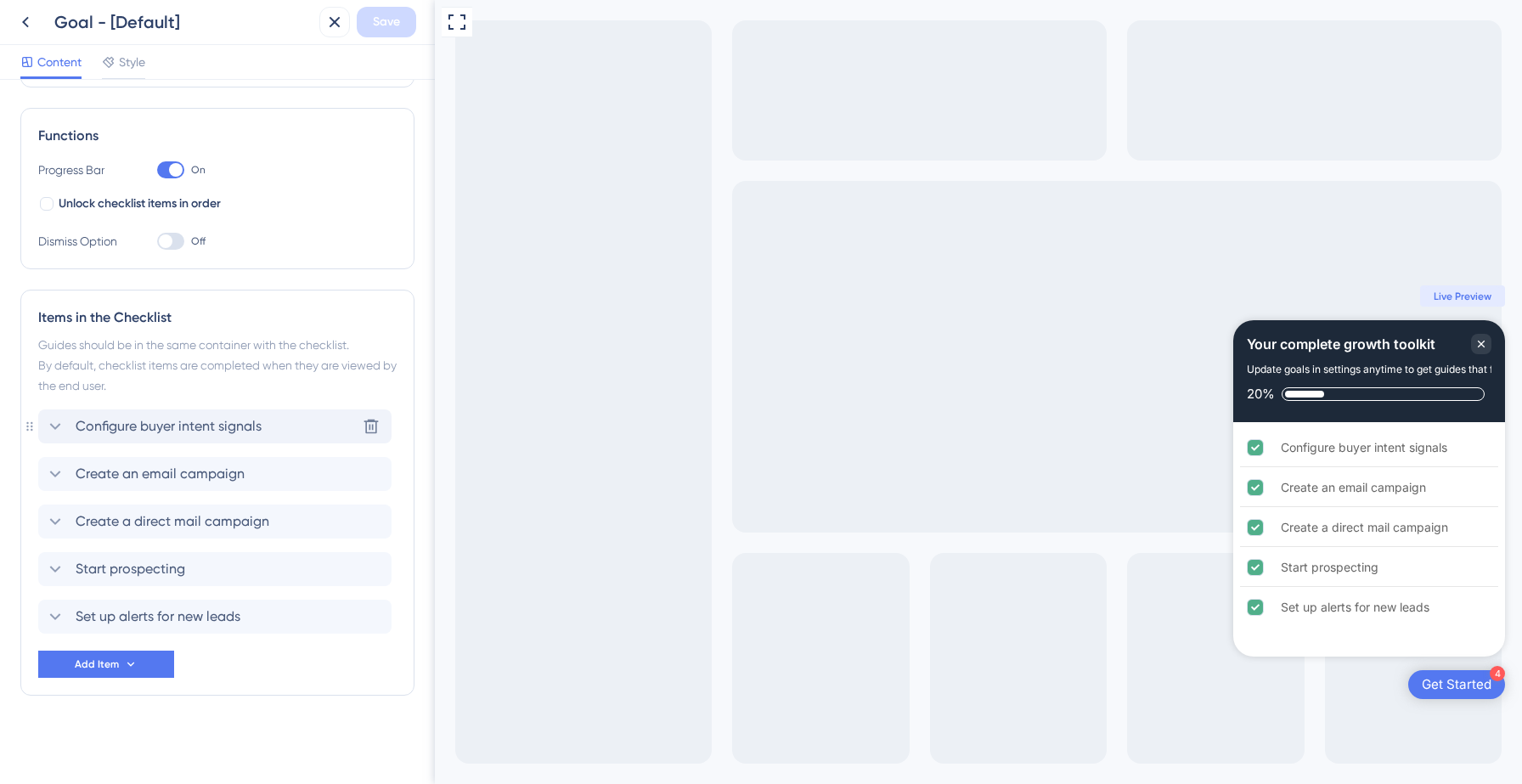
click at [179, 431] on span "Configure buyer intent signals" at bounding box center [169, 426] width 186 height 20
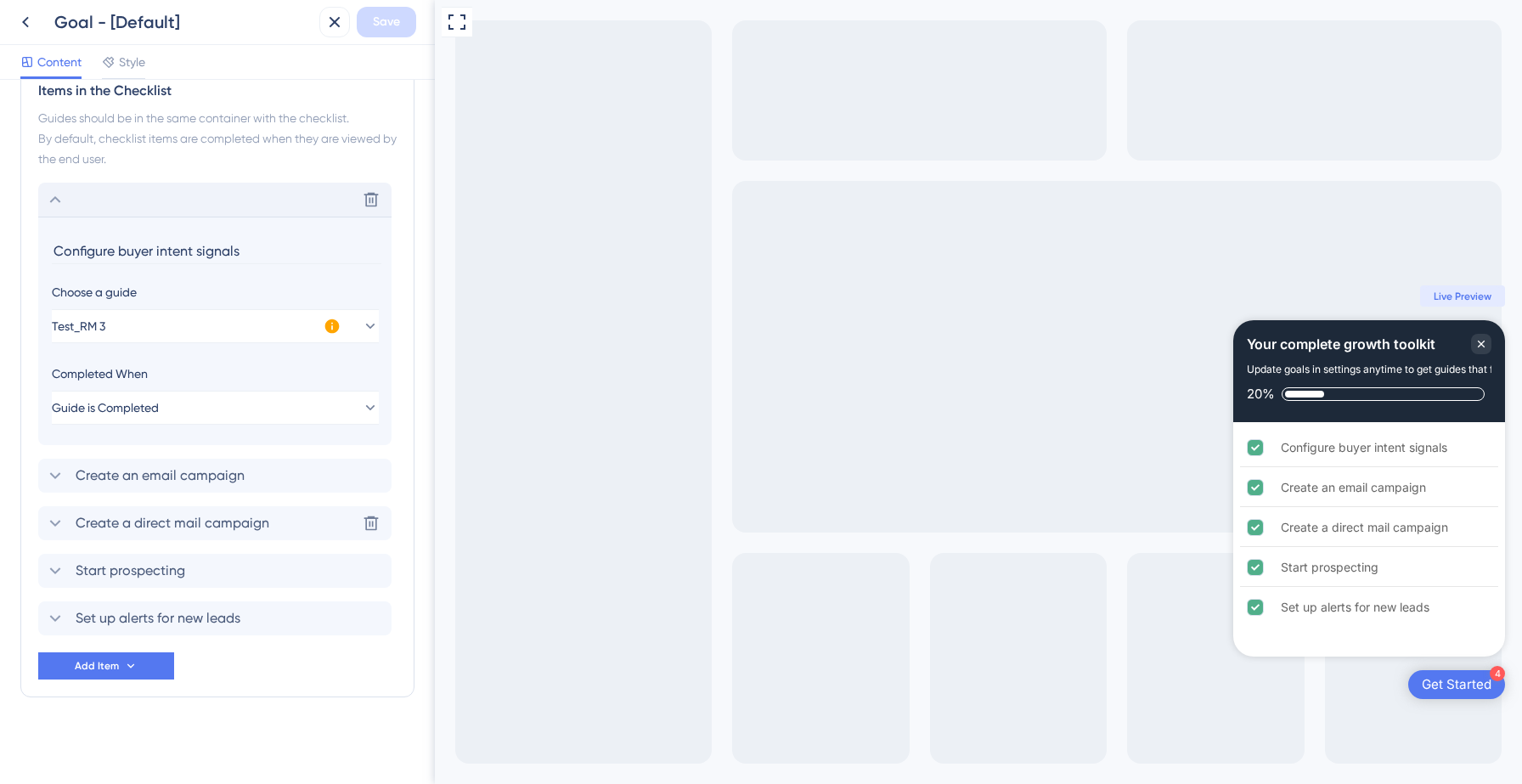
scroll to position [450, 0]
click at [219, 319] on button "Test_RM 3" at bounding box center [215, 325] width 327 height 34
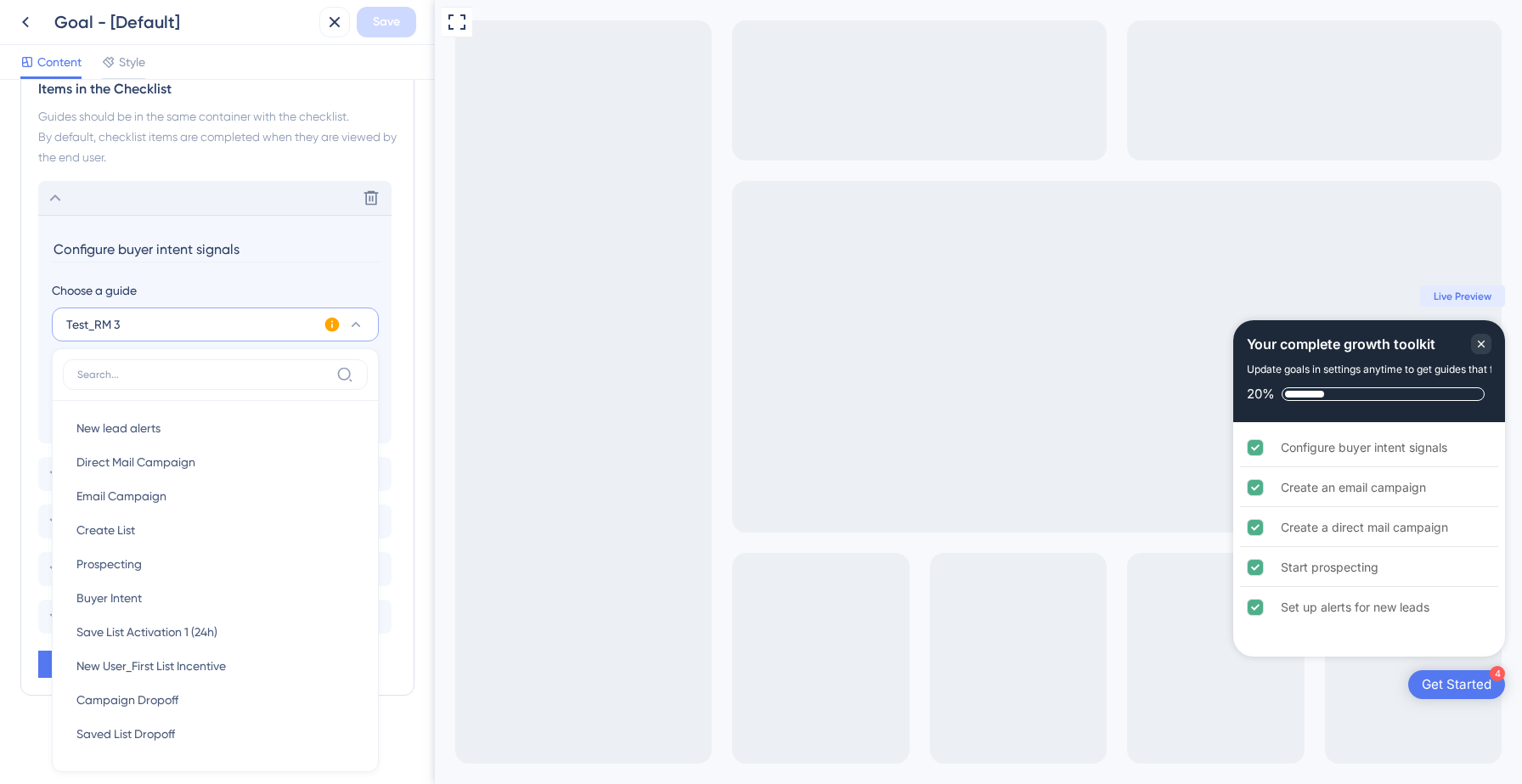
scroll to position [574, 0]
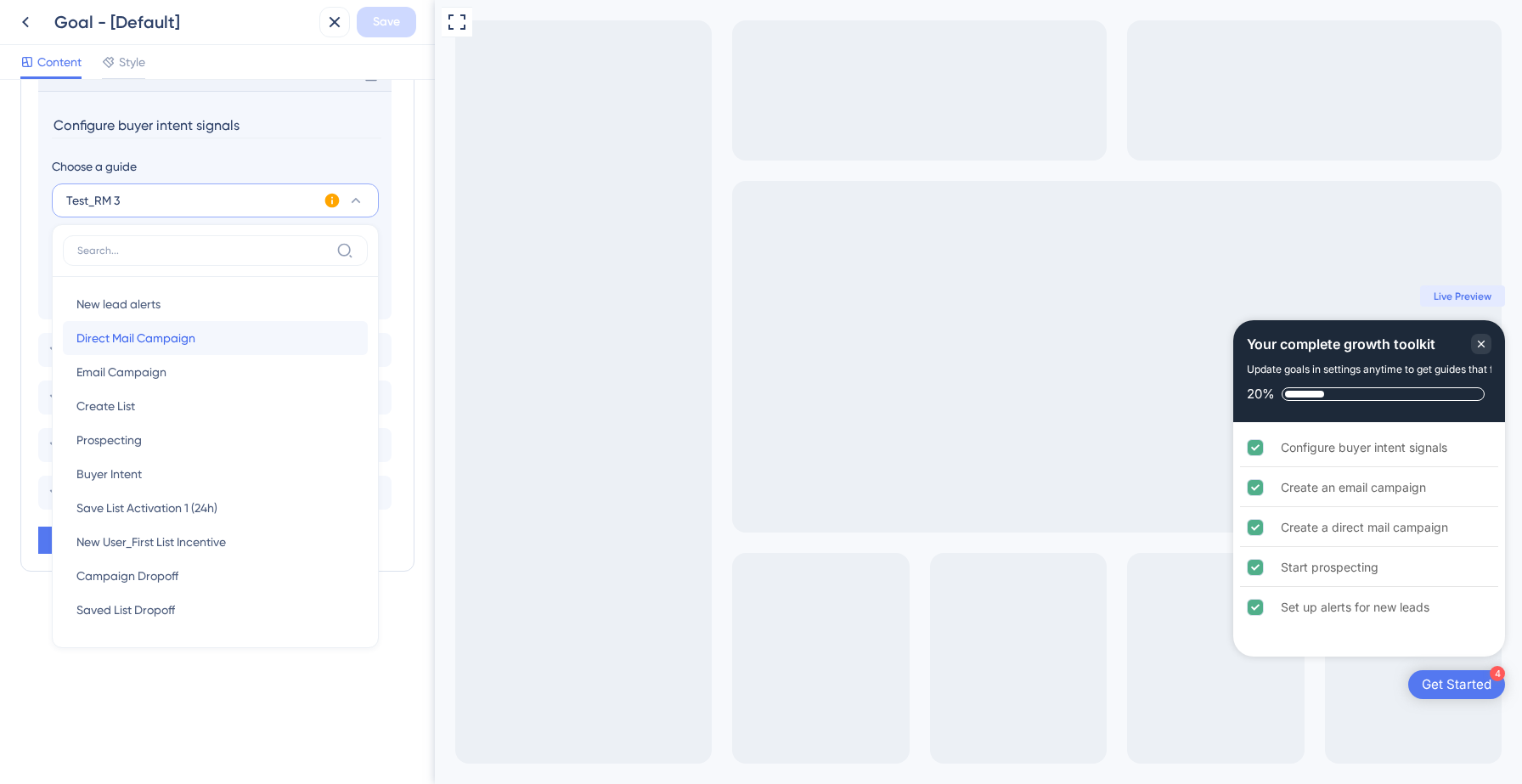
click at [161, 342] on span "Direct Mail Campaign" at bounding box center [136, 338] width 119 height 20
type input "Direct Mail Campaign"
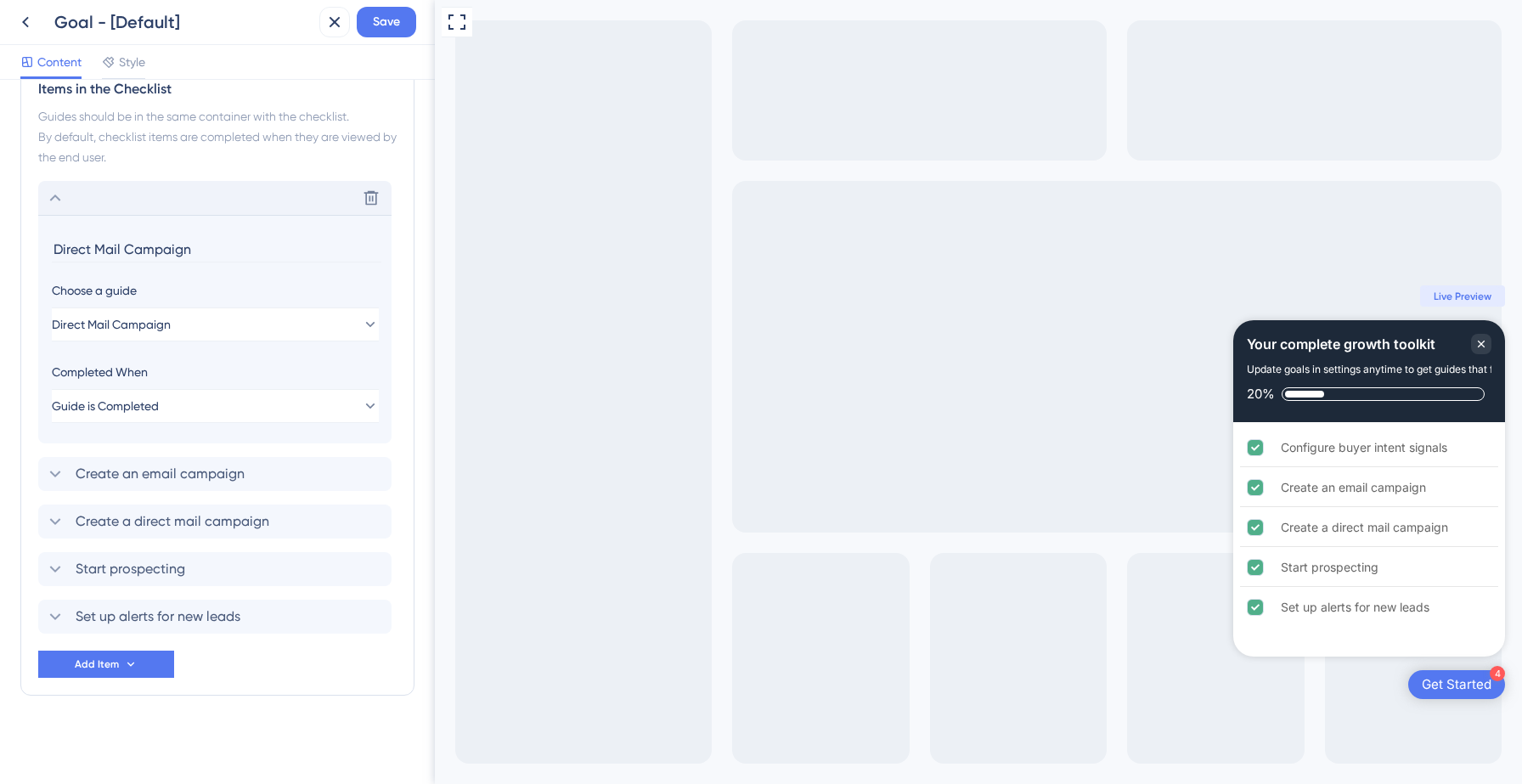
scroll to position [450, 0]
click at [180, 486] on div "Create an email campaign Delete" at bounding box center [215, 474] width 354 height 34
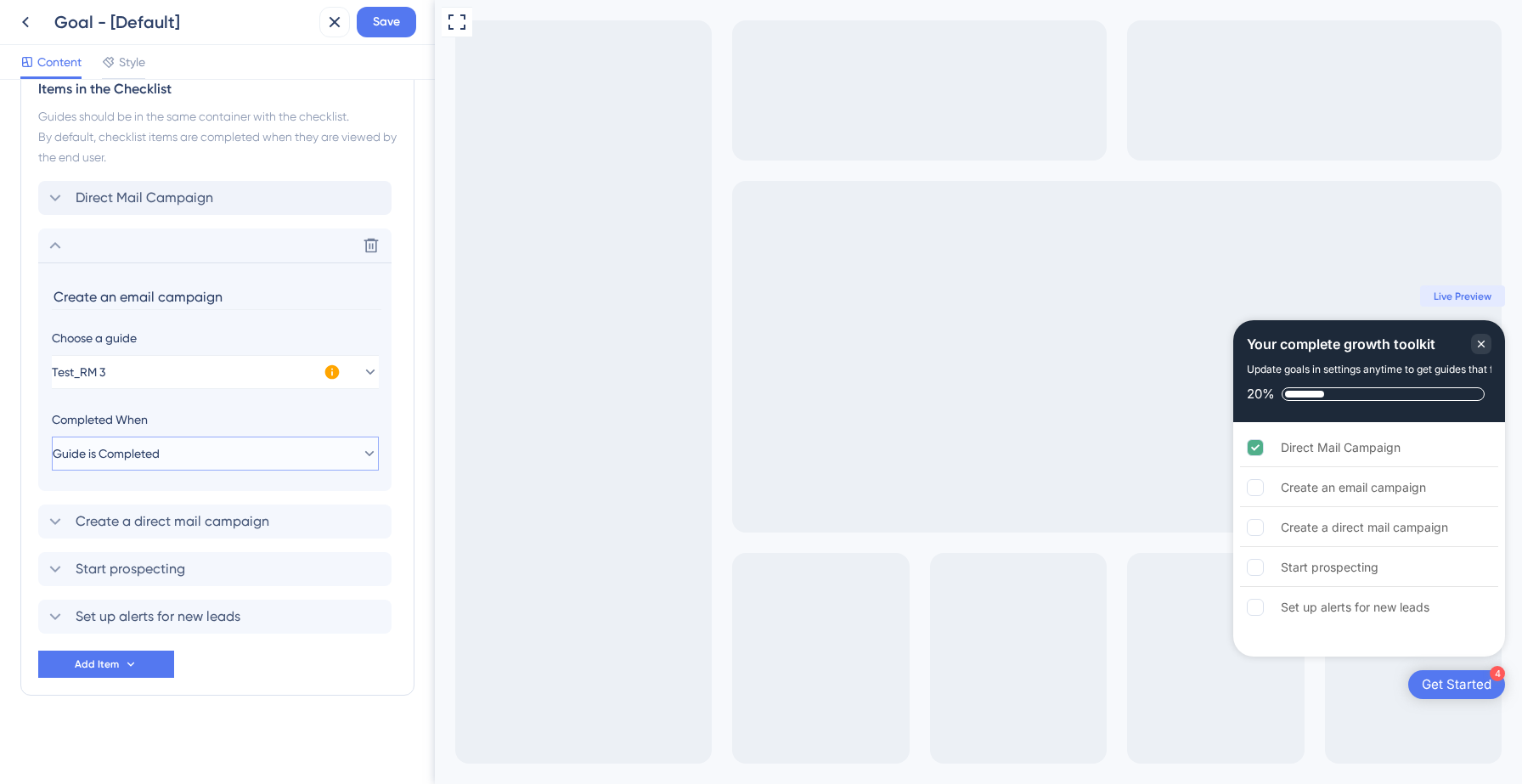
click at [178, 448] on button "Guide is Completed" at bounding box center [215, 453] width 327 height 34
click at [234, 409] on div "Completed When" at bounding box center [215, 419] width 327 height 20
click at [199, 519] on span "Create a direct mail campaign" at bounding box center [173, 522] width 194 height 20
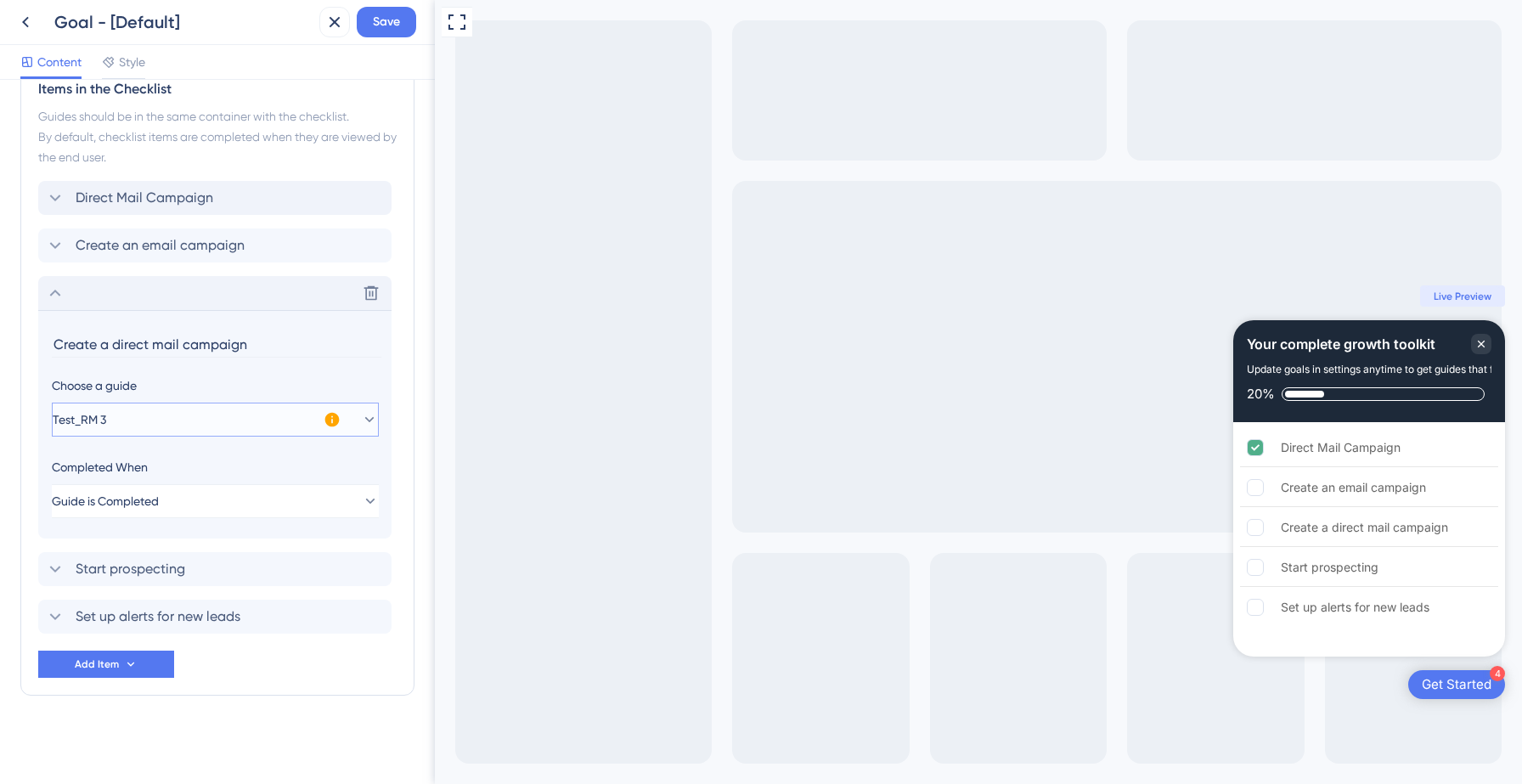
click at [221, 433] on button "Test_RM 3" at bounding box center [215, 419] width 327 height 34
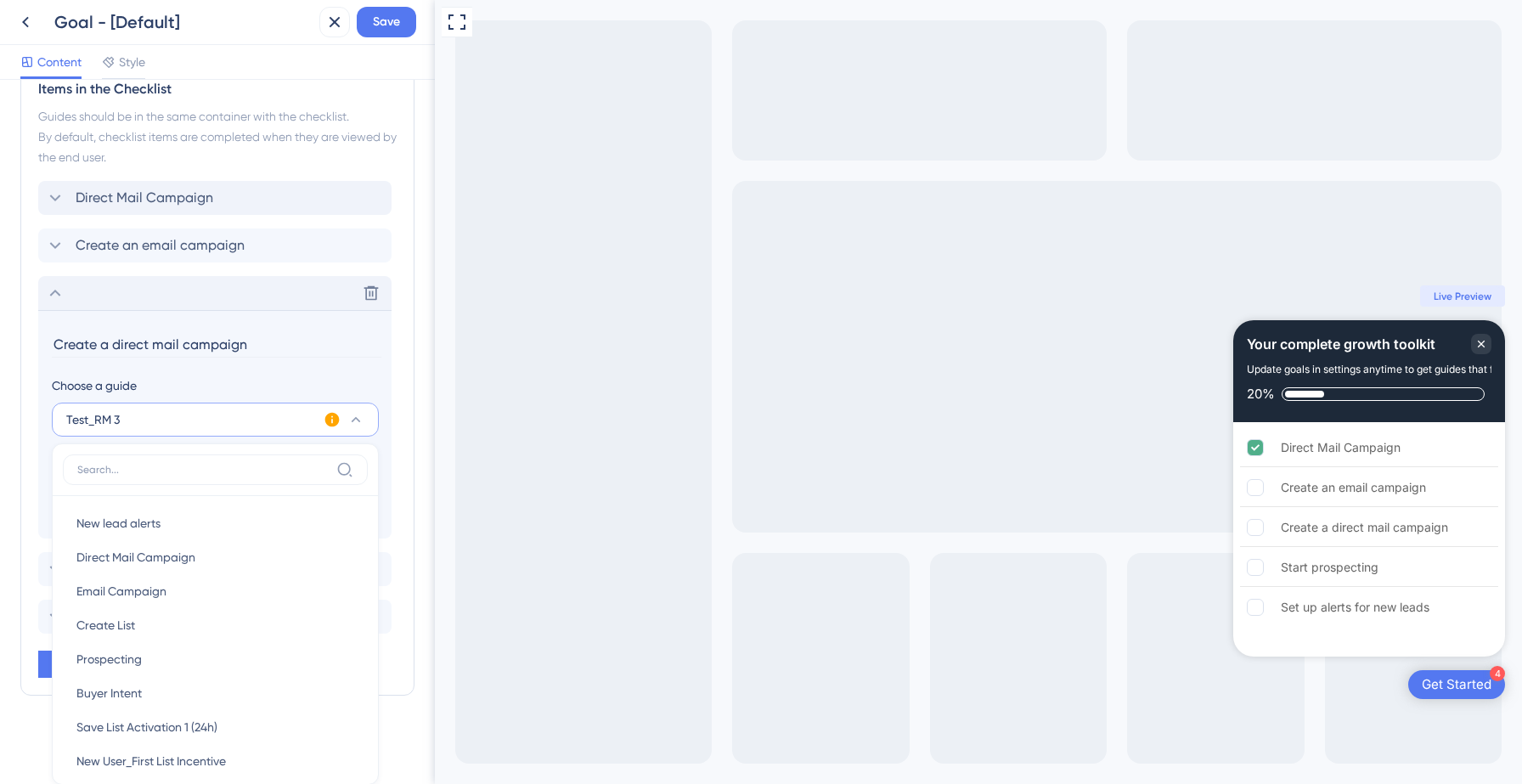
scroll to position [629, 0]
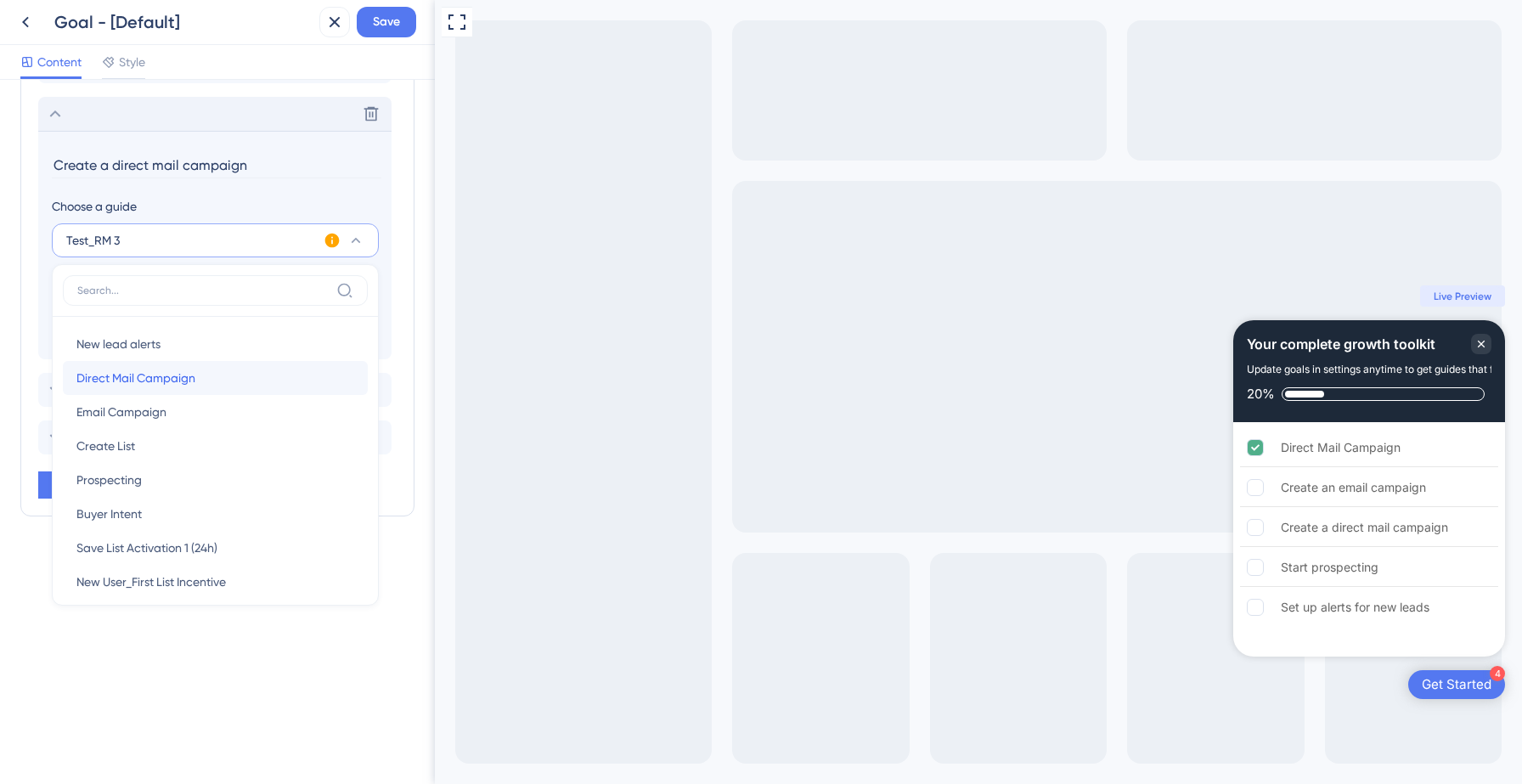
click at [192, 387] on span "Direct Mail Campaign" at bounding box center [136, 378] width 119 height 20
type input "Direct Mail Campaign"
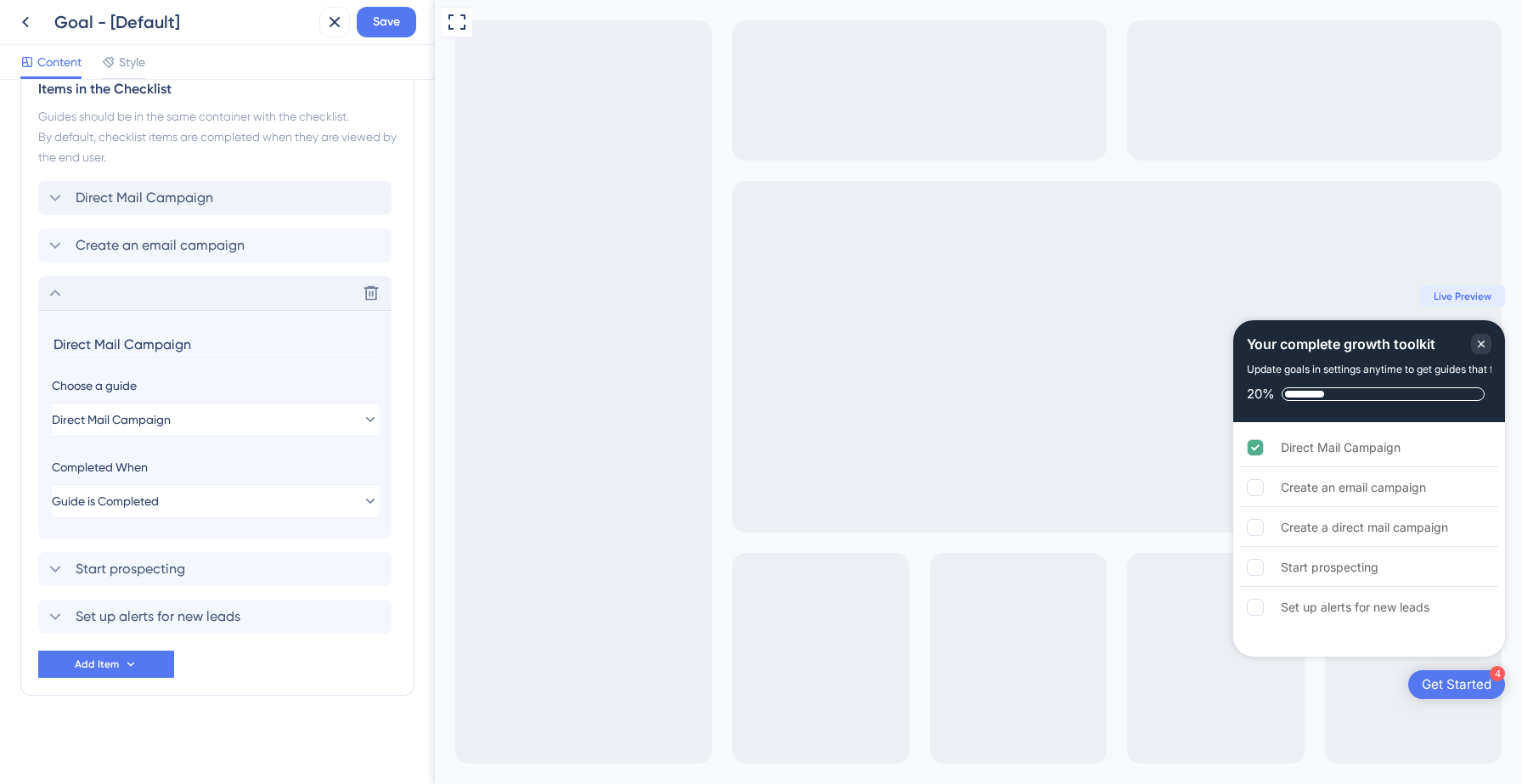
scroll to position [450, 0]
click at [214, 240] on span "Create an email campaign" at bounding box center [161, 245] width 169 height 20
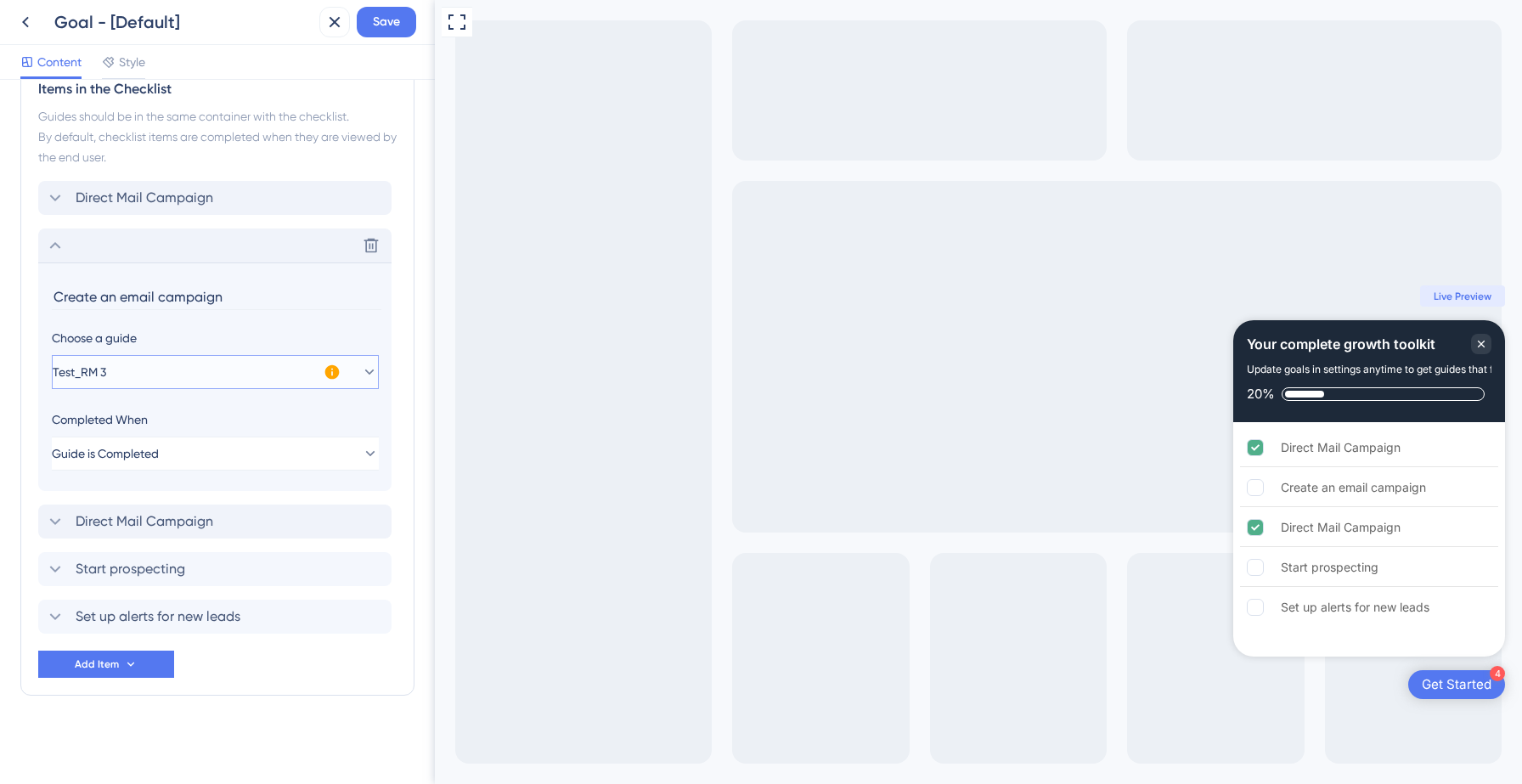
click at [165, 384] on button "Test_RM 3" at bounding box center [215, 372] width 327 height 34
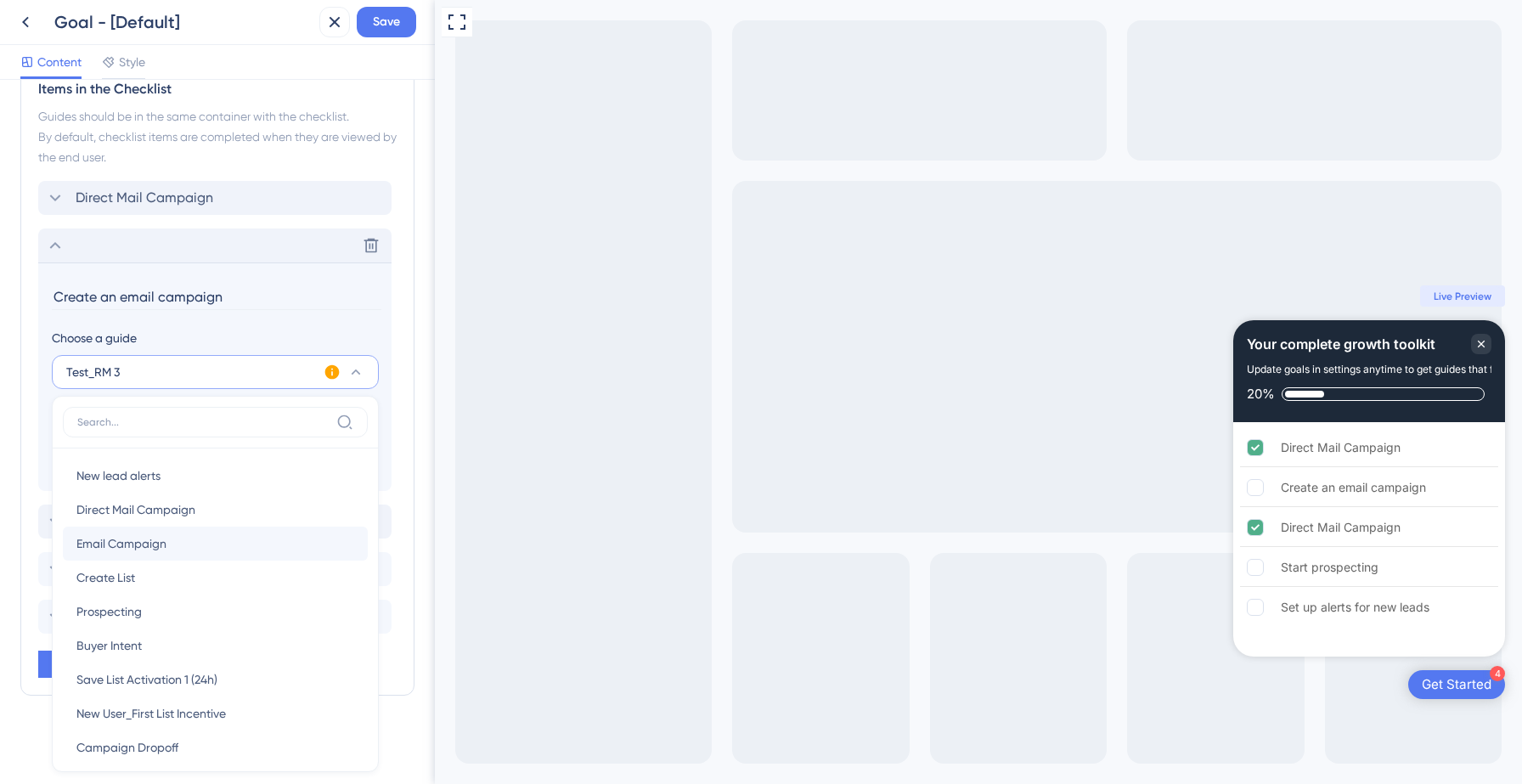
scroll to position [602, 0]
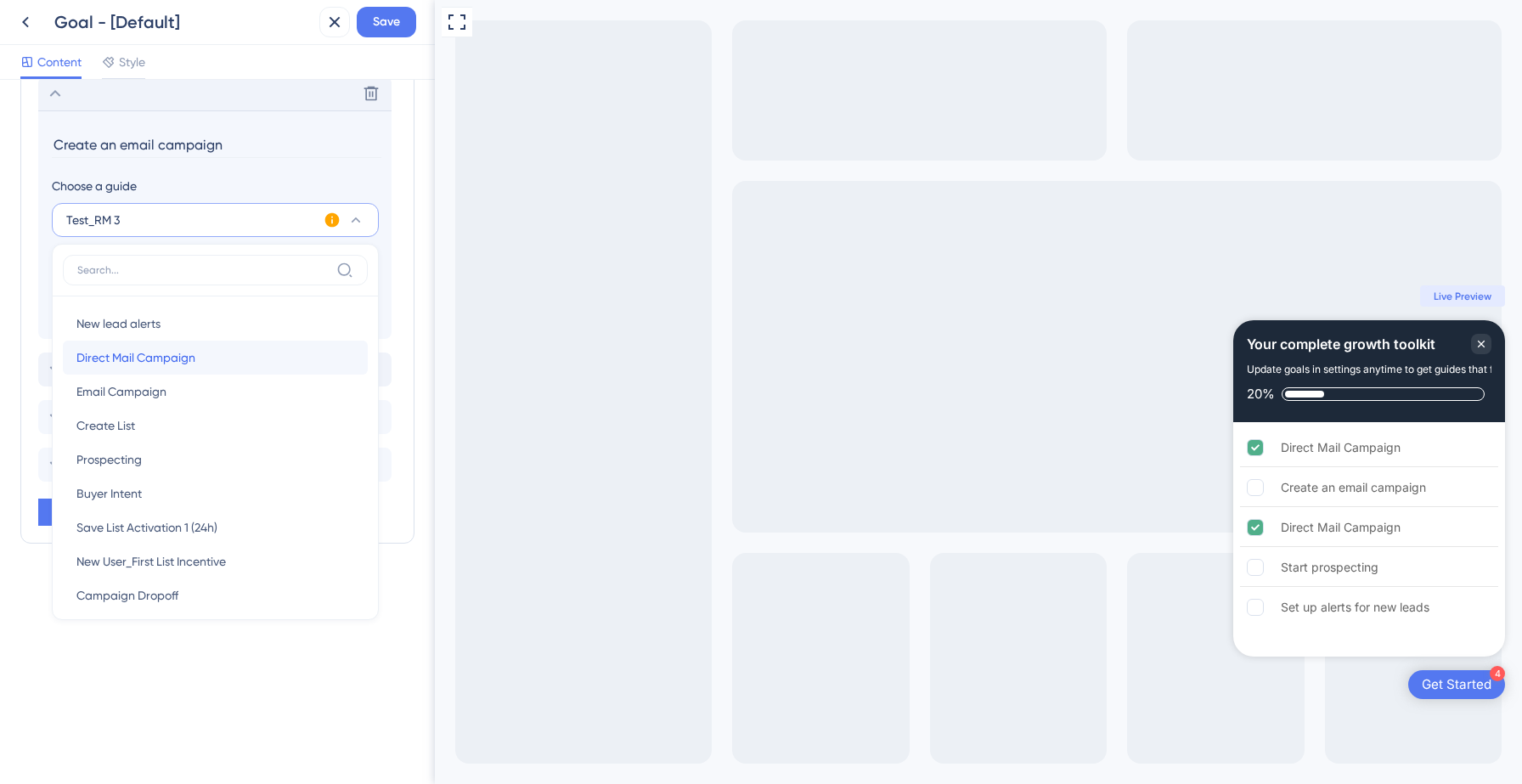
click at [179, 369] on div "Direct Mail Campaign Direct Mail Campaign" at bounding box center [215, 358] width 278 height 34
type input "Direct Mail Campaign"
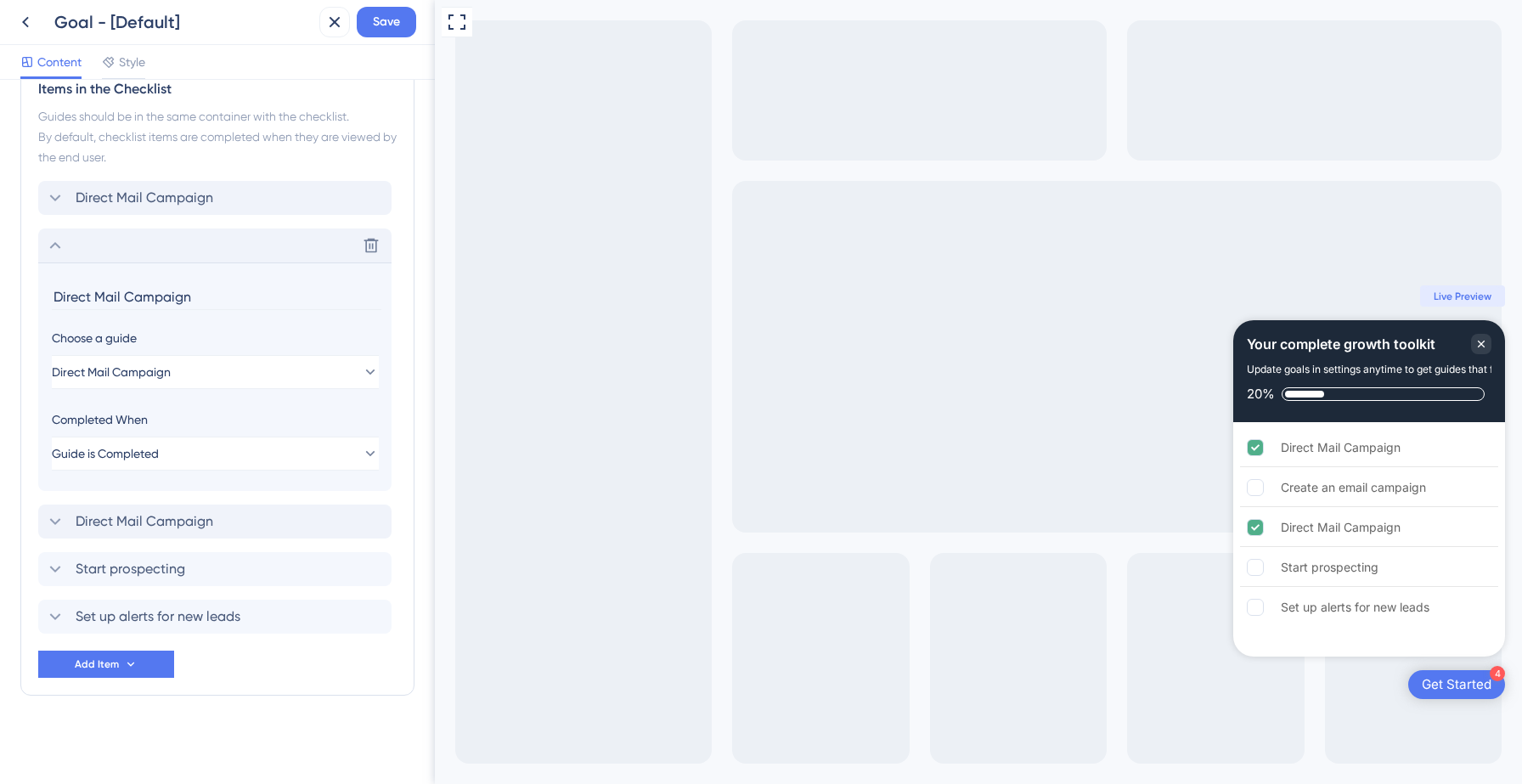
scroll to position [450, 0]
click at [182, 515] on span "Direct Mail Campaign" at bounding box center [144, 522] width 138 height 20
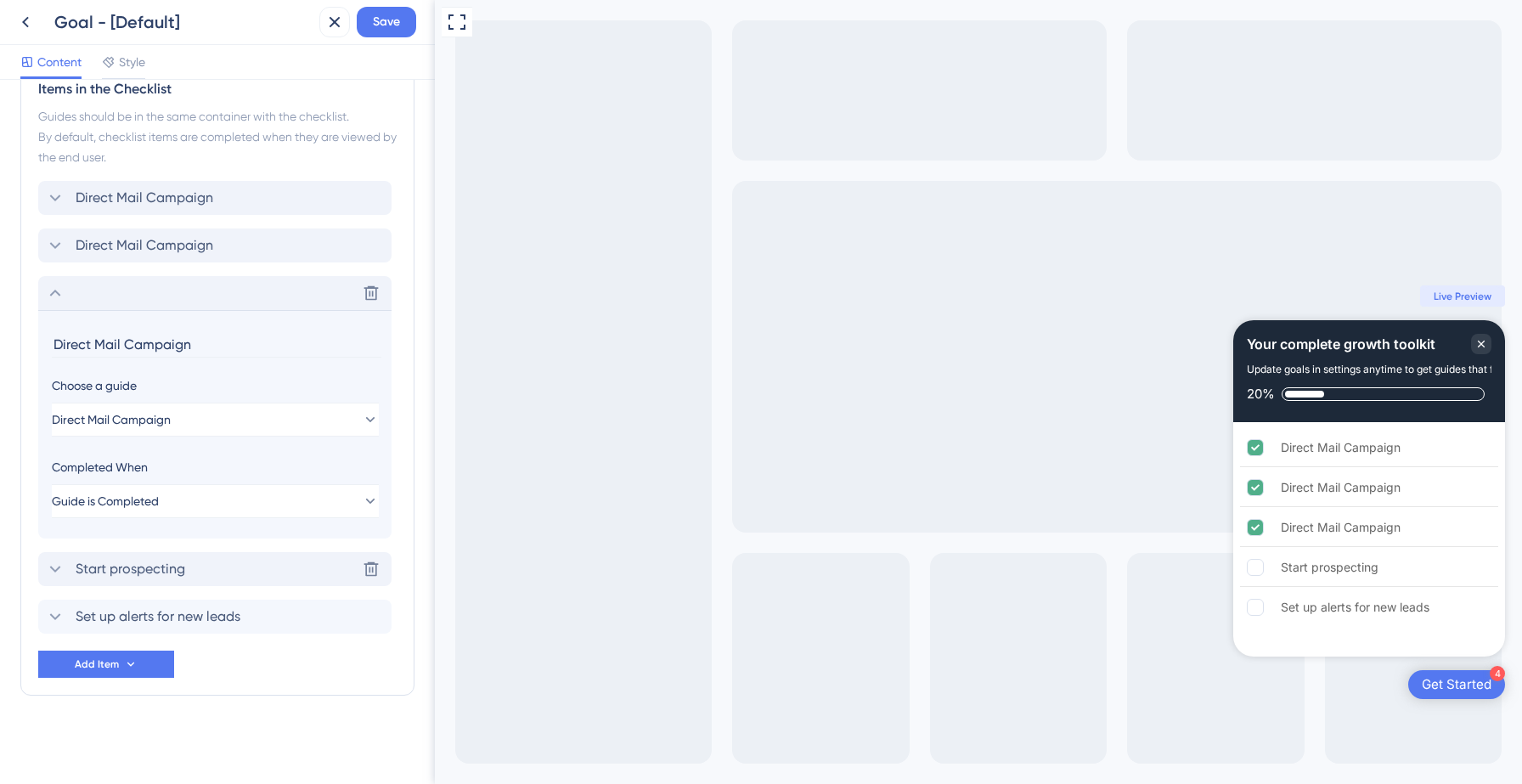
click at [173, 570] on span "Start prospecting" at bounding box center [131, 569] width 109 height 20
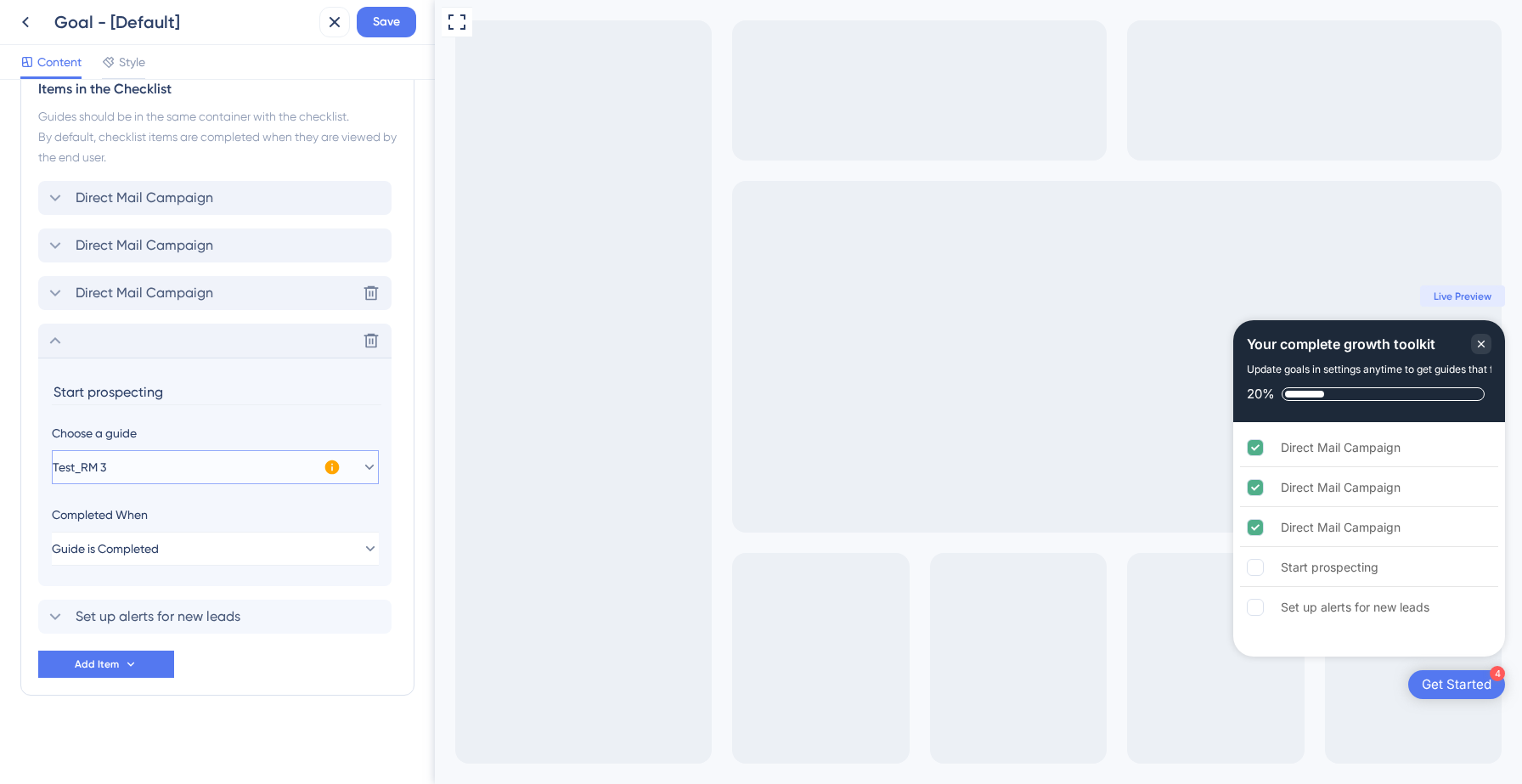
click at [208, 478] on button "Test_RM 3" at bounding box center [215, 467] width 327 height 34
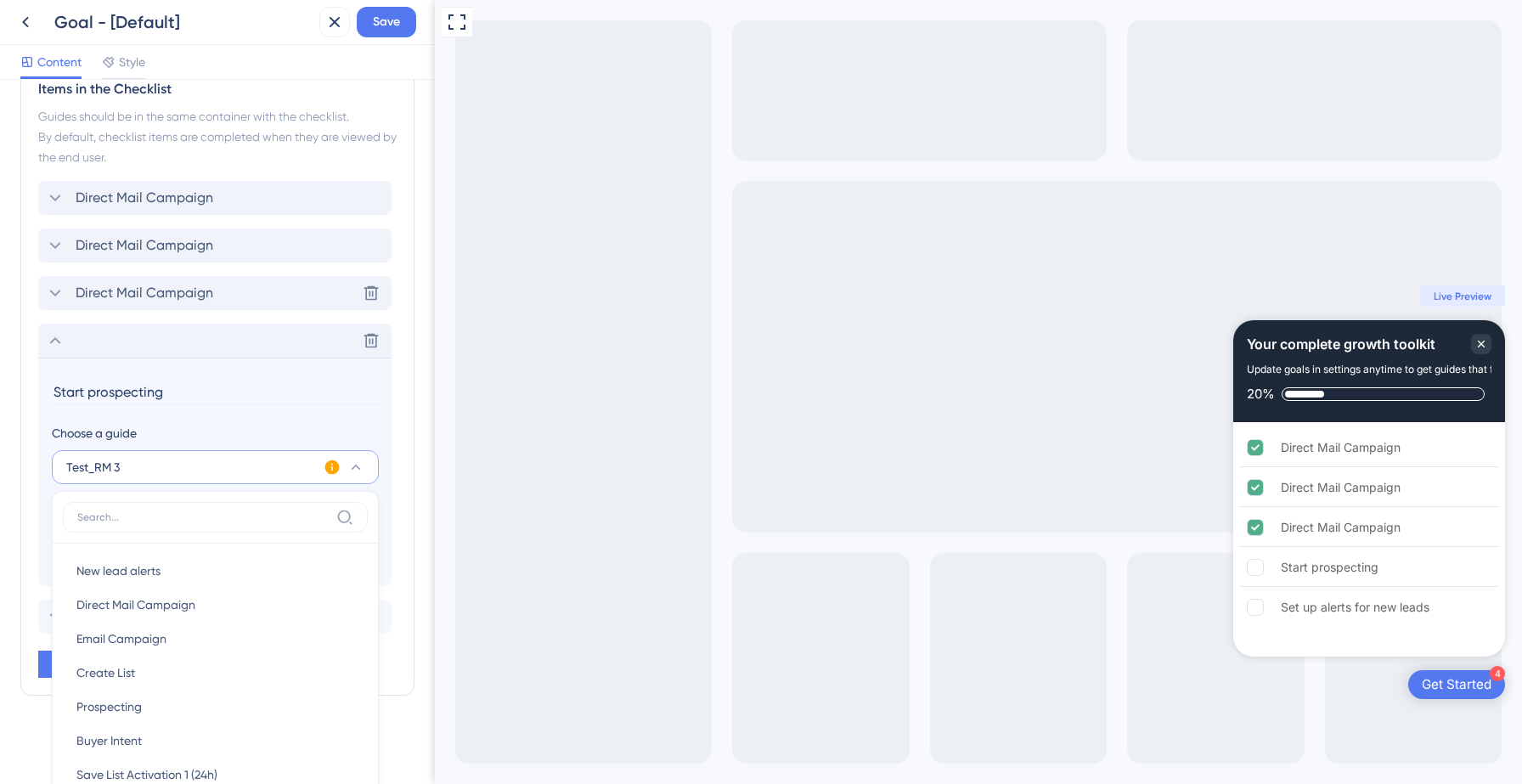
scroll to position [677, 0]
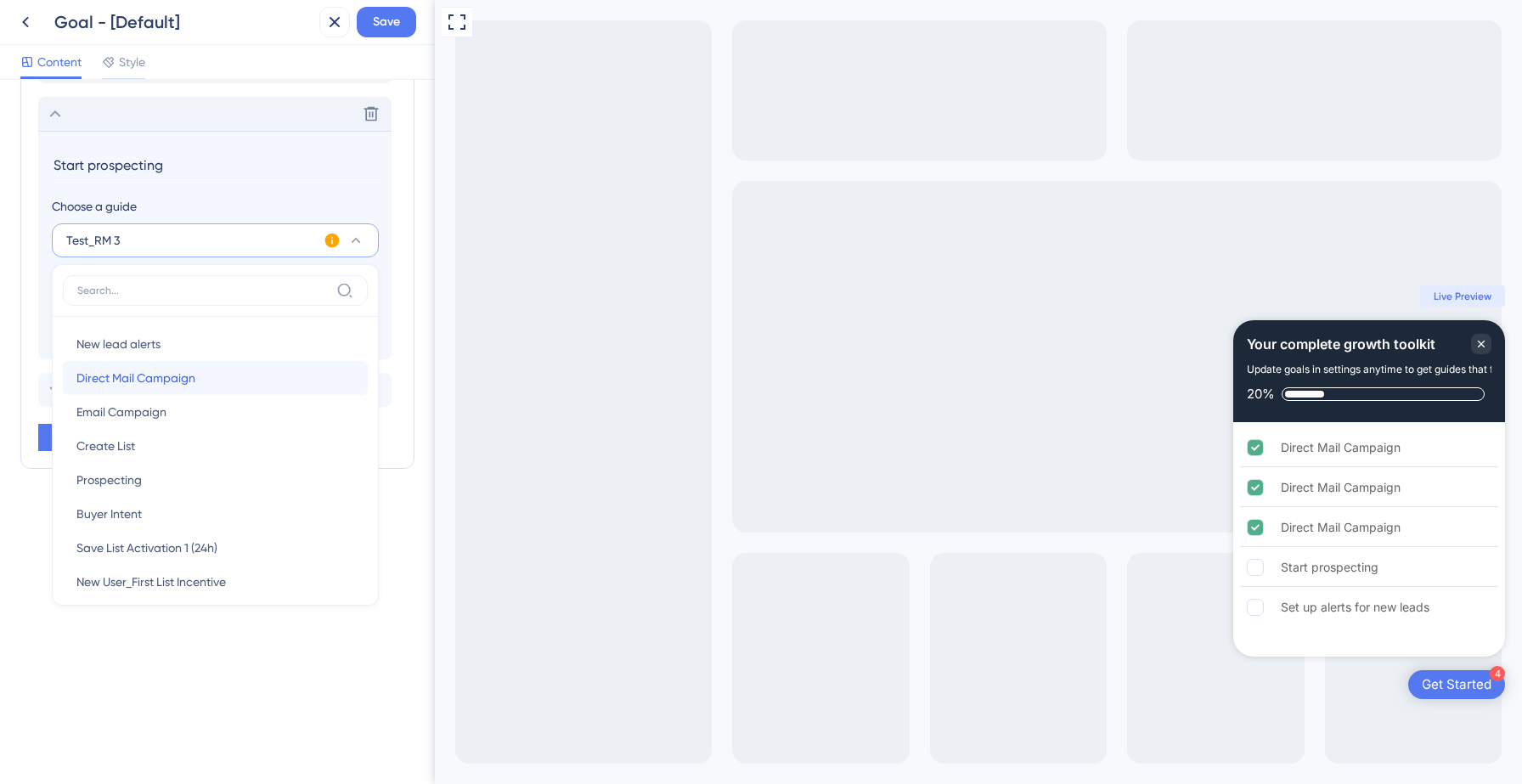
click at [167, 384] on span "Direct Mail Campaign" at bounding box center [136, 378] width 119 height 20
type input "Direct Mail Campaign"
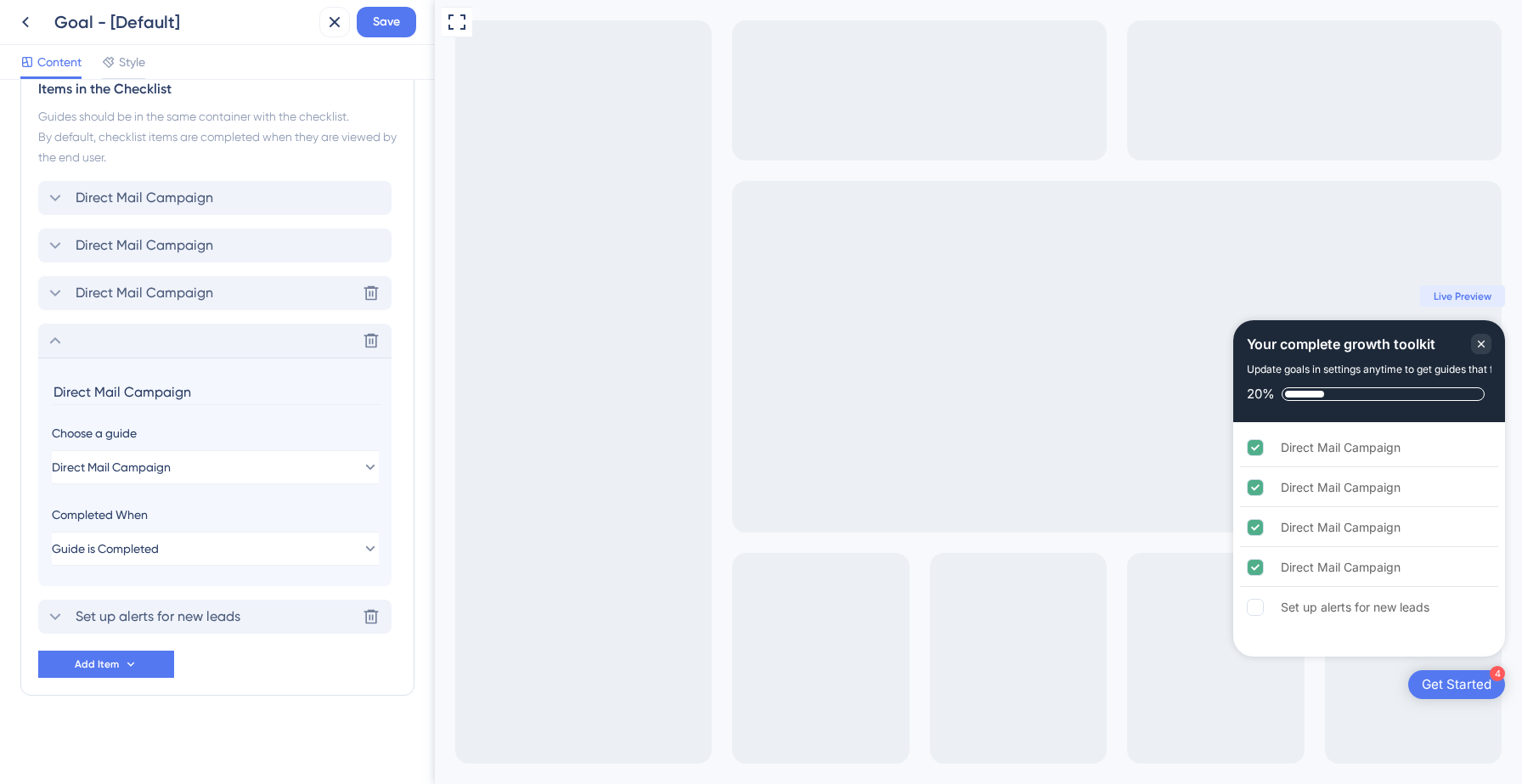
click at [167, 609] on span "Set up alerts for new leads" at bounding box center [158, 617] width 165 height 20
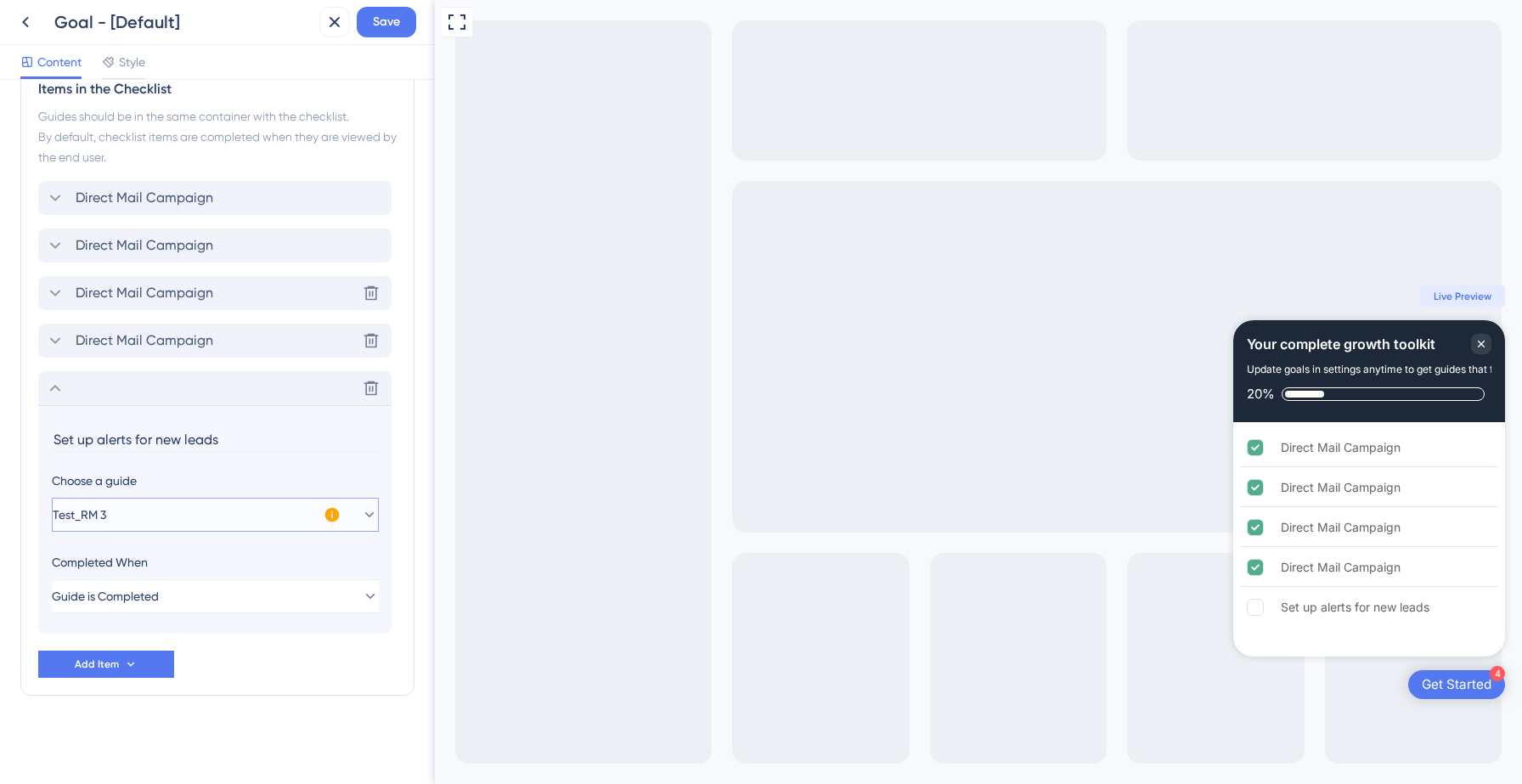
click at [202, 524] on button "Test_RM 3" at bounding box center [215, 515] width 327 height 34
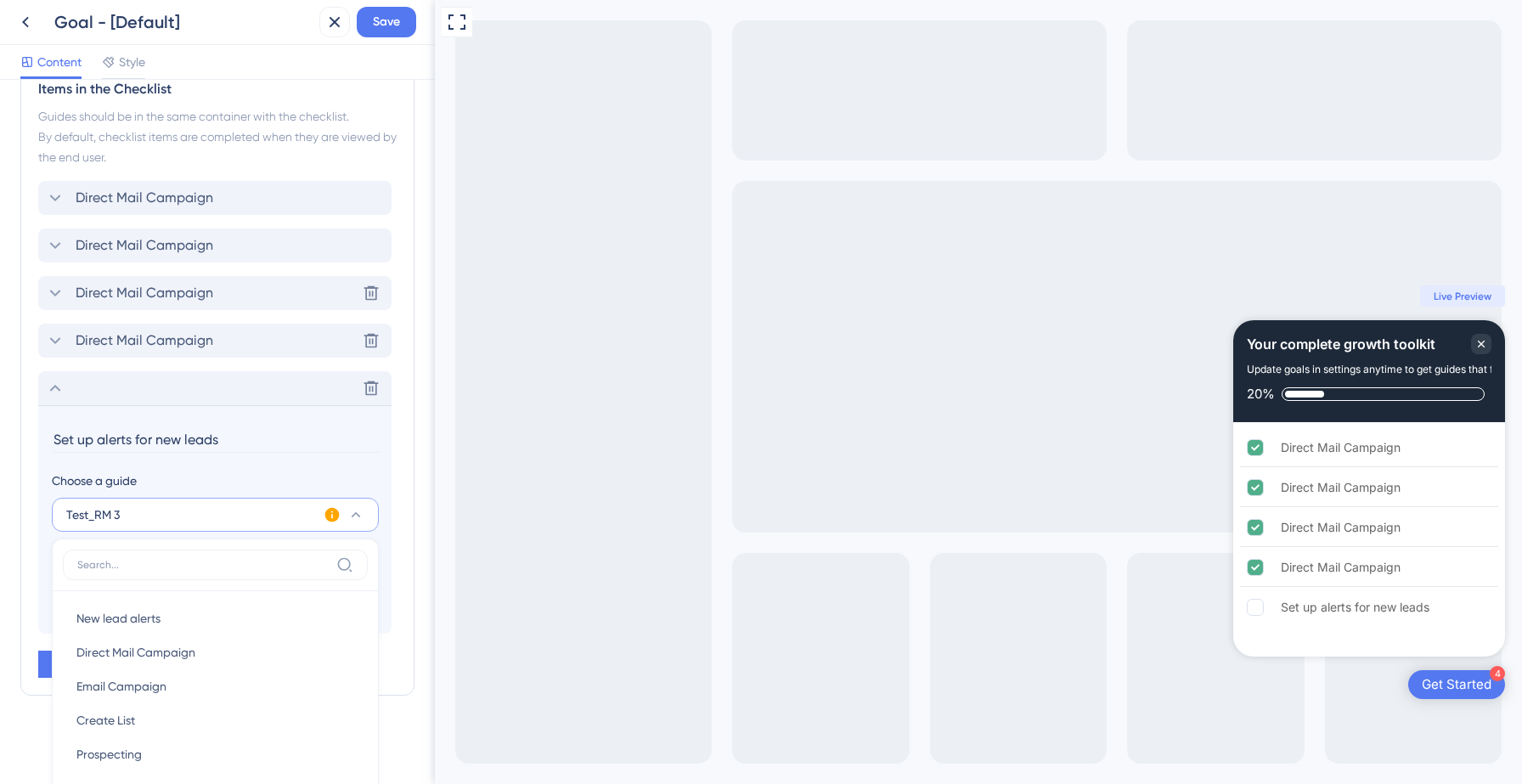
scroll to position [724, 0]
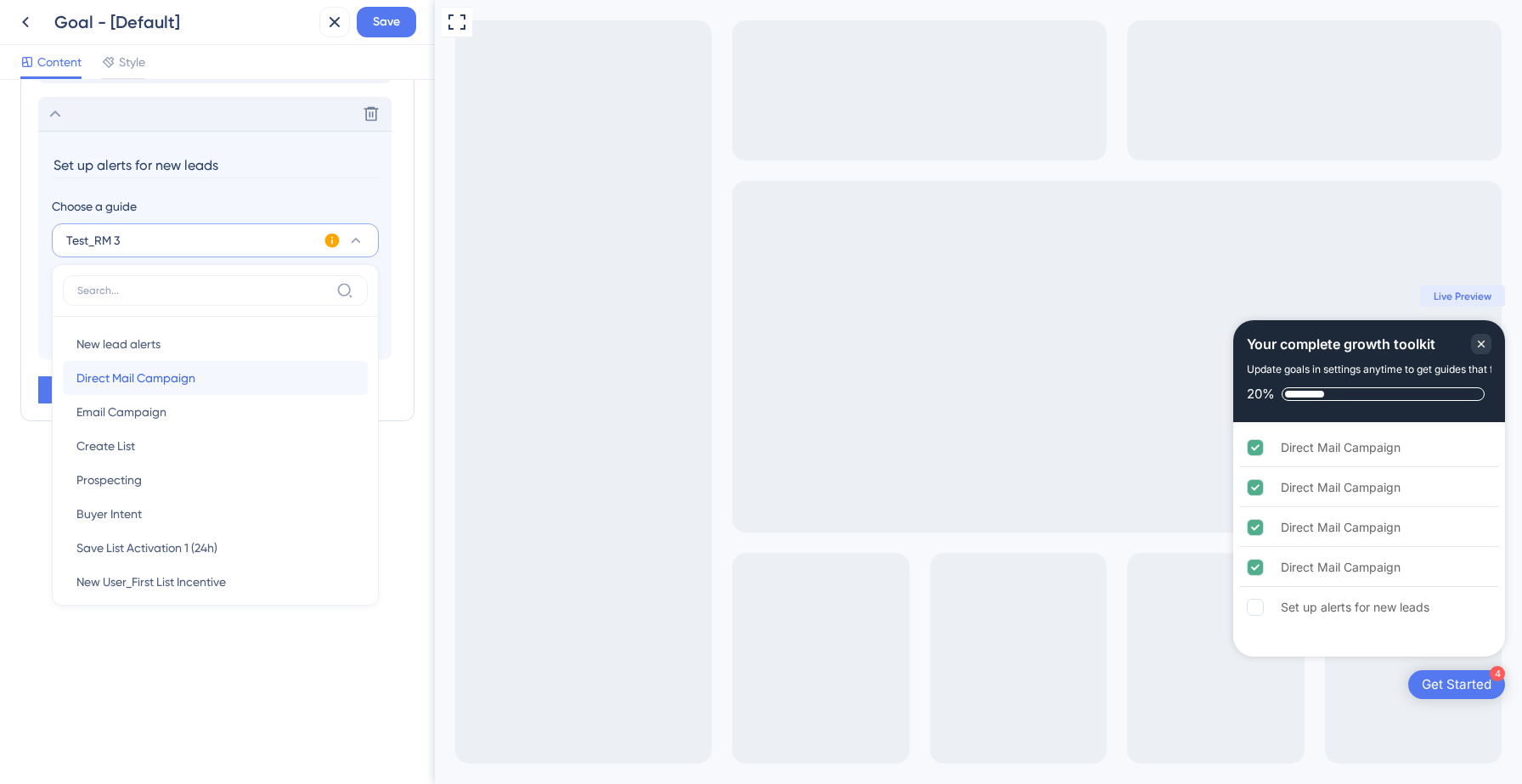
click at [167, 366] on div "Direct Mail Campaign Direct Mail Campaign" at bounding box center [215, 378] width 278 height 34
type input "Direct Mail Campaign"
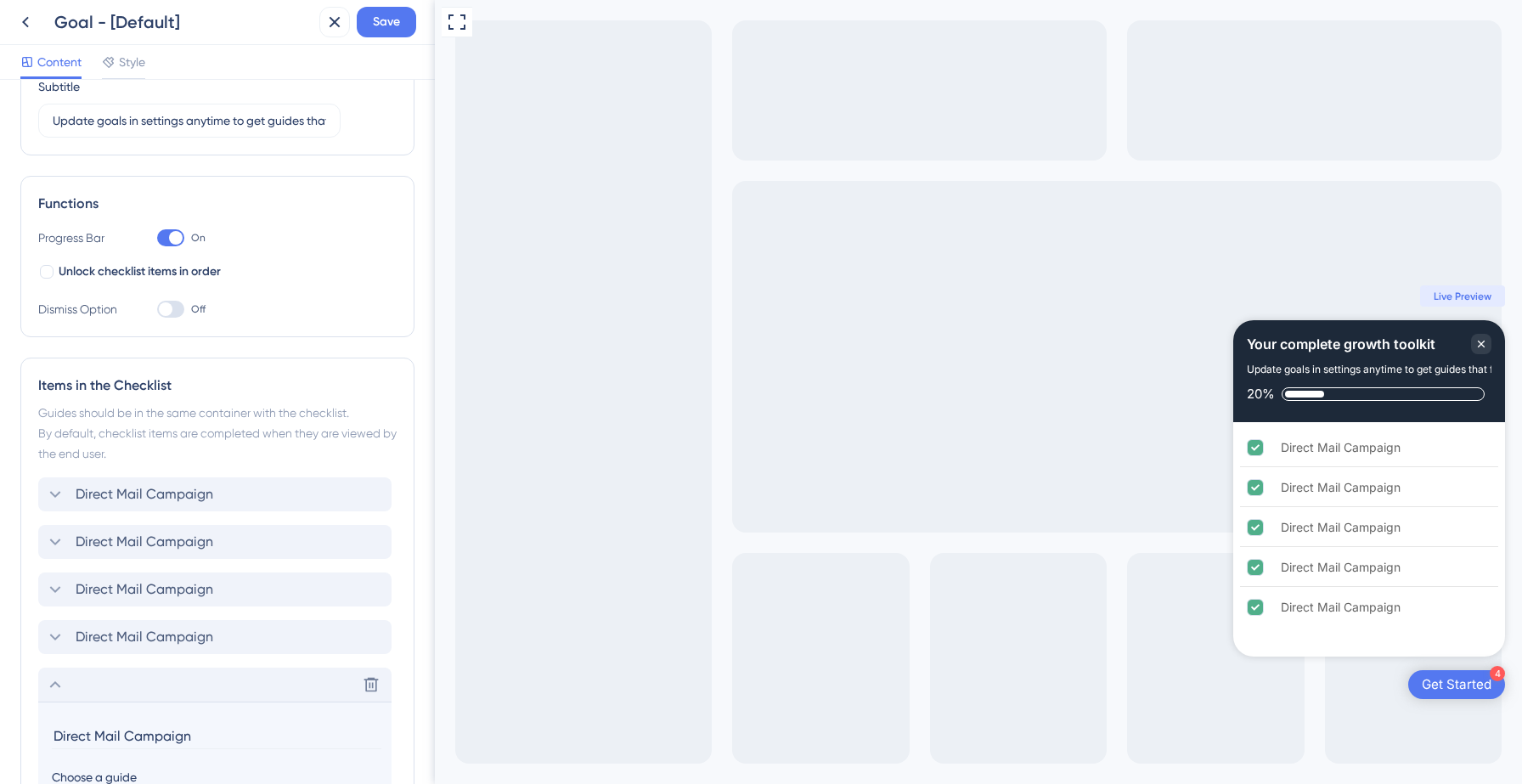
scroll to position [0, 0]
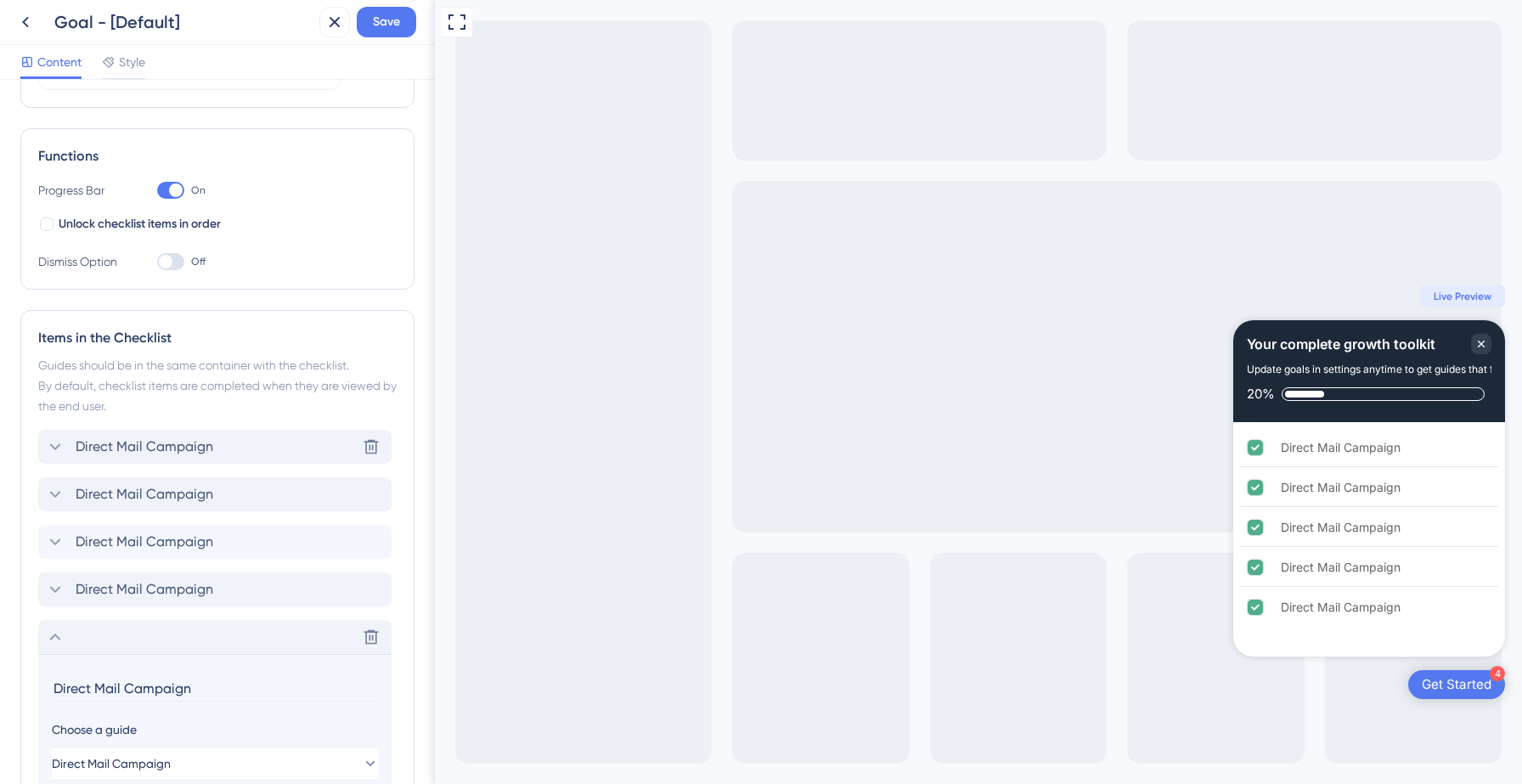
click at [222, 432] on div "Direct Mail Campaign Delete" at bounding box center [215, 447] width 354 height 34
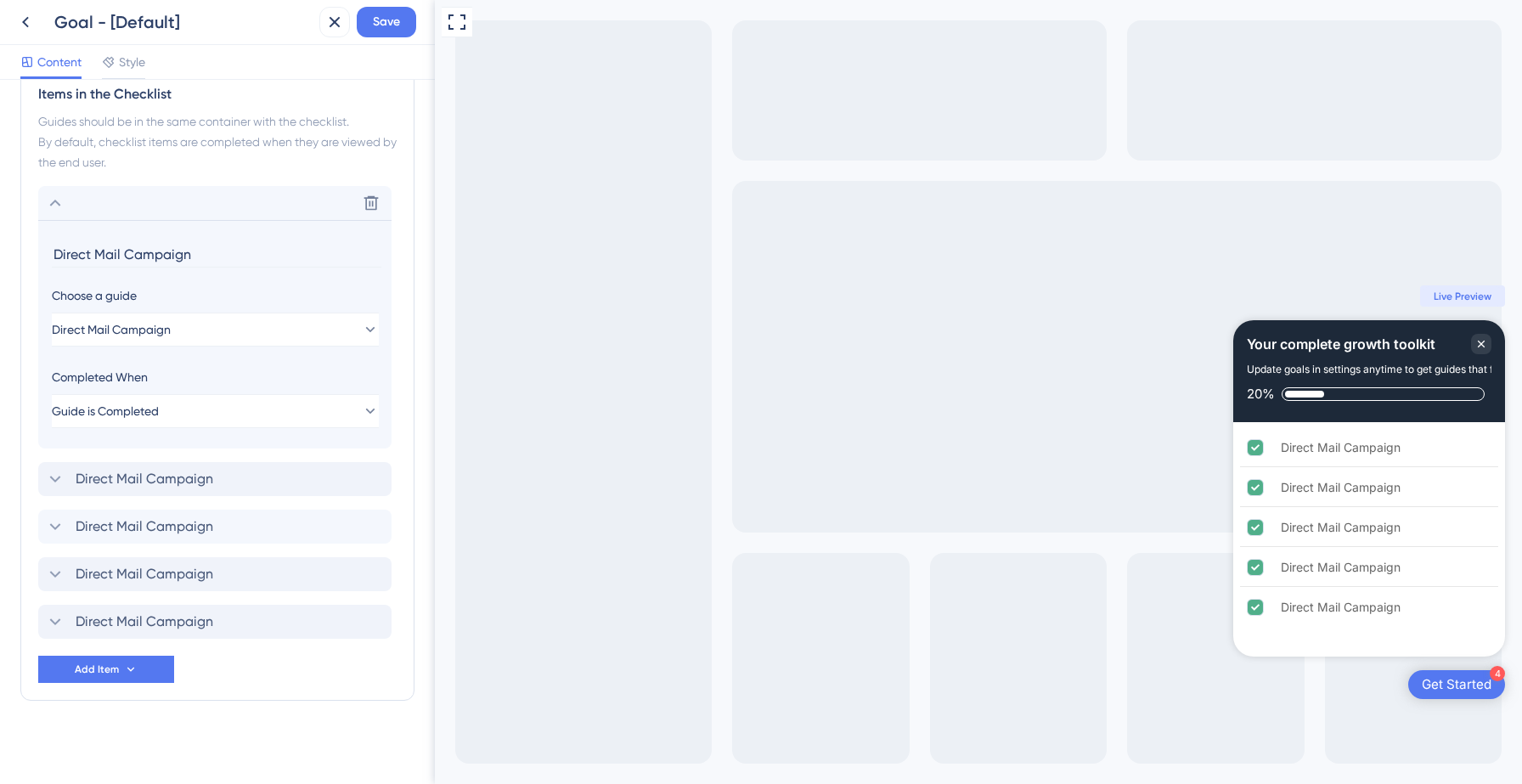
scroll to position [450, 0]
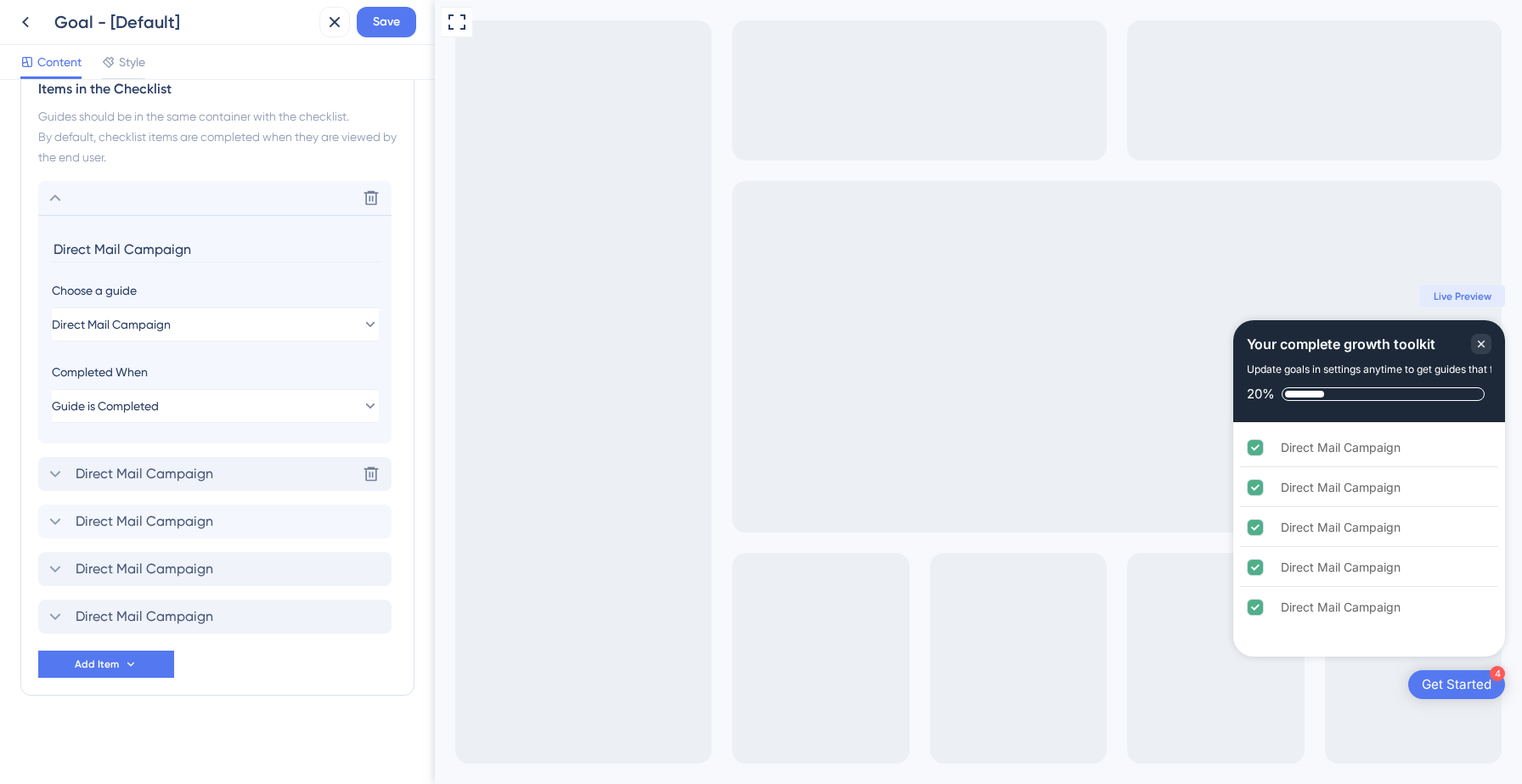
click at [182, 464] on span "Direct Mail Campaign" at bounding box center [144, 474] width 138 height 20
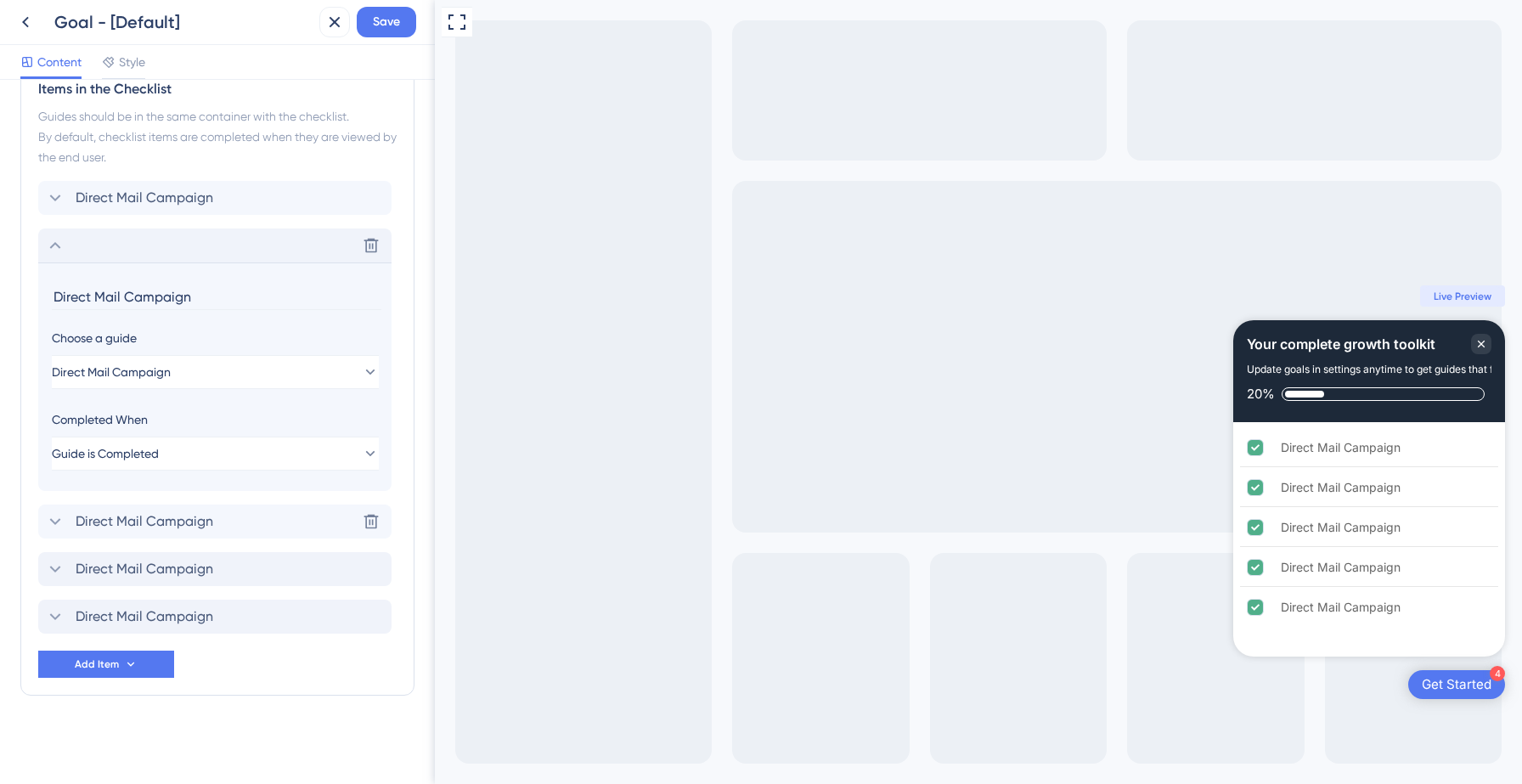
click at [196, 523] on span "Direct Mail Campaign" at bounding box center [144, 522] width 138 height 20
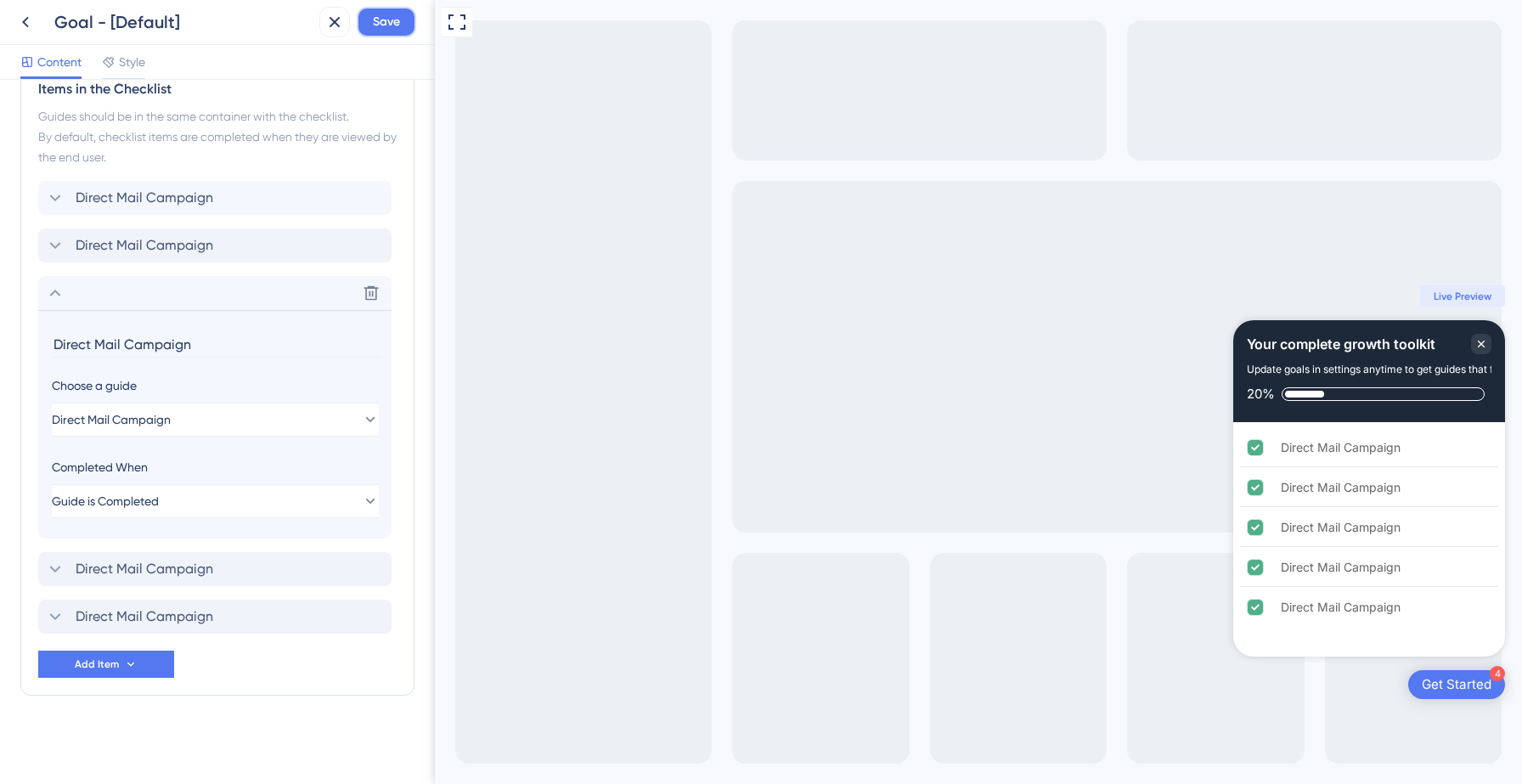
click at [384, 33] on button "Save" at bounding box center [387, 22] width 60 height 31
click at [325, 28] on icon at bounding box center [335, 22] width 20 height 20
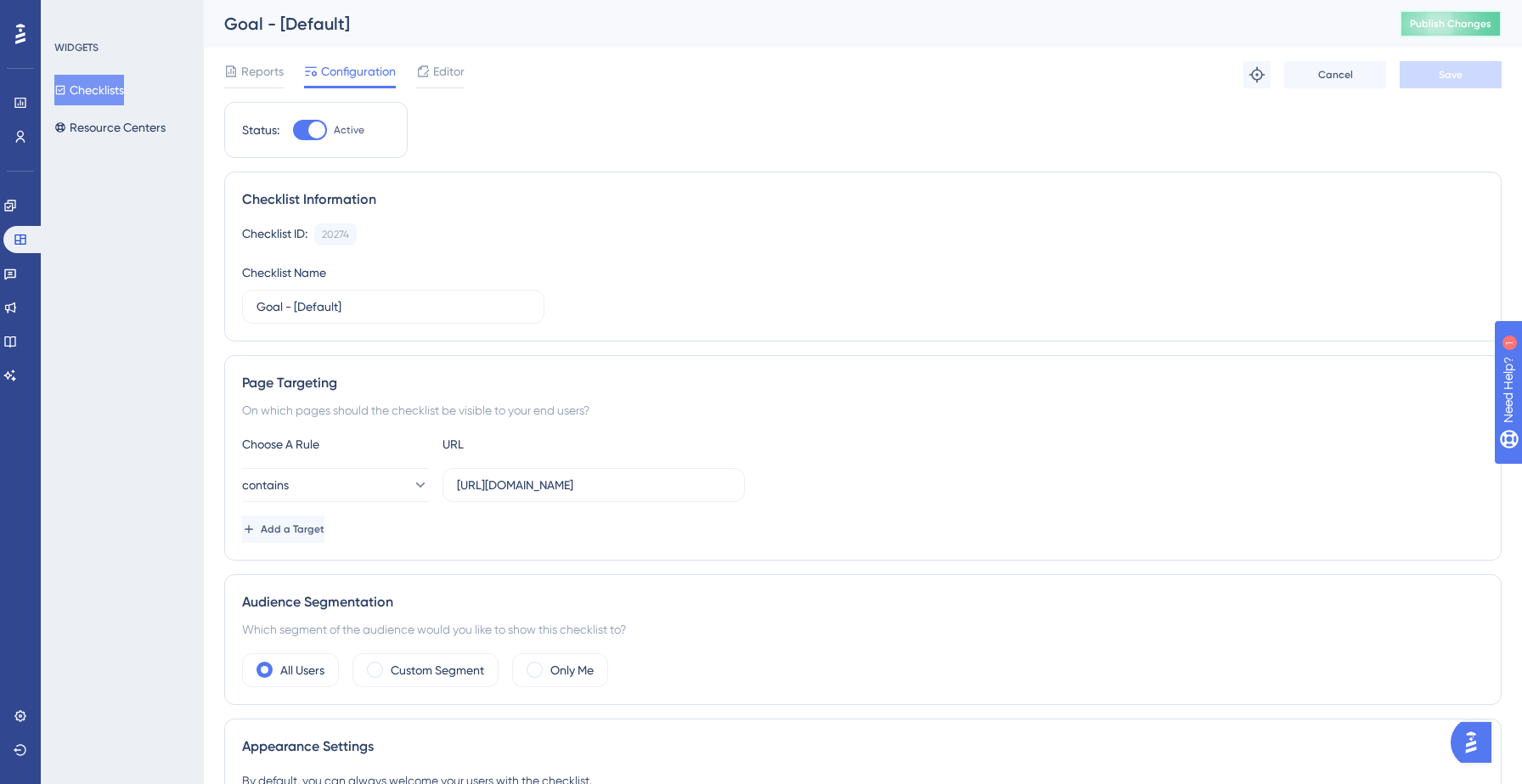
click at [1443, 25] on span "Publish Changes" at bounding box center [1450, 24] width 81 height 14
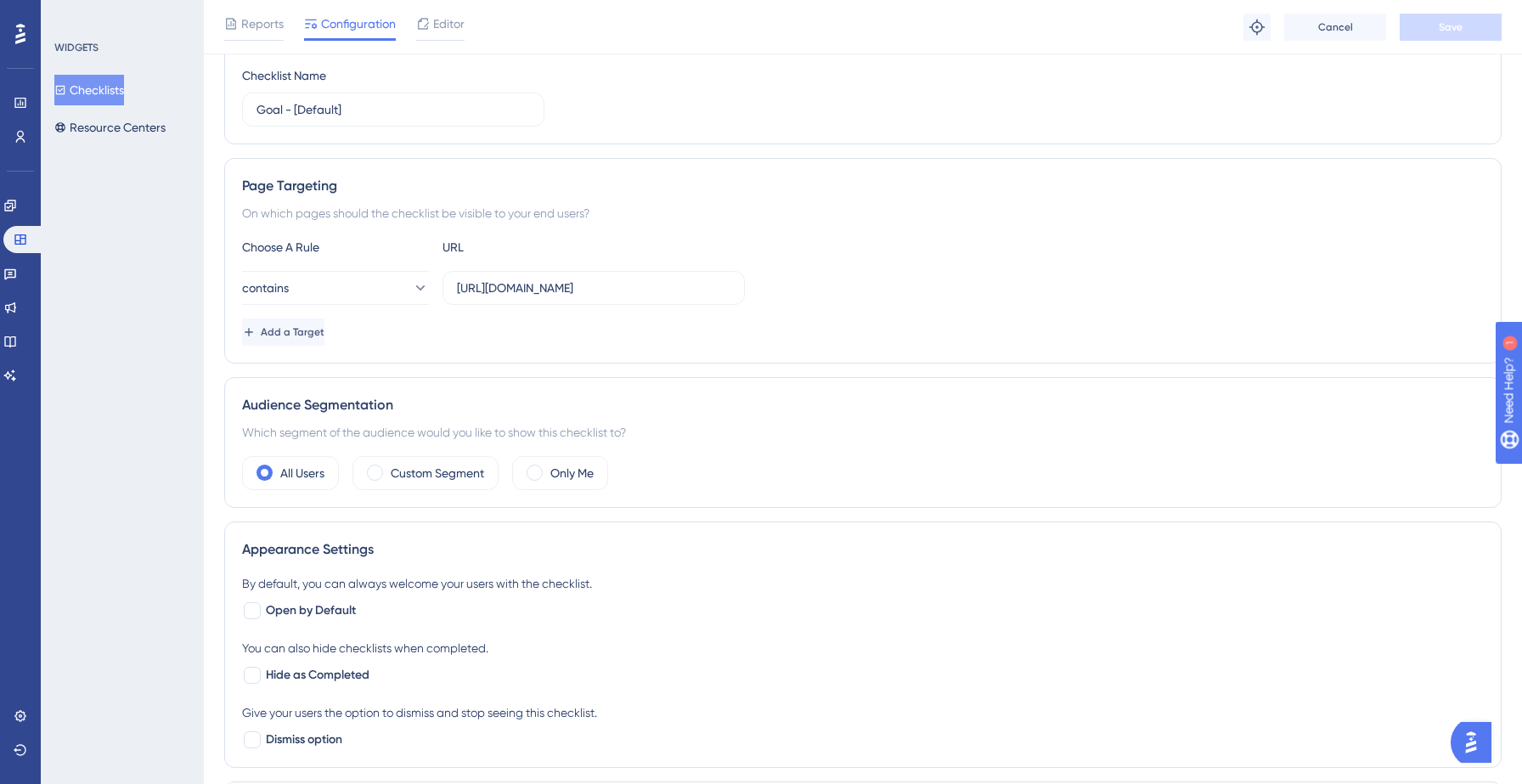
scroll to position [207, 0]
click at [249, 608] on div at bounding box center [252, 608] width 17 height 17
checkbox input "true"
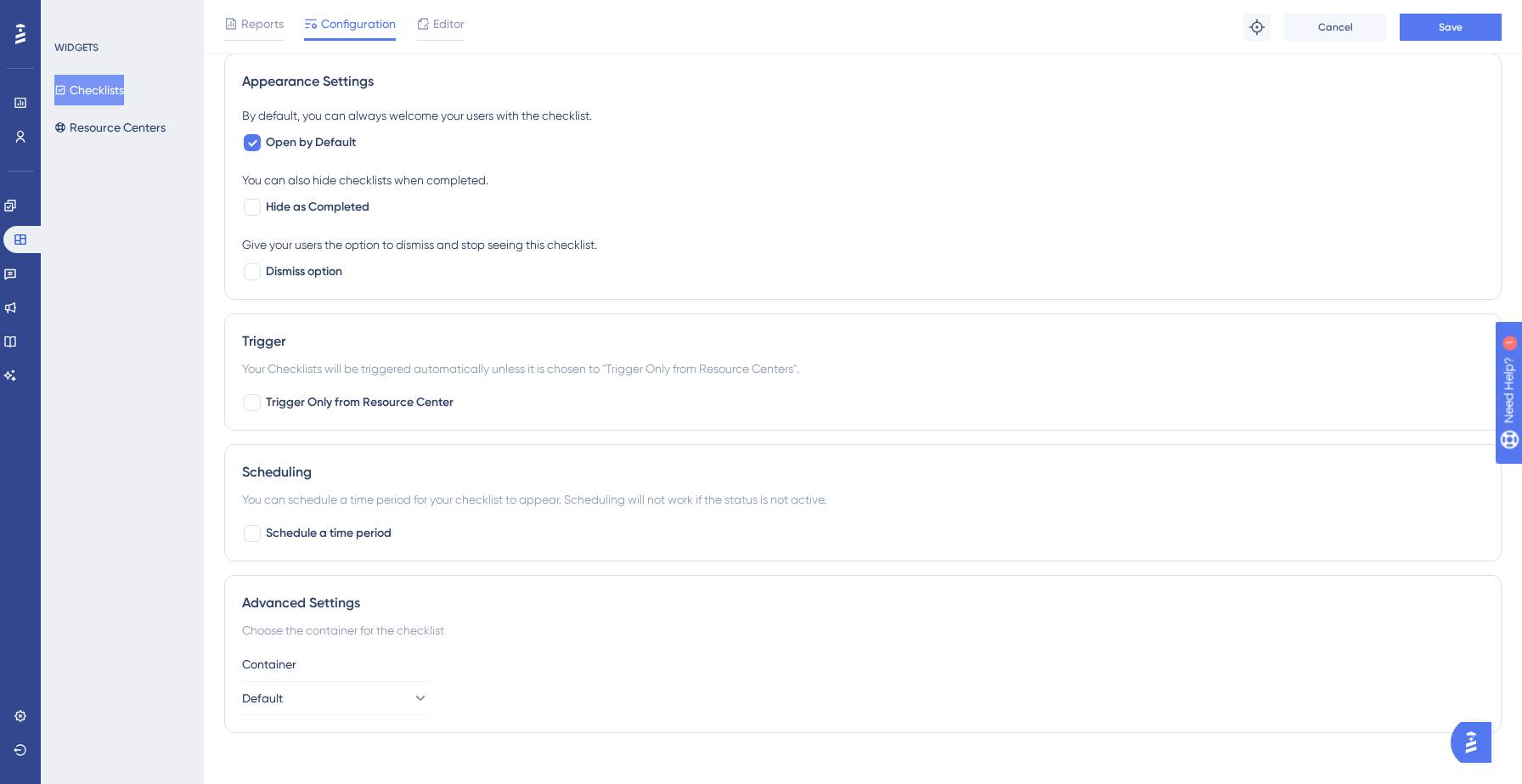
scroll to position [689, 0]
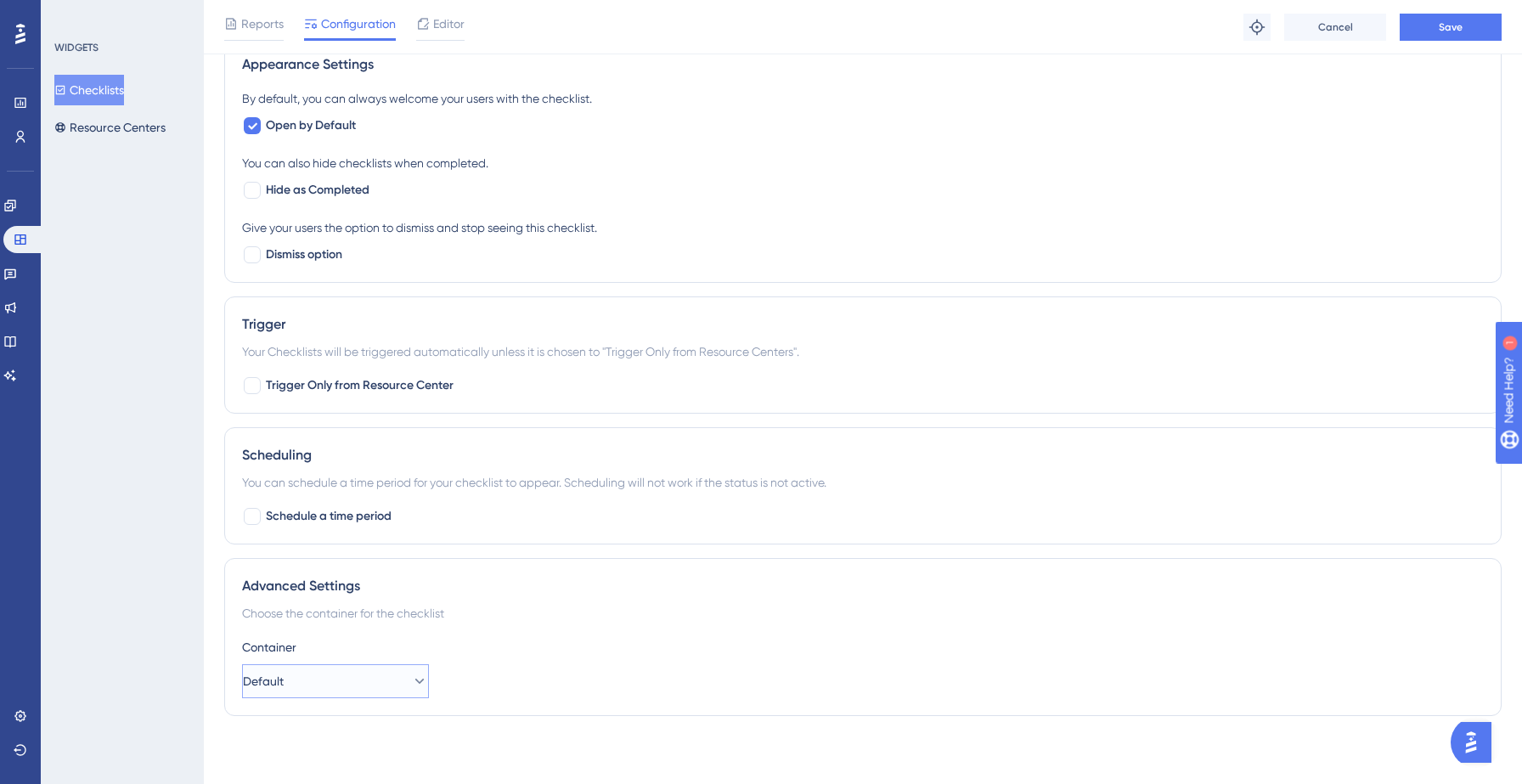
click at [366, 682] on button "Default" at bounding box center [335, 682] width 187 height 34
click at [626, 627] on div "Advanced Settings Choose the container for the checklist Container Default Defa…" at bounding box center [863, 636] width 1278 height 158
click at [1449, 24] on span "Save" at bounding box center [1451, 27] width 24 height 14
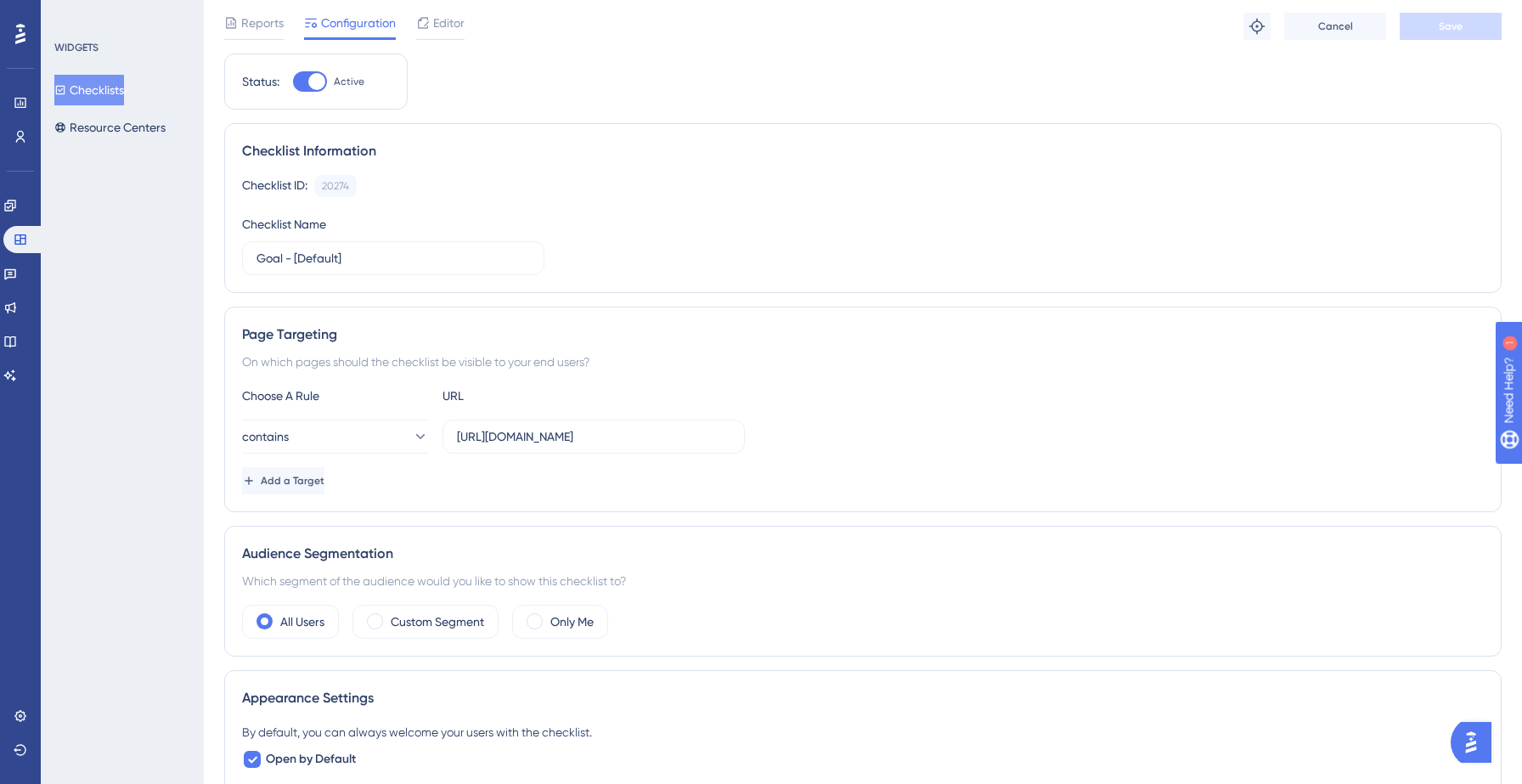
scroll to position [0, 0]
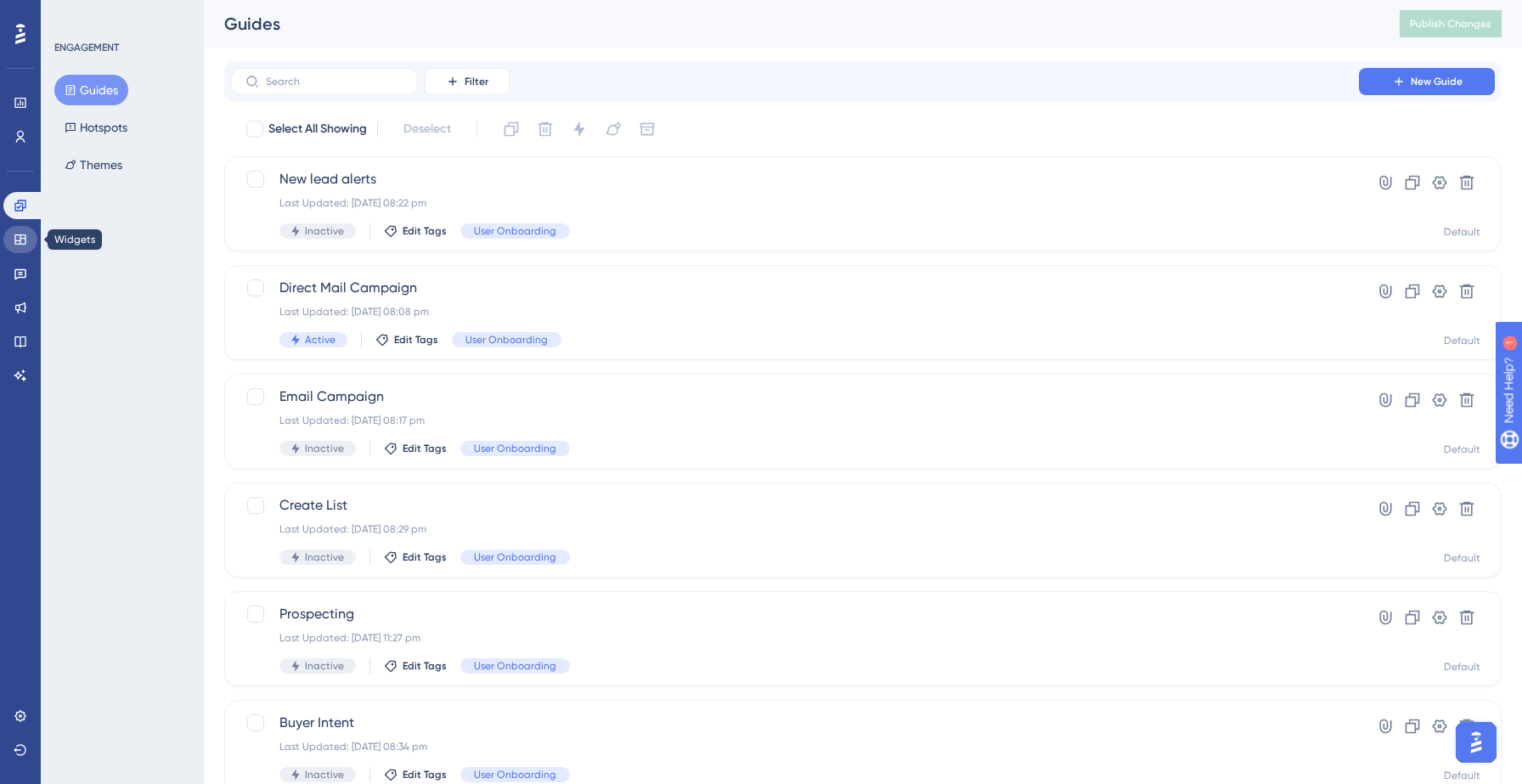
click at [20, 243] on icon at bounding box center [20, 239] width 11 height 10
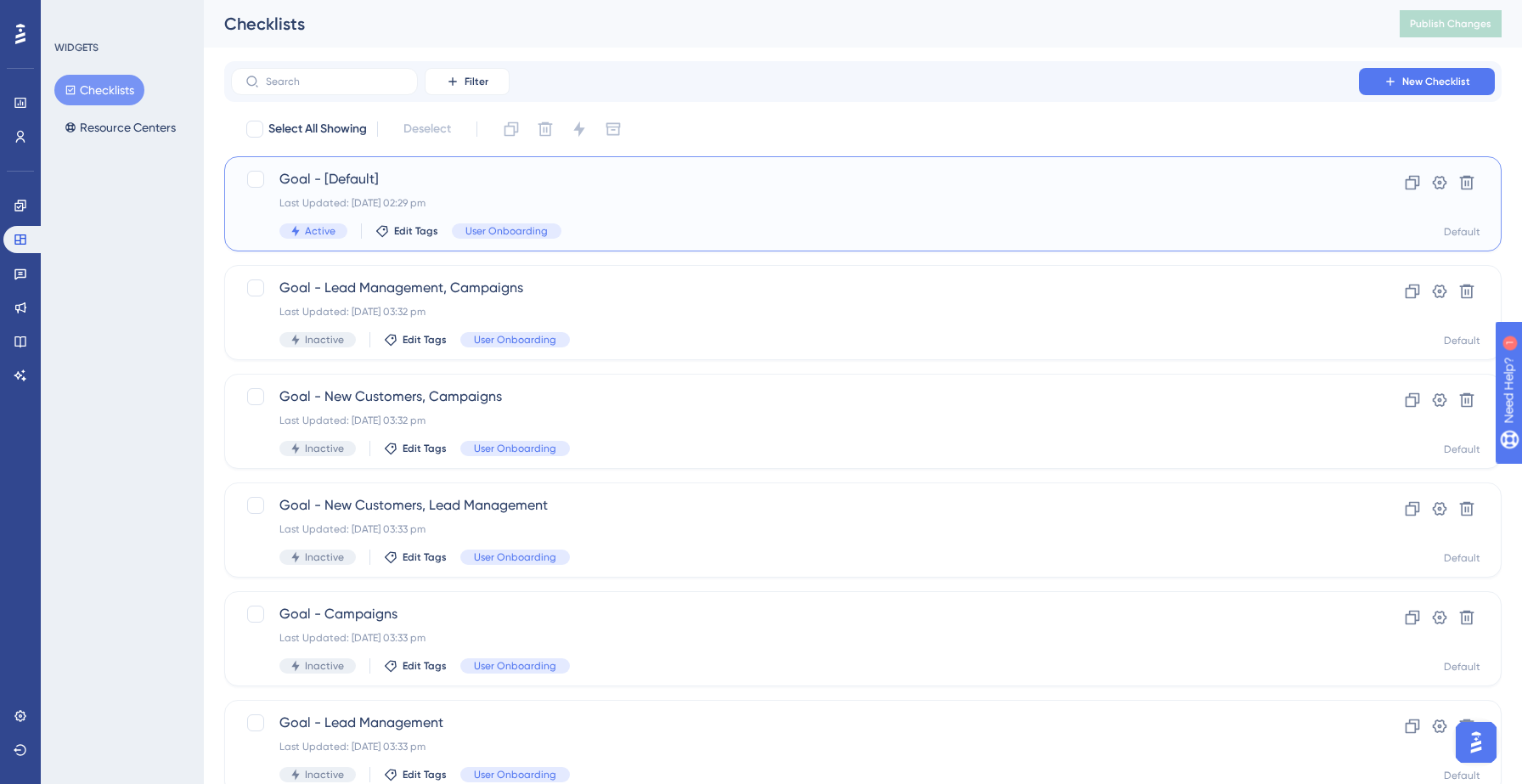
click at [492, 192] on div "Goal - [Default] Last Updated: [DATE] 02:29 pm Active Edit Tags User Onboarding" at bounding box center [794, 204] width 1031 height 70
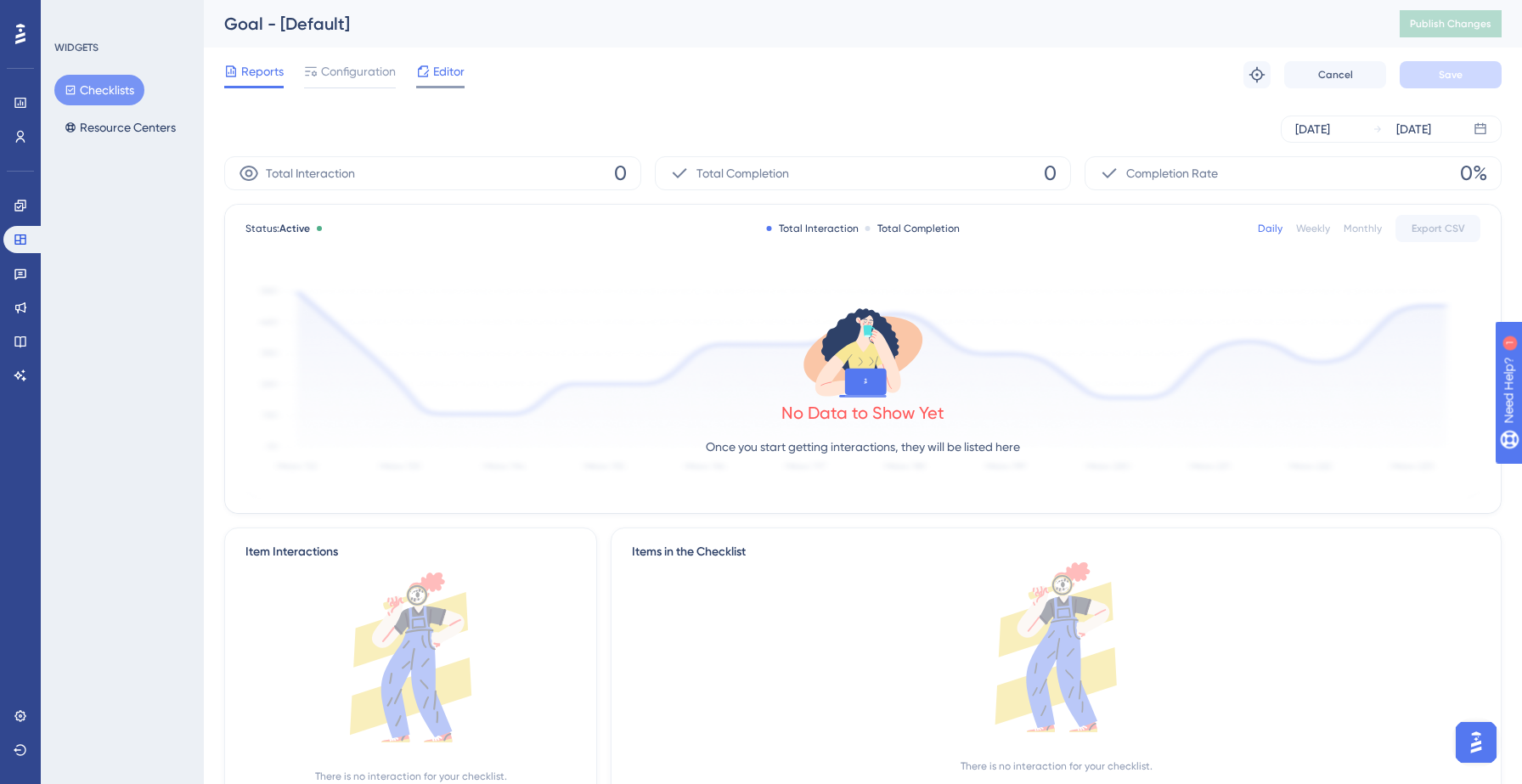
click at [440, 65] on span "Editor" at bounding box center [448, 72] width 32 height 20
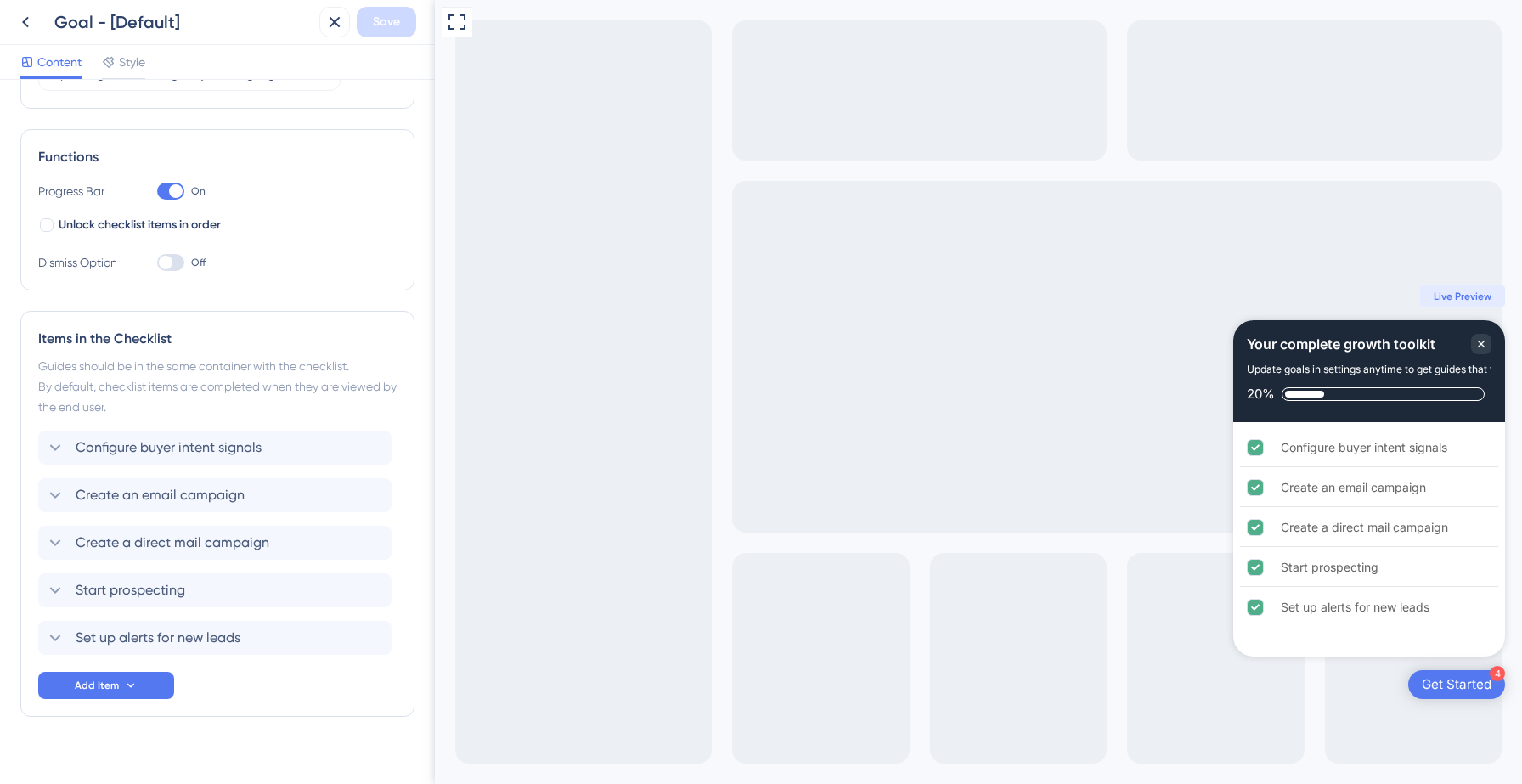
scroll to position [222, 0]
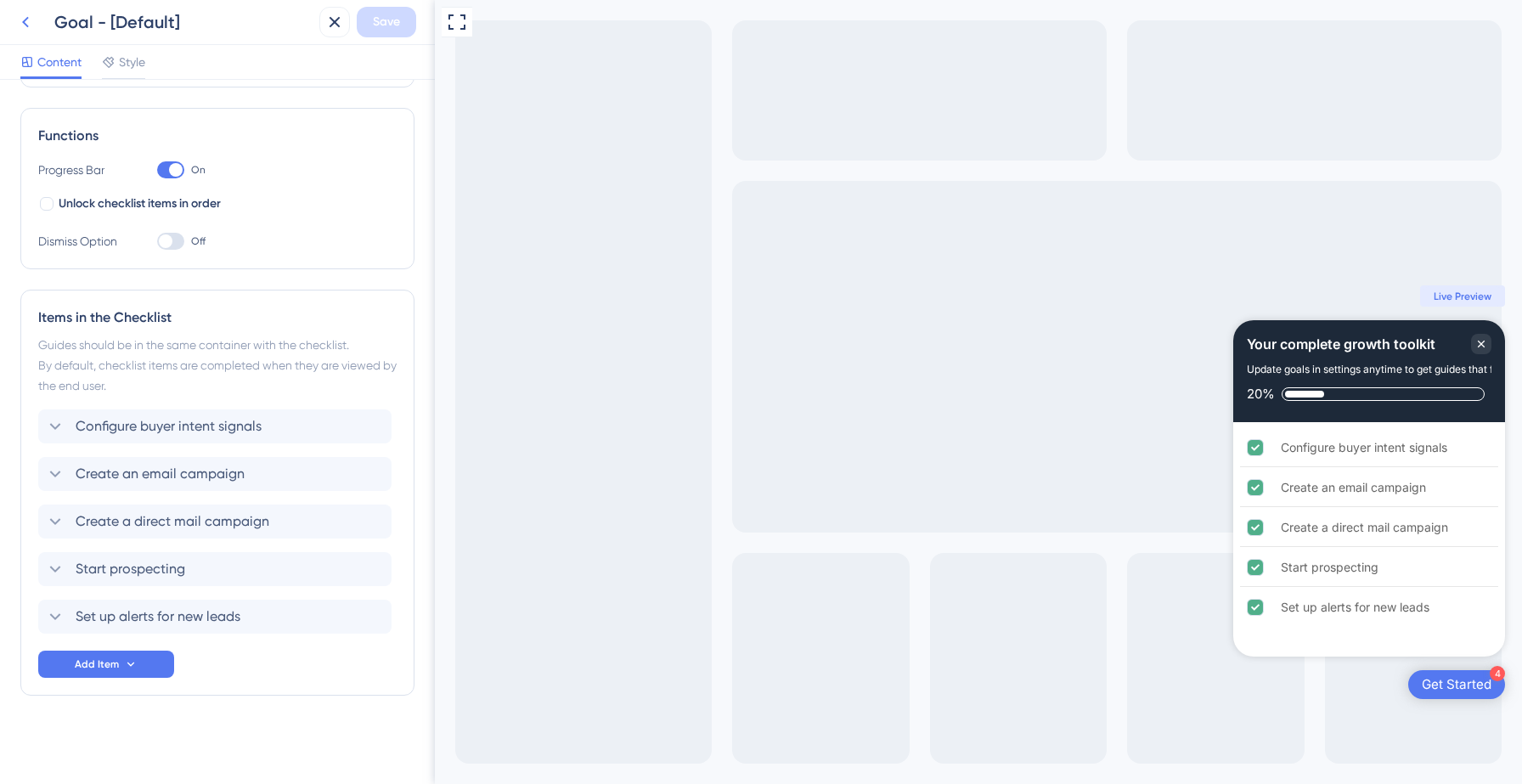
click at [20, 27] on icon at bounding box center [26, 22] width 20 height 20
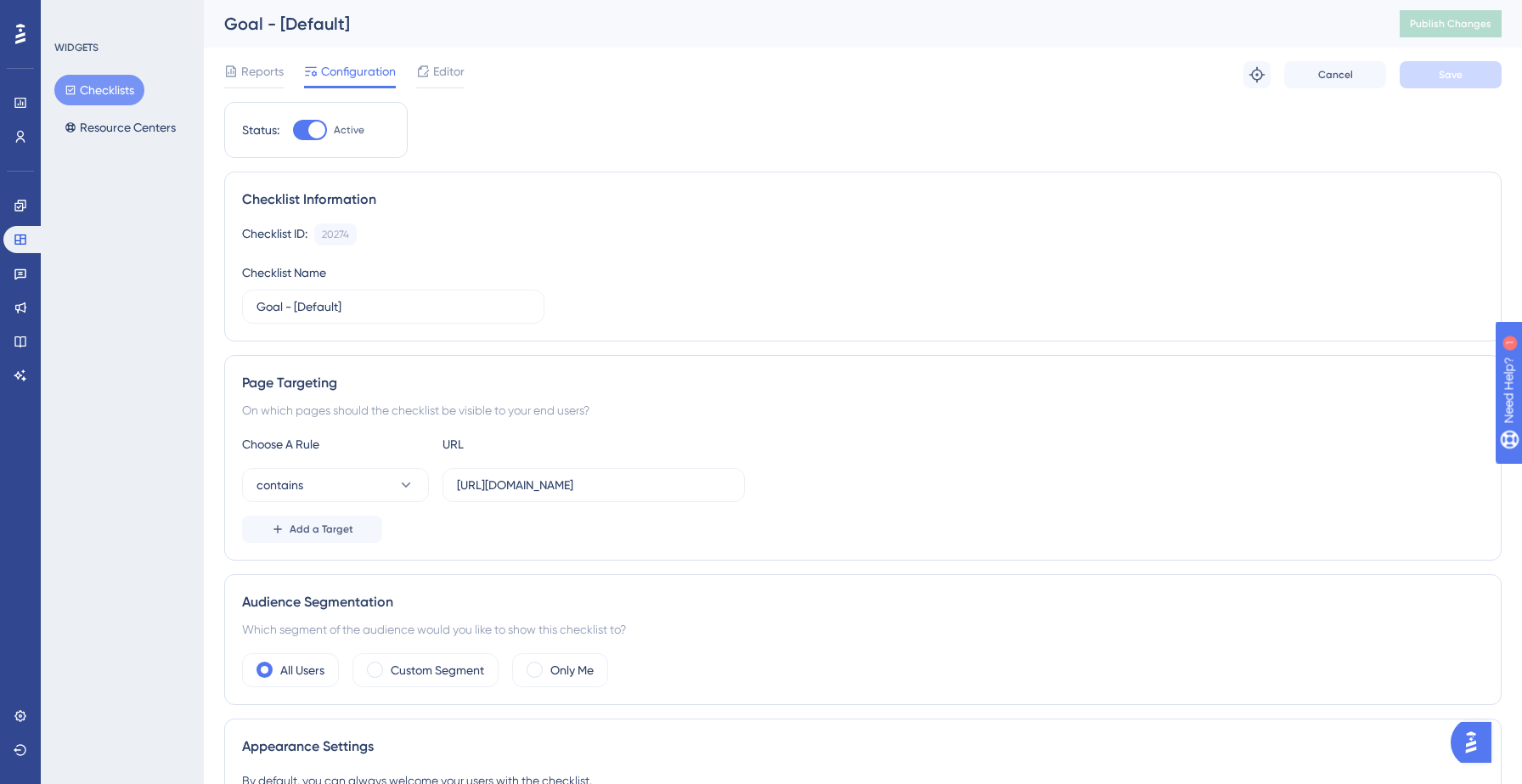
click at [120, 93] on button "Checklists" at bounding box center [99, 91] width 90 height 31
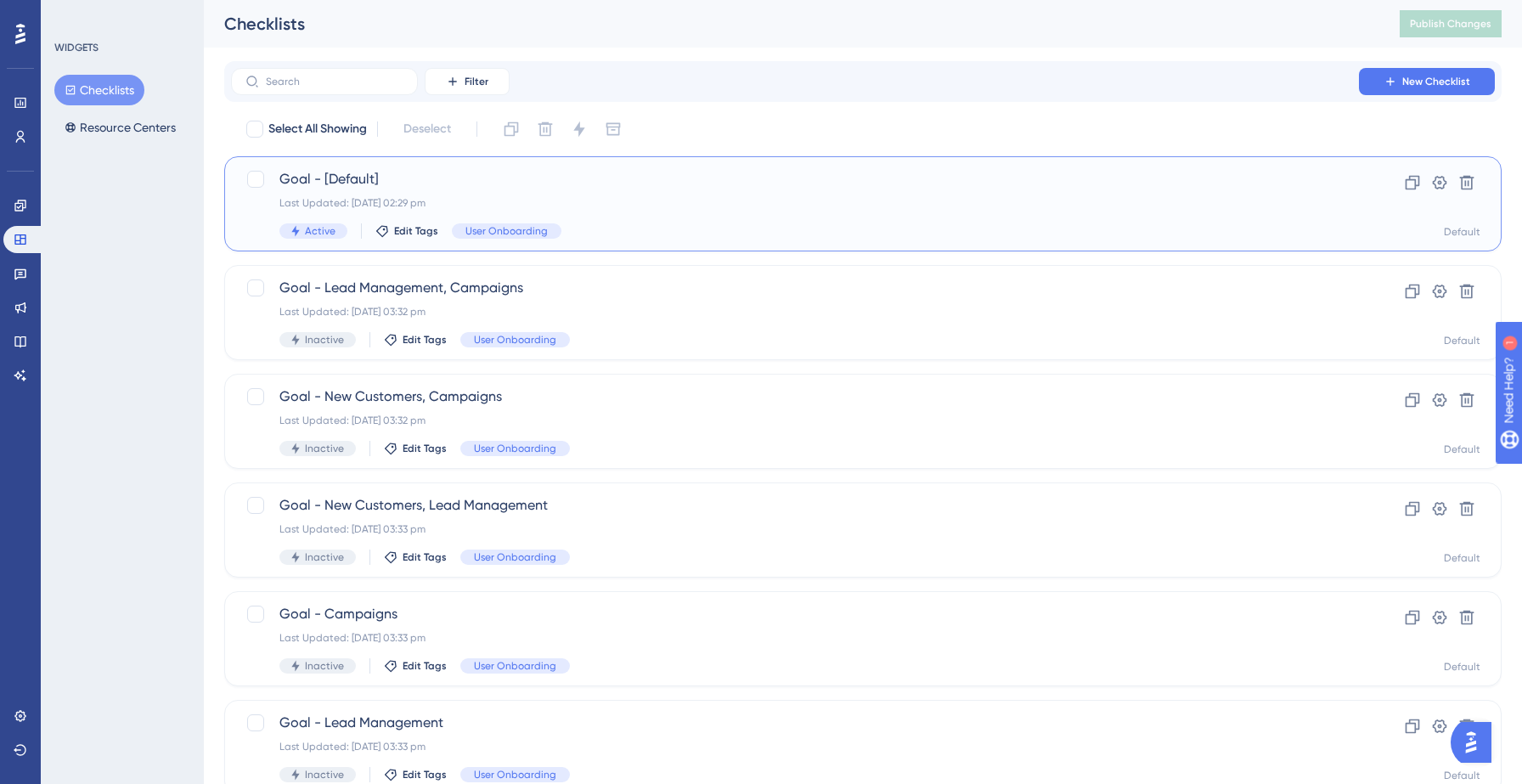
click at [455, 185] on span "Goal - [Default]" at bounding box center [794, 179] width 1031 height 20
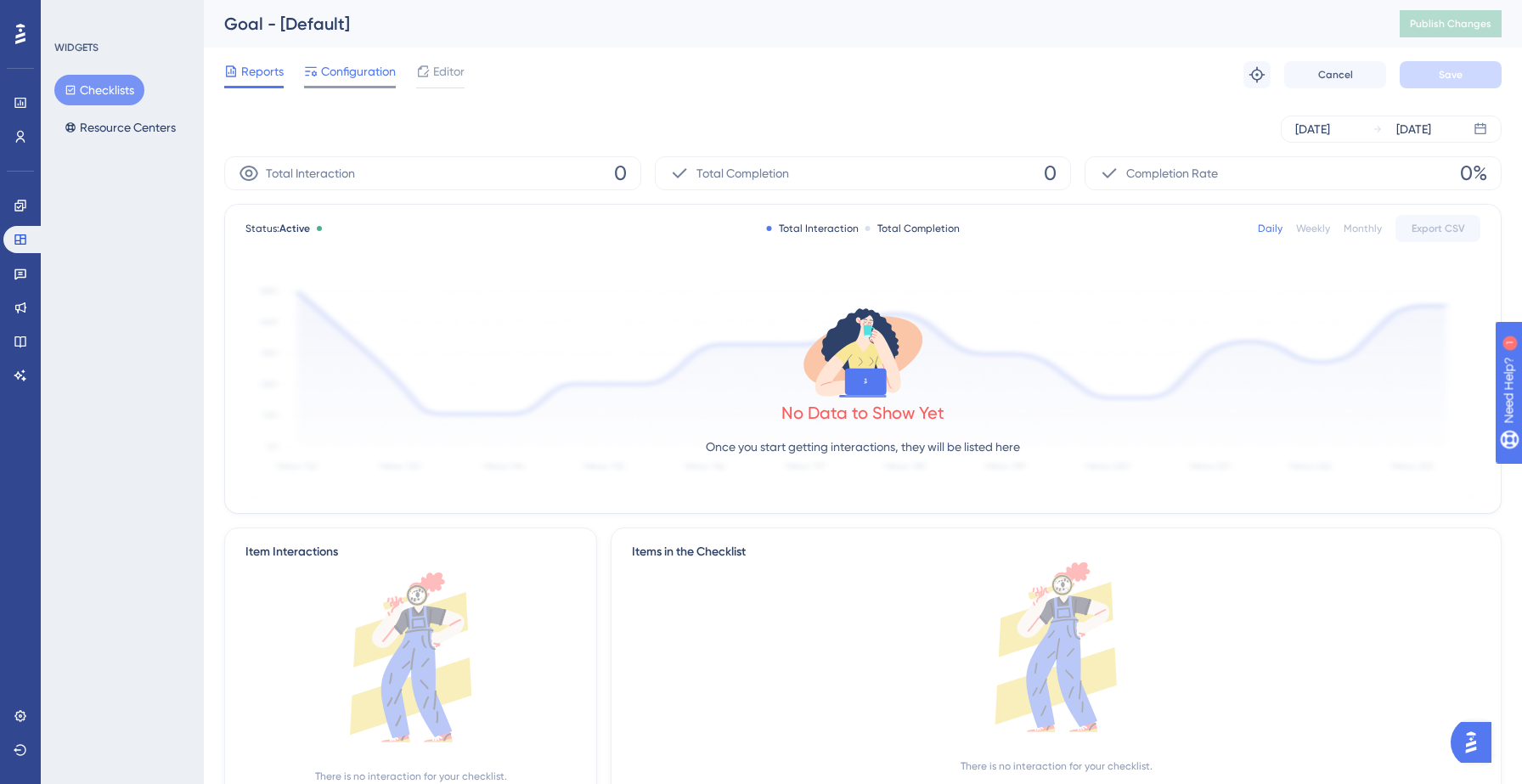
click at [364, 76] on span "Configuration" at bounding box center [359, 72] width 75 height 20
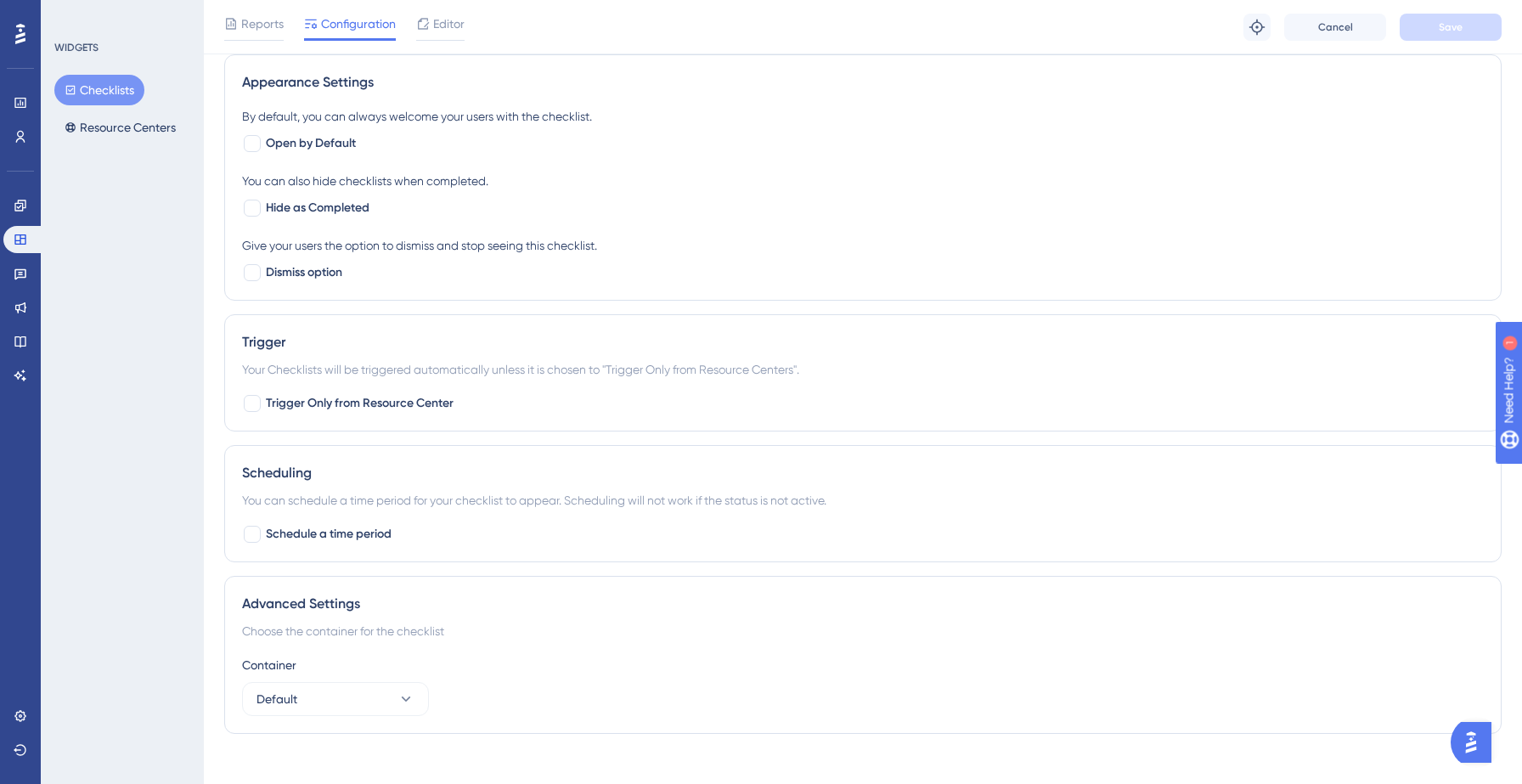
scroll to position [689, 0]
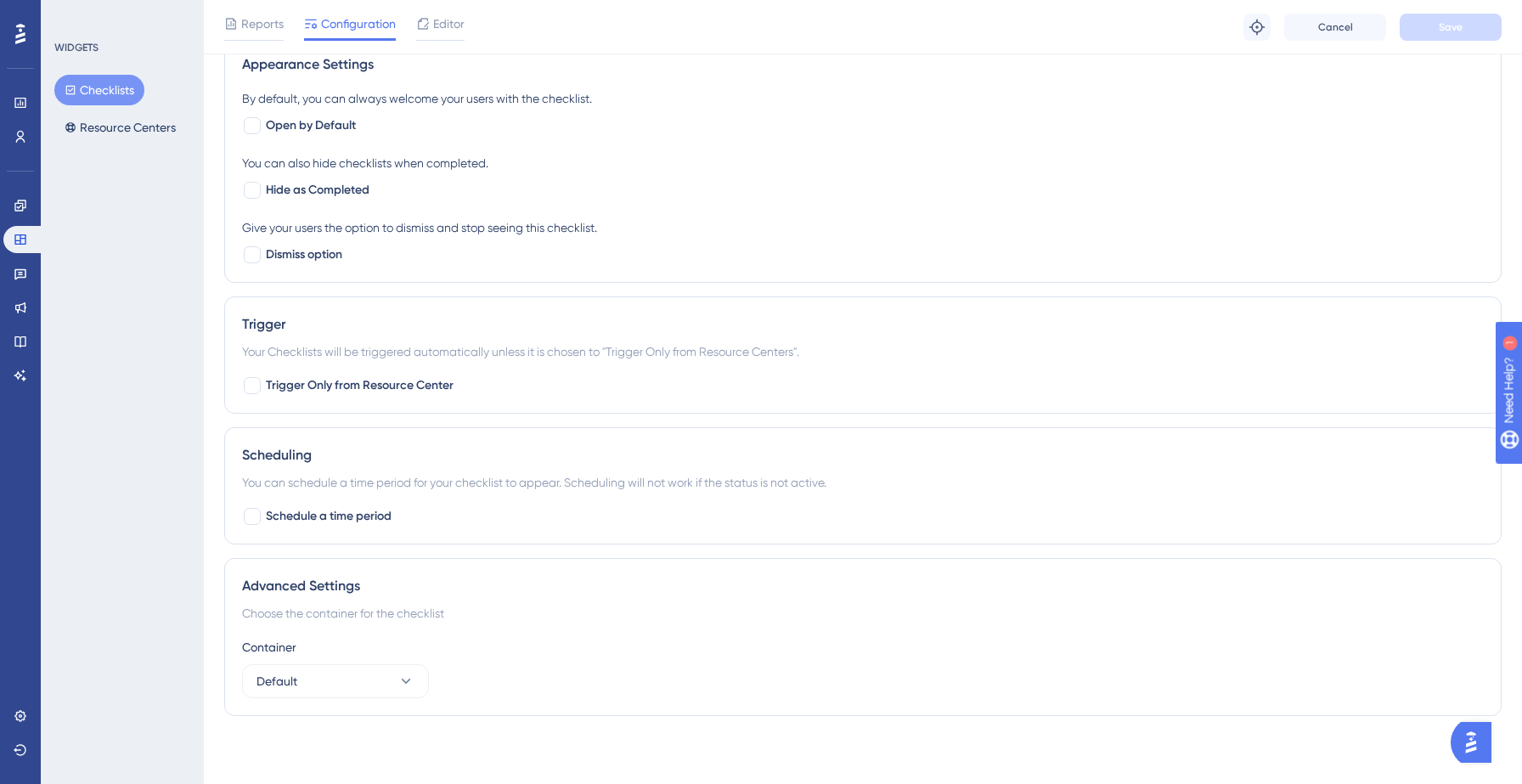
click at [433, 354] on div "Your Checklists will be triggered automatically unless it is chosen to "Trigger…" at bounding box center [863, 352] width 1242 height 20
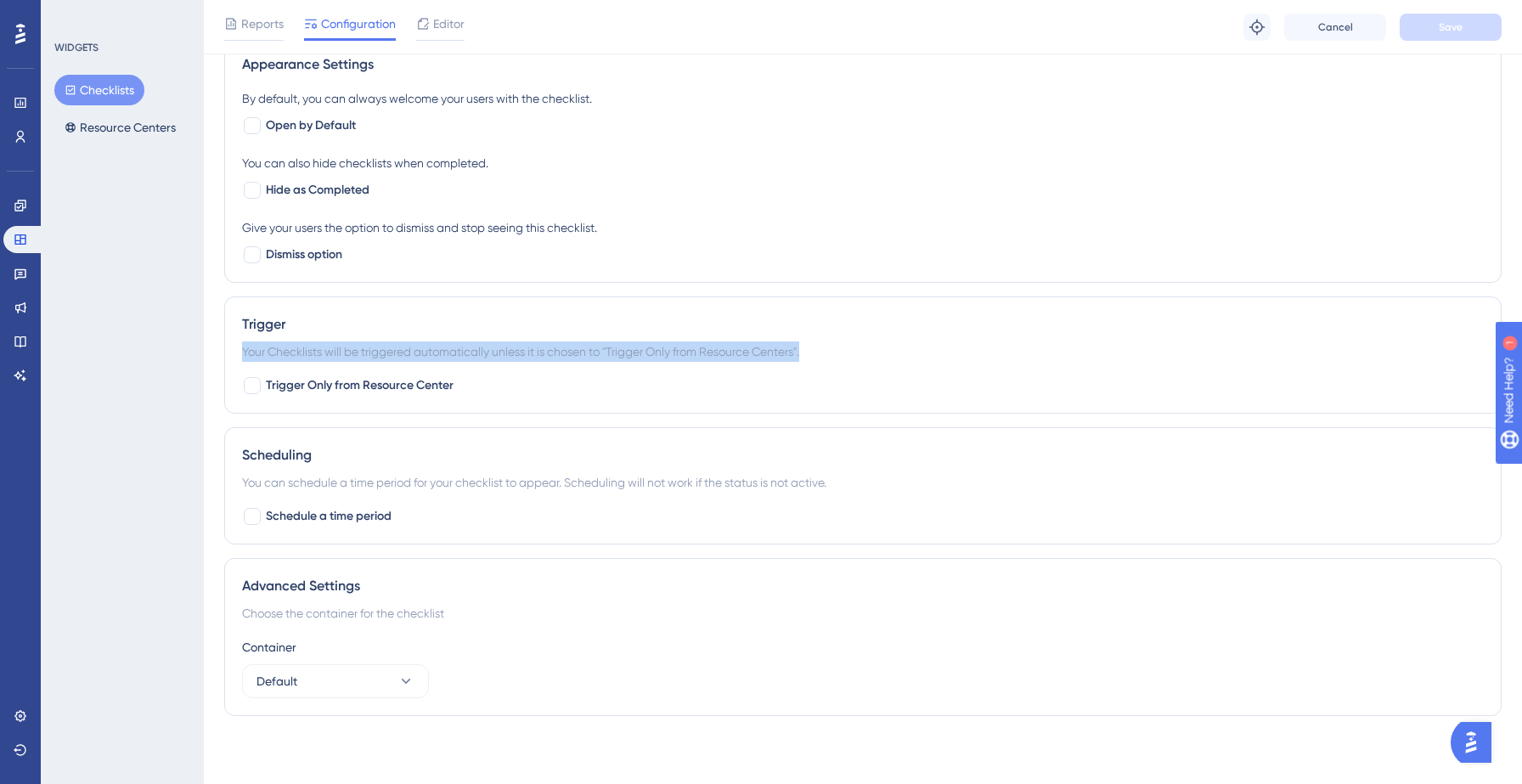
click at [433, 354] on div "Your Checklists will be triggered automatically unless it is chosen to "Trigger…" at bounding box center [863, 352] width 1242 height 20
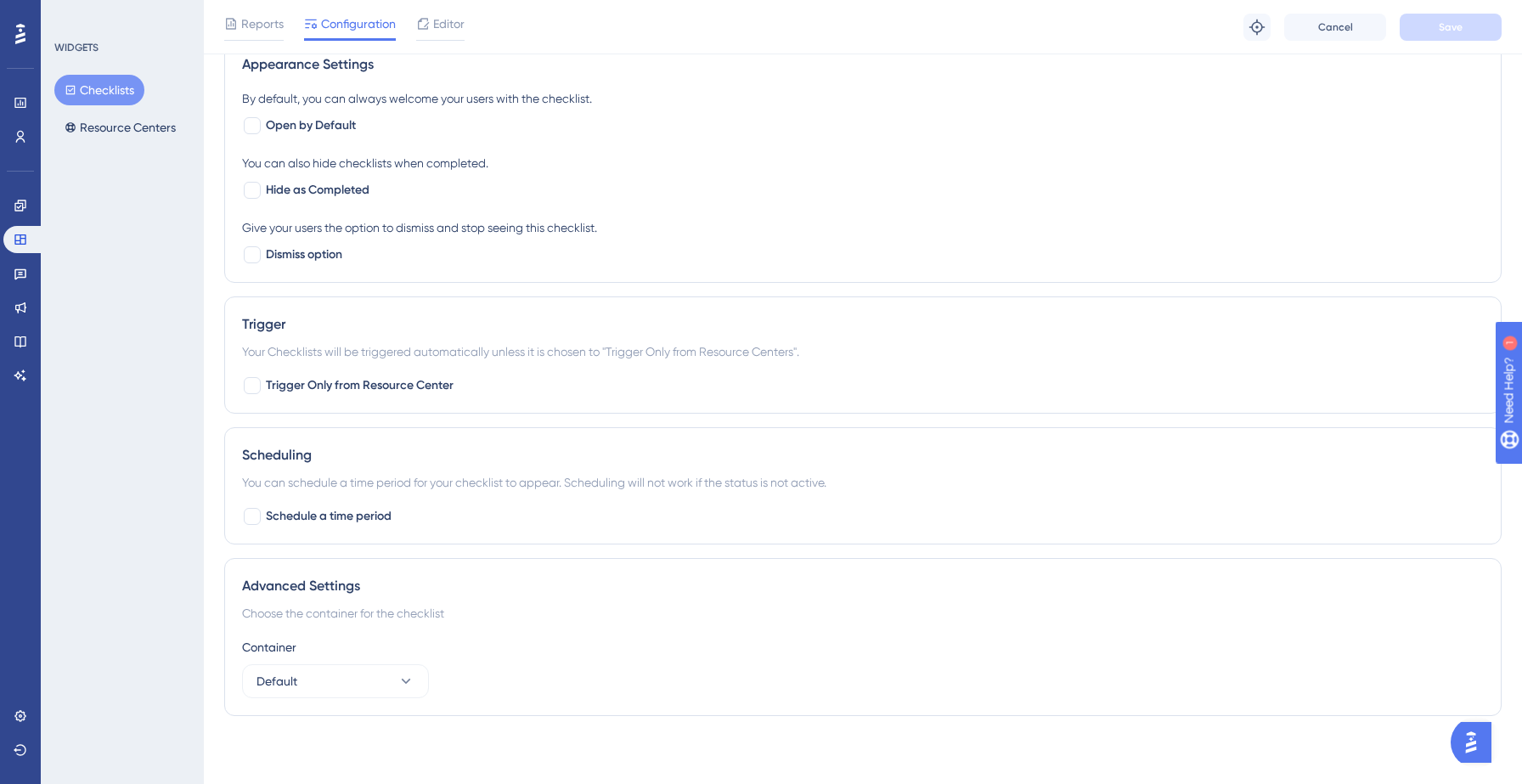
click at [433, 354] on div "Your Checklists will be triggered automatically unless it is chosen to "Trigger…" at bounding box center [863, 352] width 1242 height 20
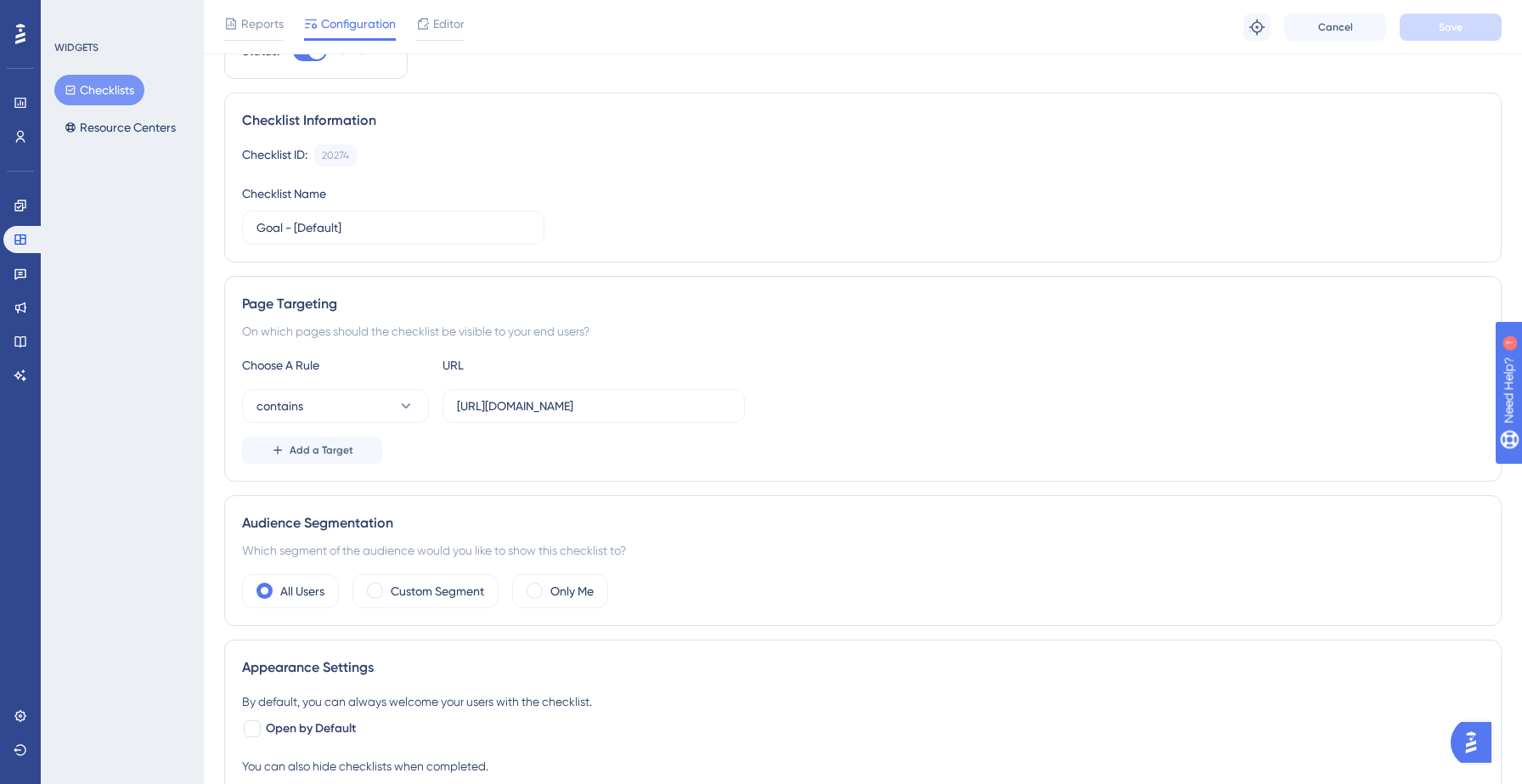
scroll to position [0, 0]
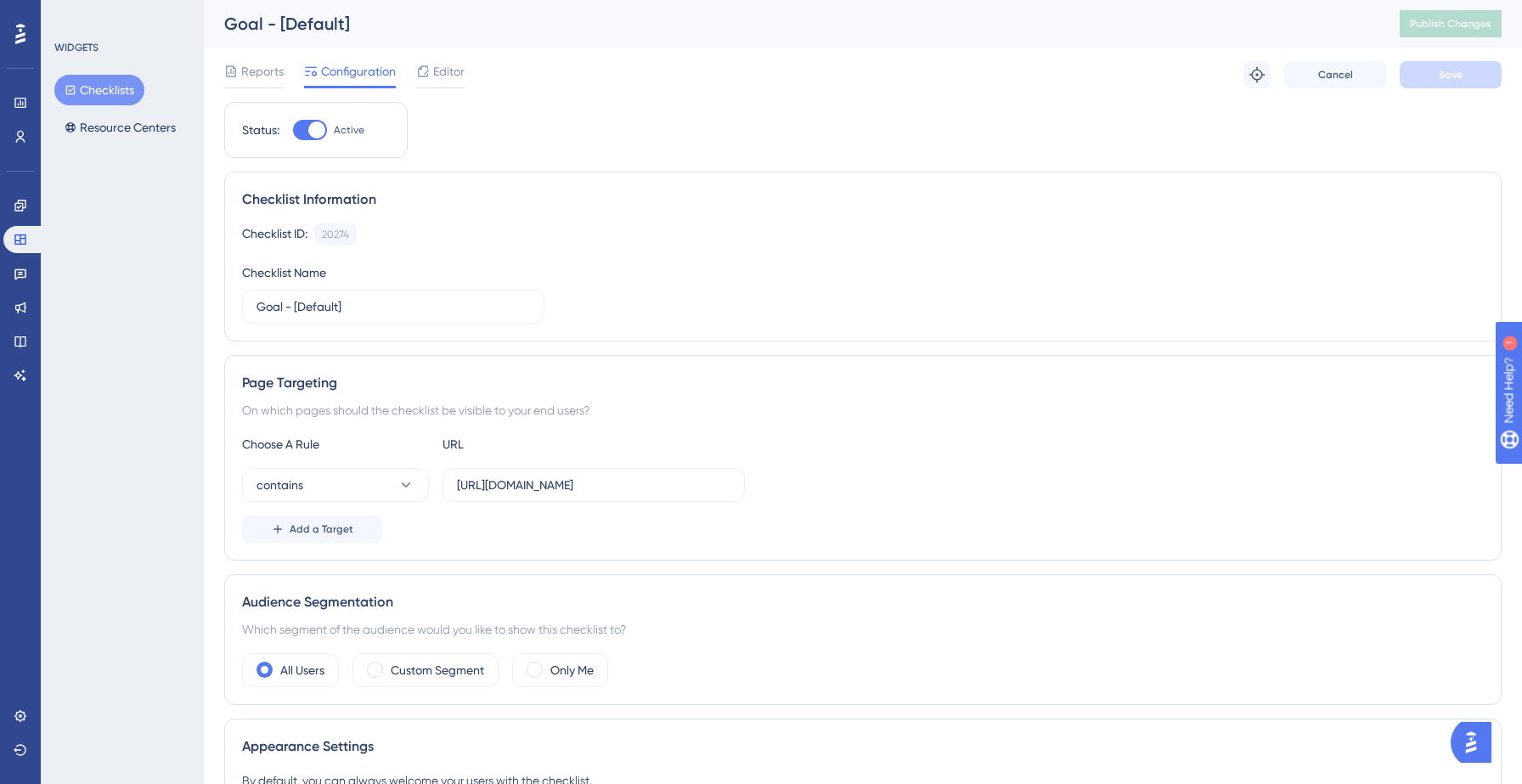
click at [113, 85] on button "Checklists" at bounding box center [99, 91] width 90 height 31
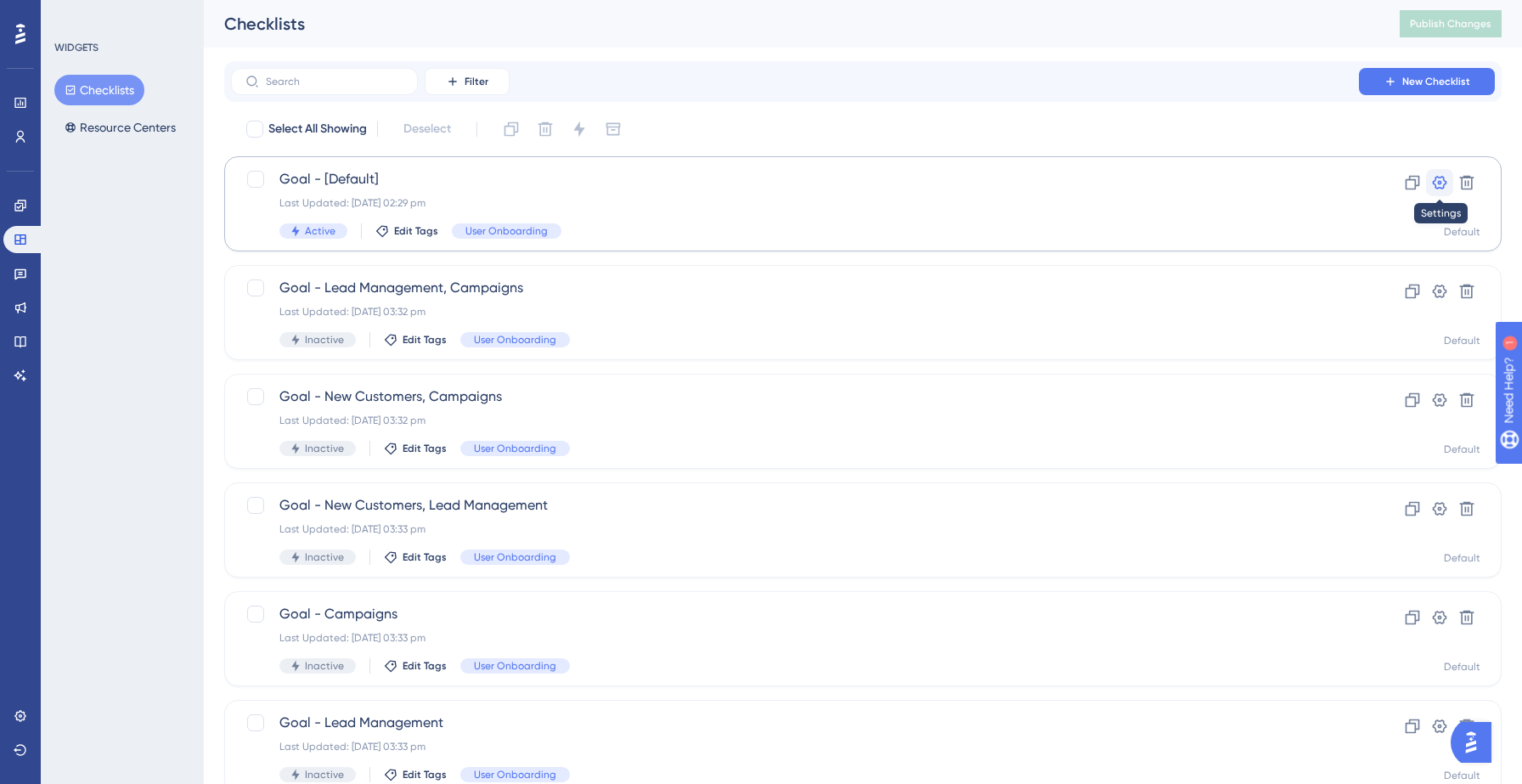
click at [1443, 181] on icon at bounding box center [1440, 183] width 17 height 17
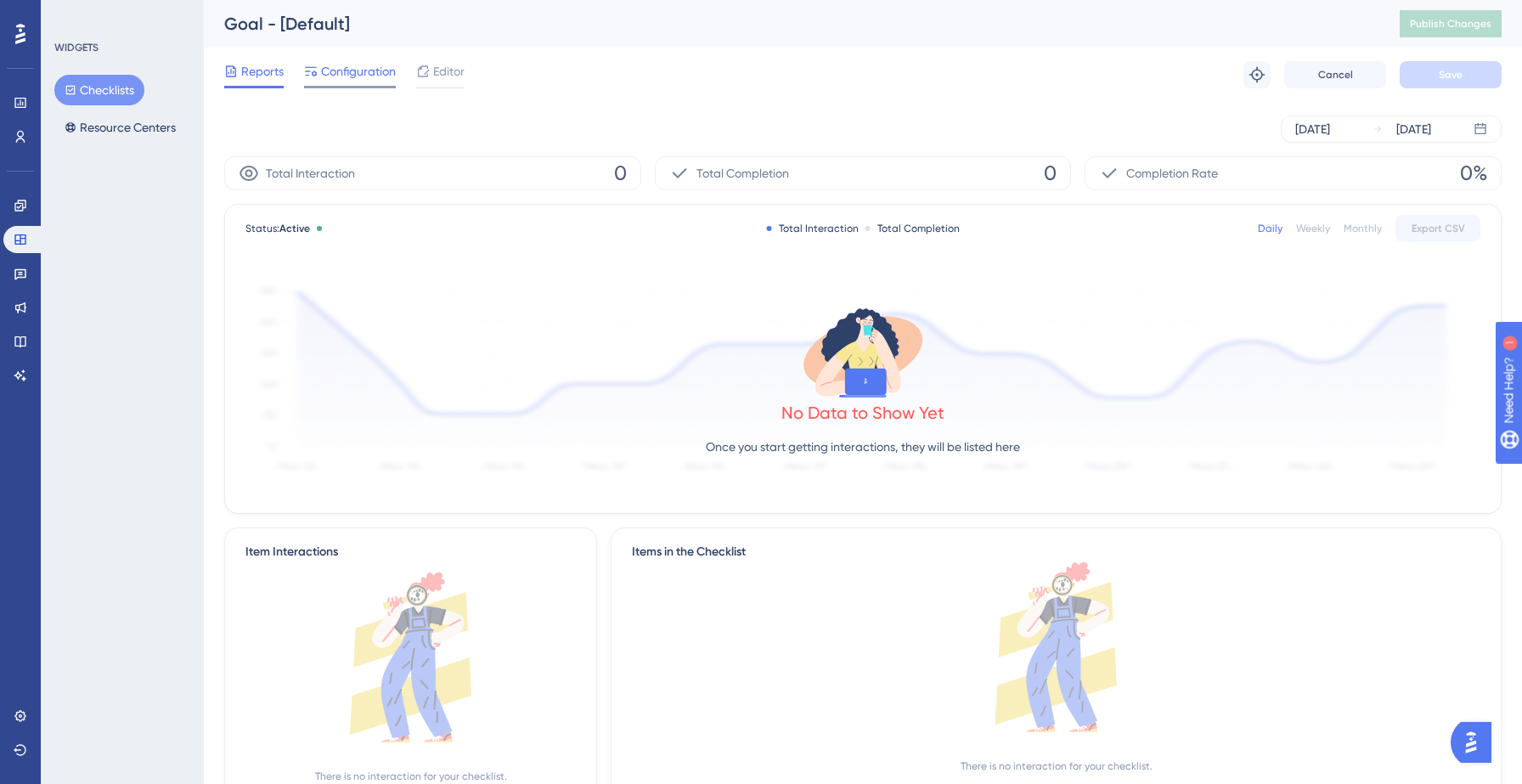
click at [342, 70] on span "Configuration" at bounding box center [359, 72] width 75 height 20
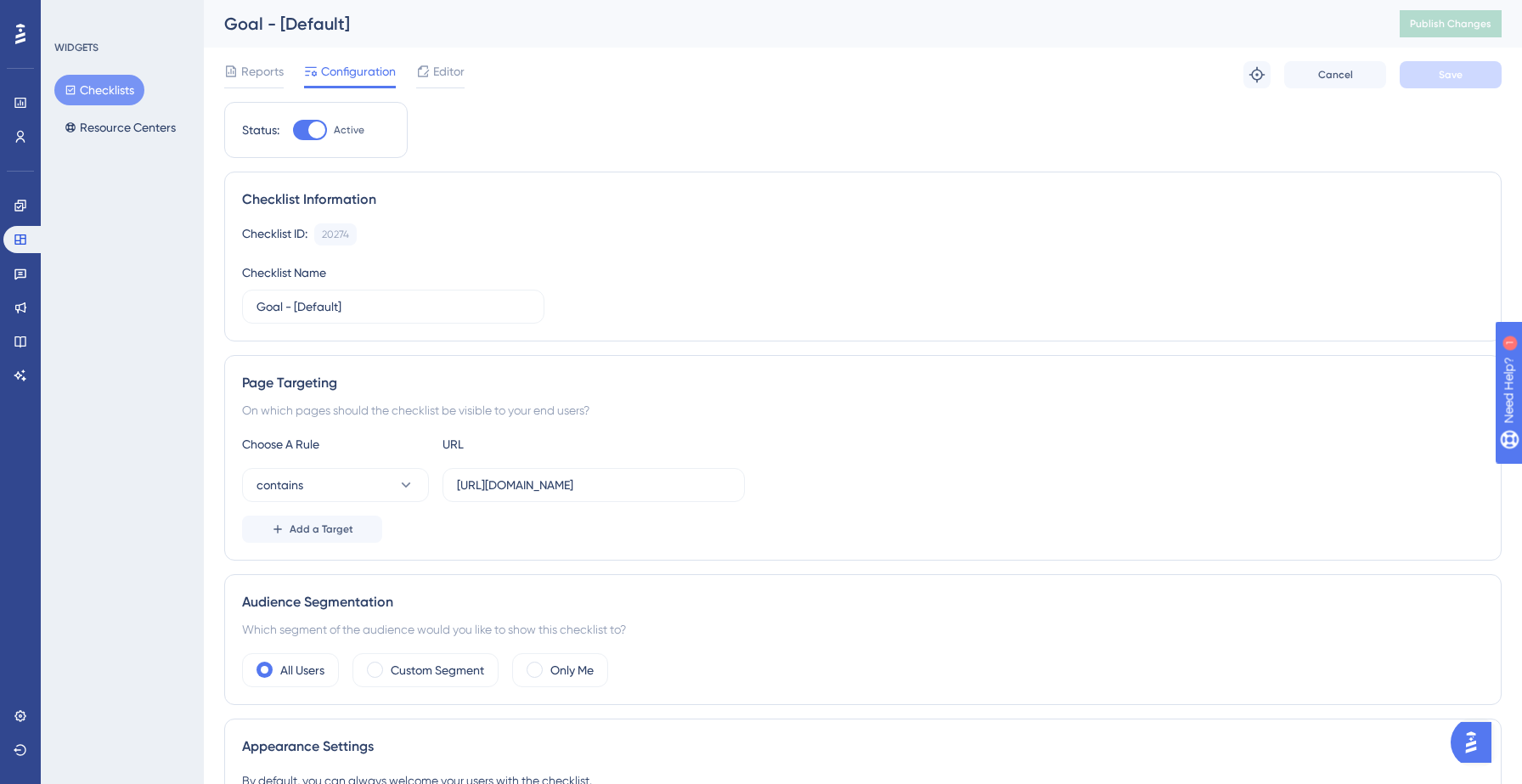
click at [84, 85] on button "Checklists" at bounding box center [99, 91] width 90 height 31
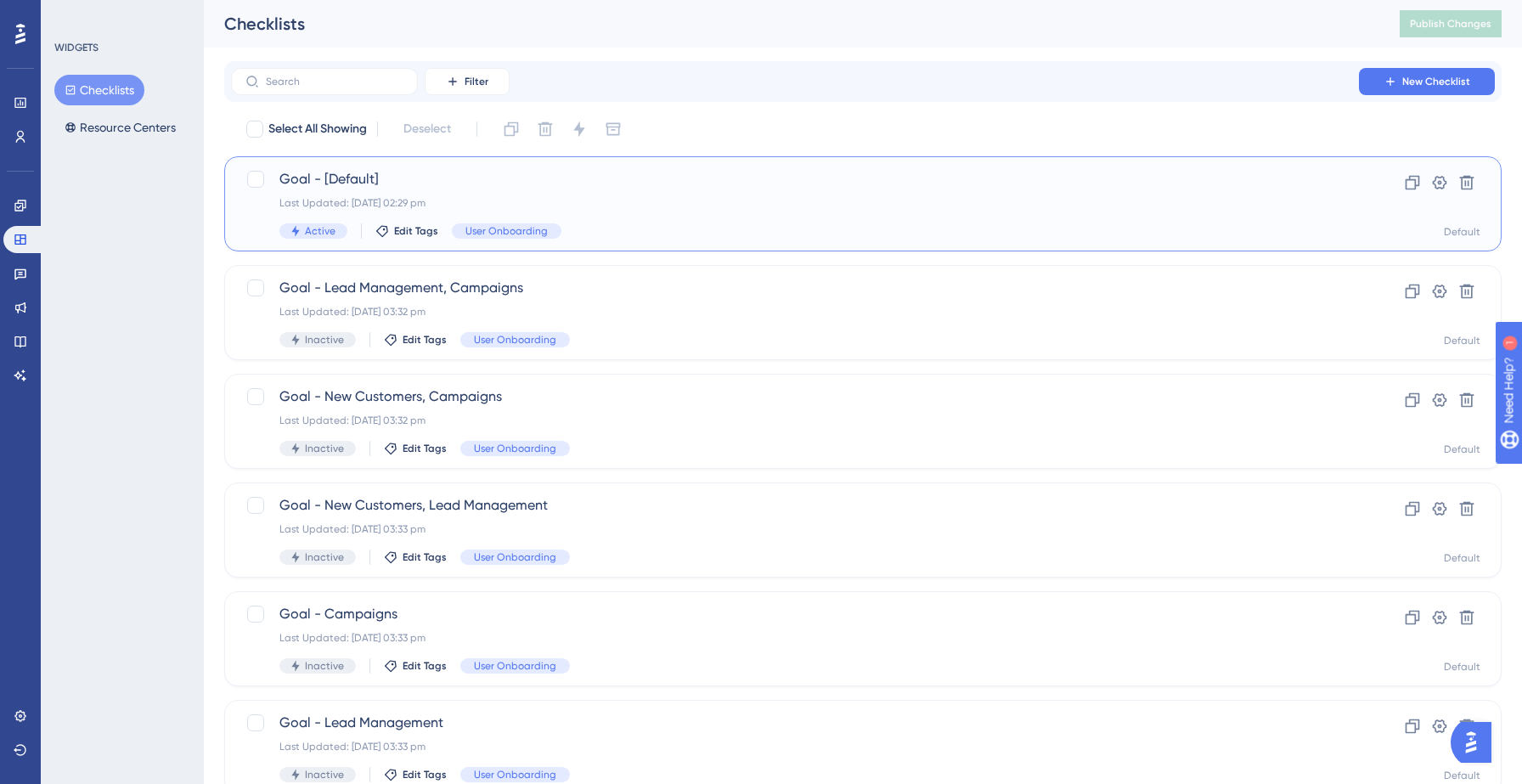
click at [354, 193] on div "Goal - [Default] Last Updated: [DATE] 02:29 pm Active Edit Tags User Onboarding" at bounding box center [794, 204] width 1031 height 70
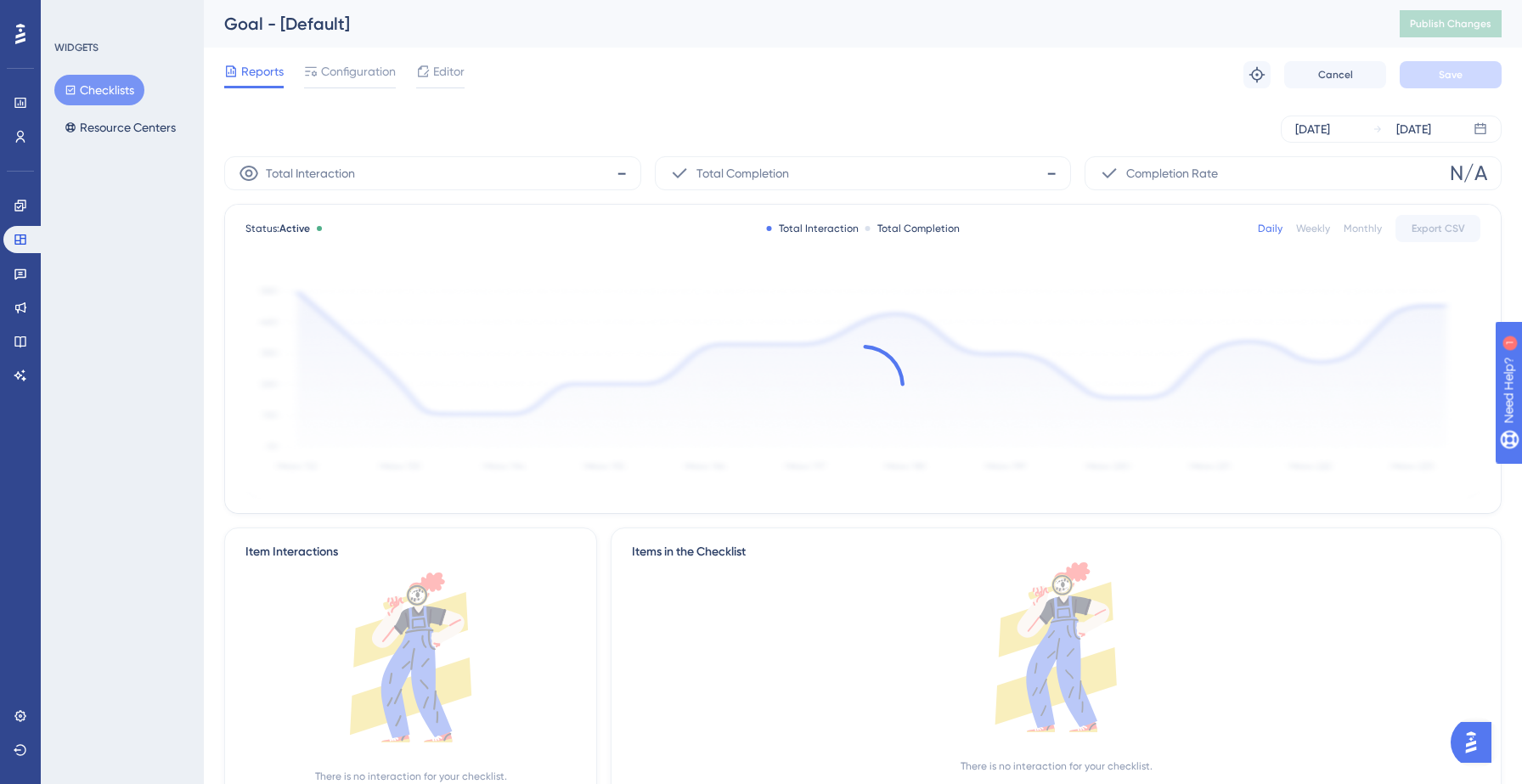
click at [781, 86] on div "Reports Configuration Editor Troubleshoot Cancel Save" at bounding box center [863, 75] width 1278 height 55
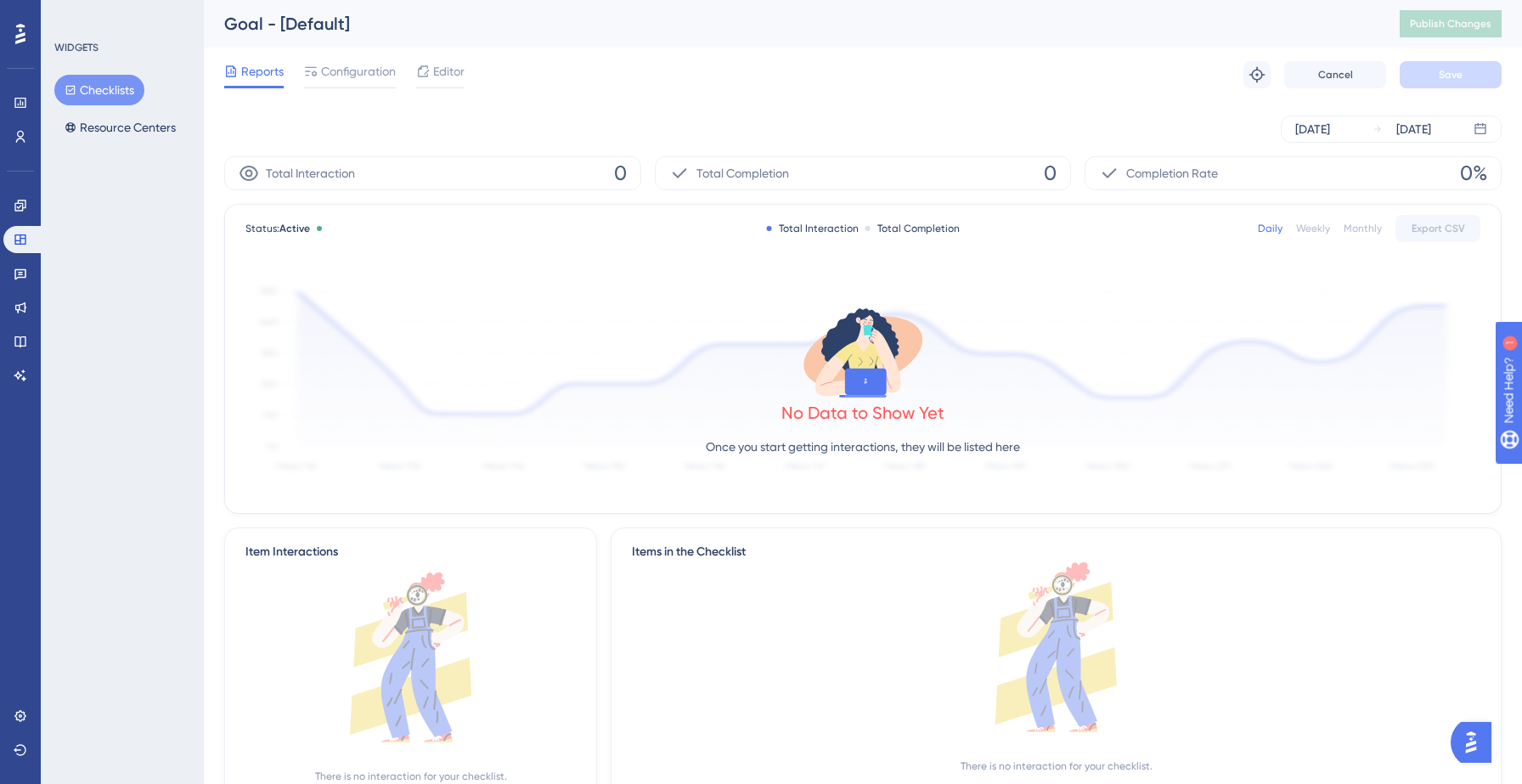
click at [93, 91] on button "Checklists" at bounding box center [99, 91] width 90 height 31
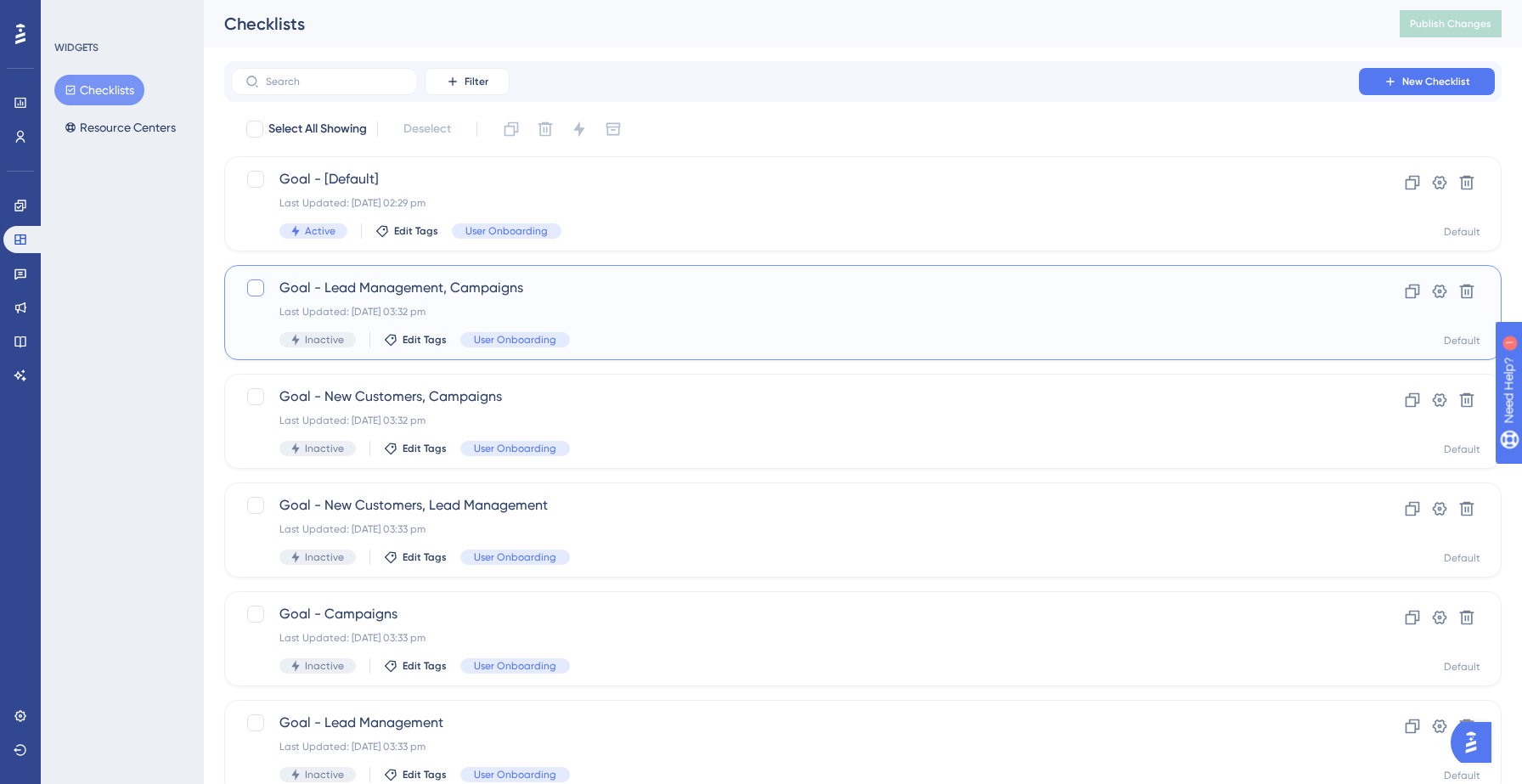
click at [253, 287] on div at bounding box center [255, 288] width 17 height 17
checkbox input "true"
click at [371, 296] on span "Goal - Lead Management, Campaigns" at bounding box center [794, 288] width 1031 height 20
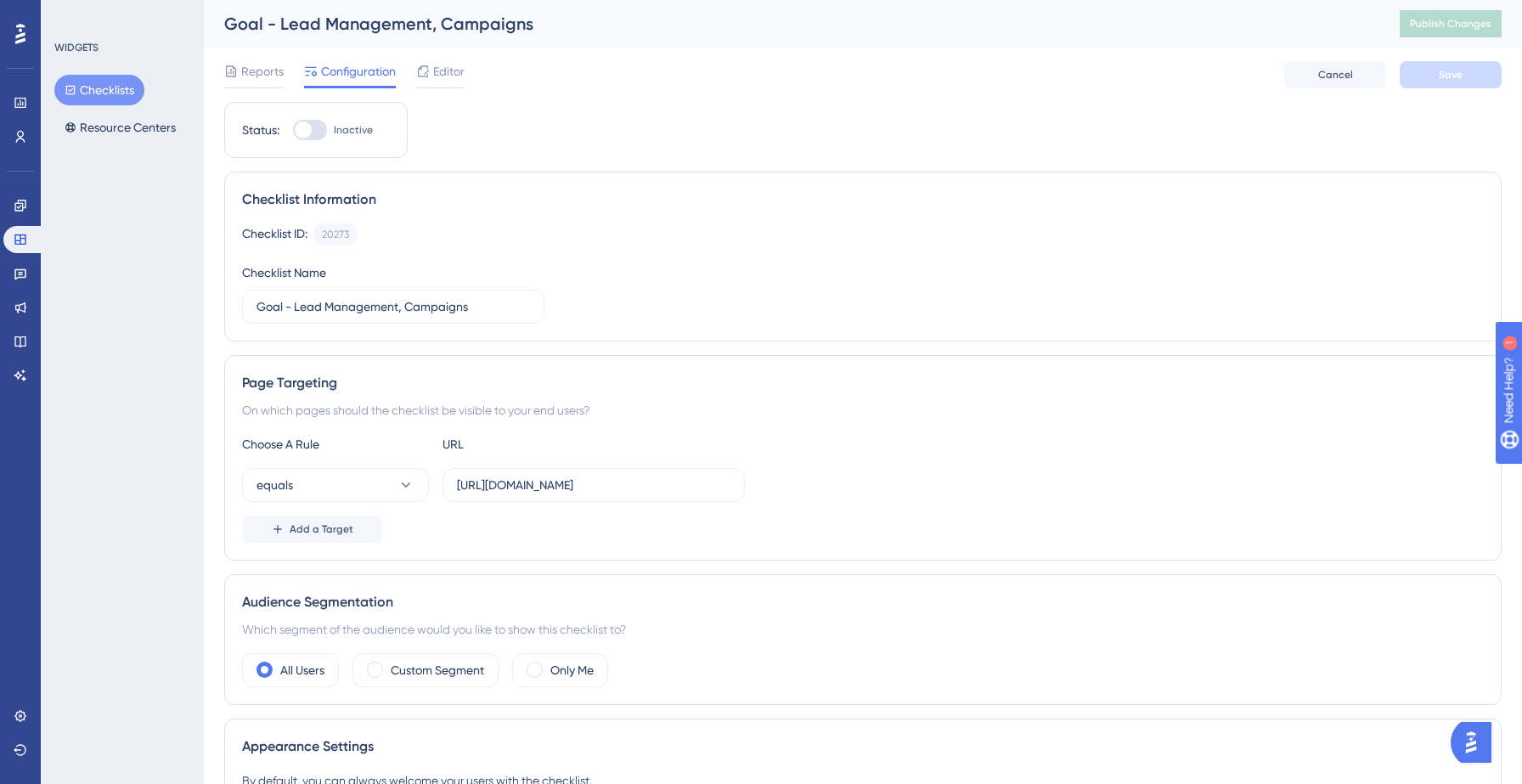
click at [305, 126] on div at bounding box center [303, 130] width 17 height 17
click at [293, 130] on input "Inactive" at bounding box center [292, 130] width 1 height 1
checkbox input "true"
click at [1455, 72] on span "Save" at bounding box center [1451, 75] width 24 height 14
click at [1471, 25] on span "Publish Changes" at bounding box center [1450, 24] width 81 height 14
